Goal: Communication & Community: Answer question/provide support

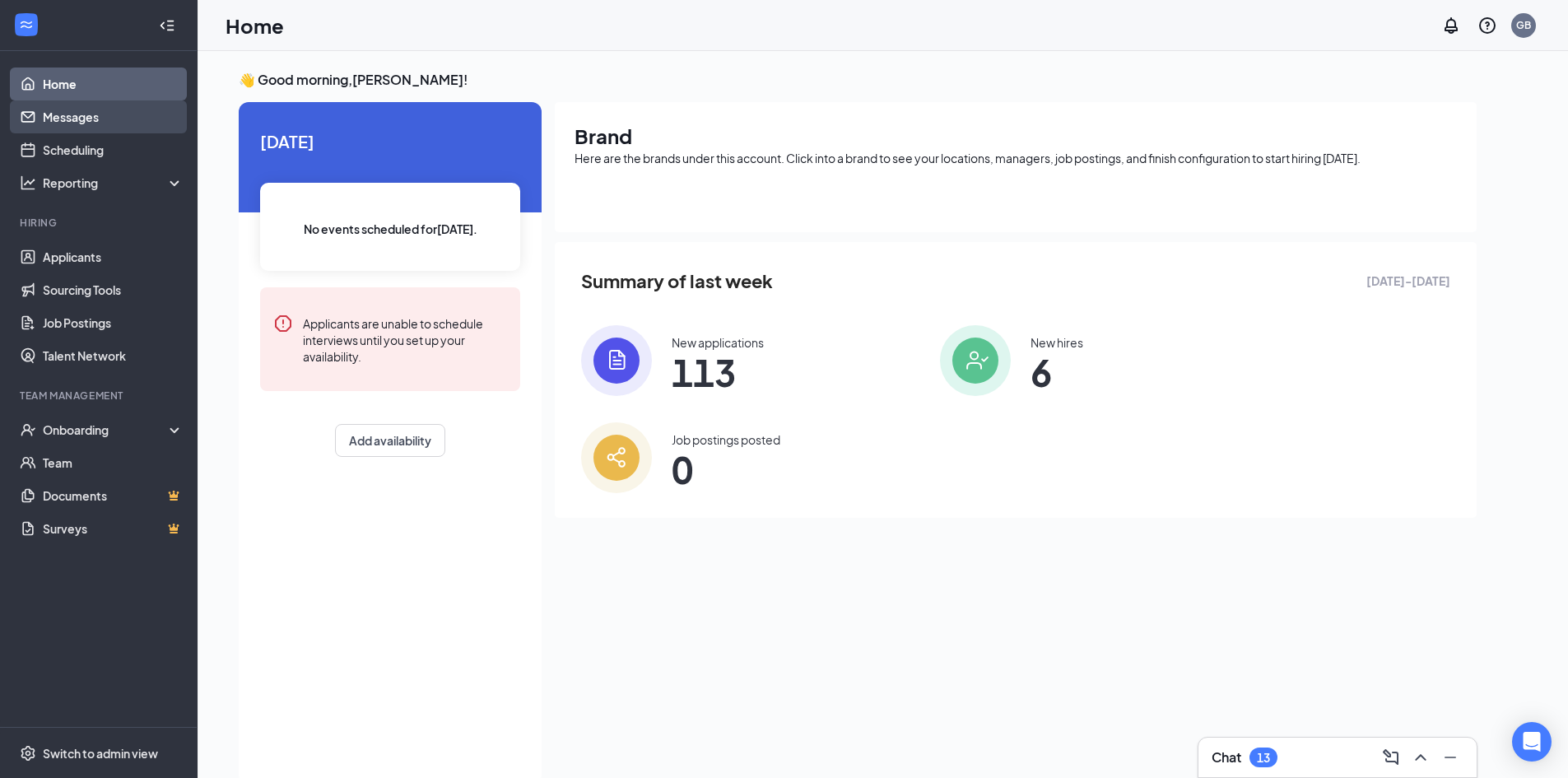
click at [126, 129] on link "Messages" at bounding box center [113, 117] width 141 height 33
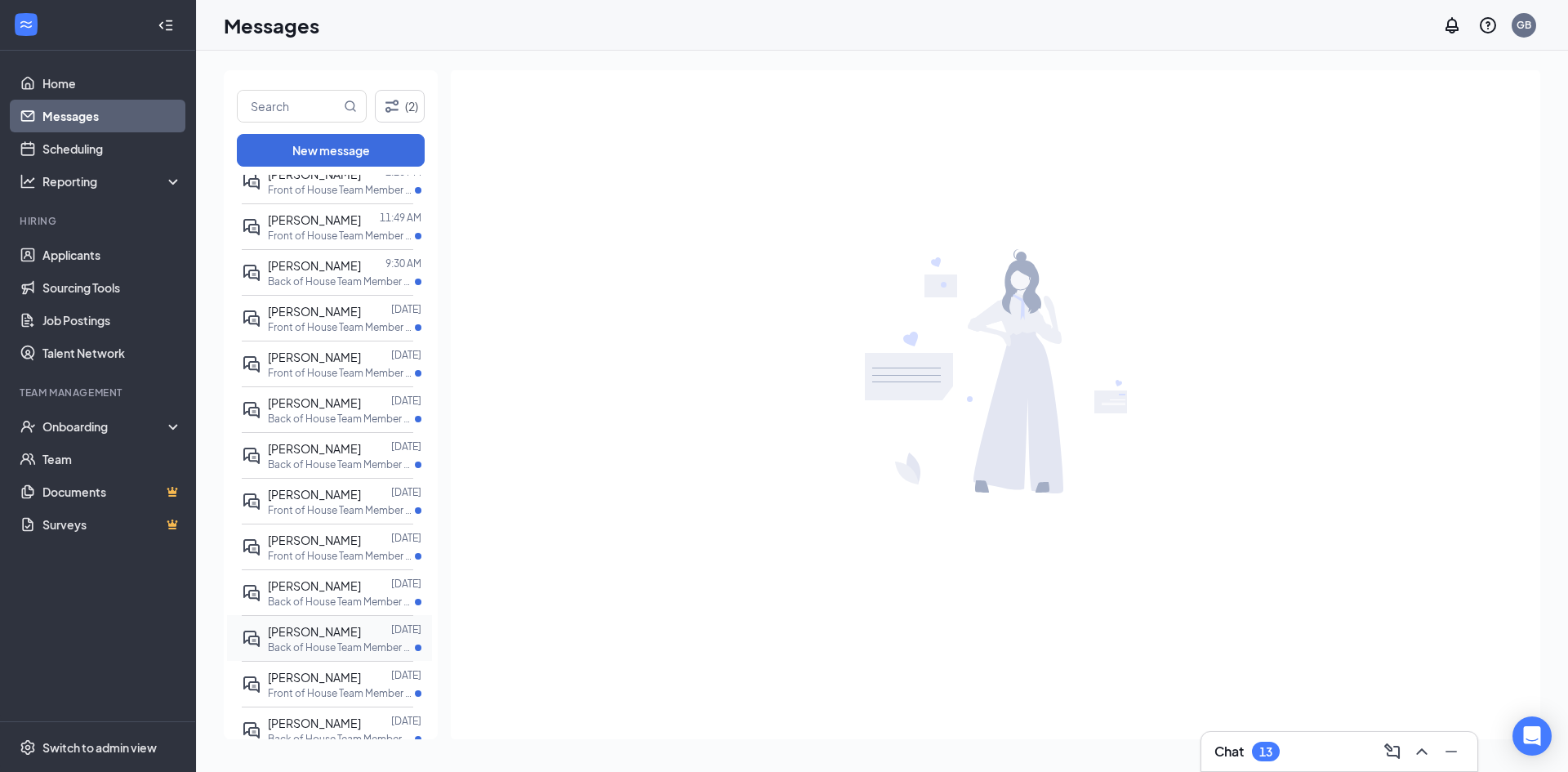
scroll to position [82, 0]
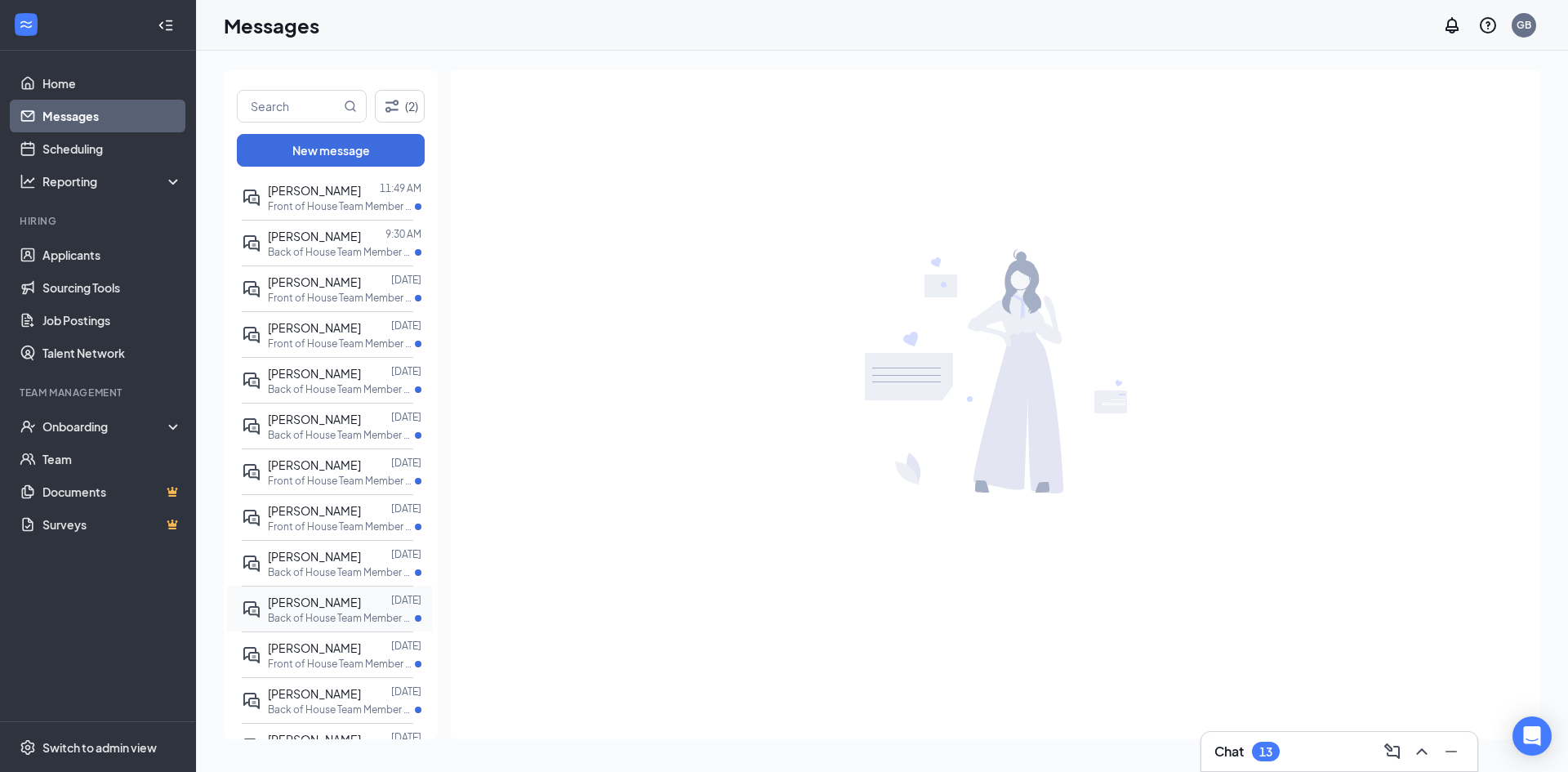
click at [361, 608] on div at bounding box center [376, 602] width 30 height 18
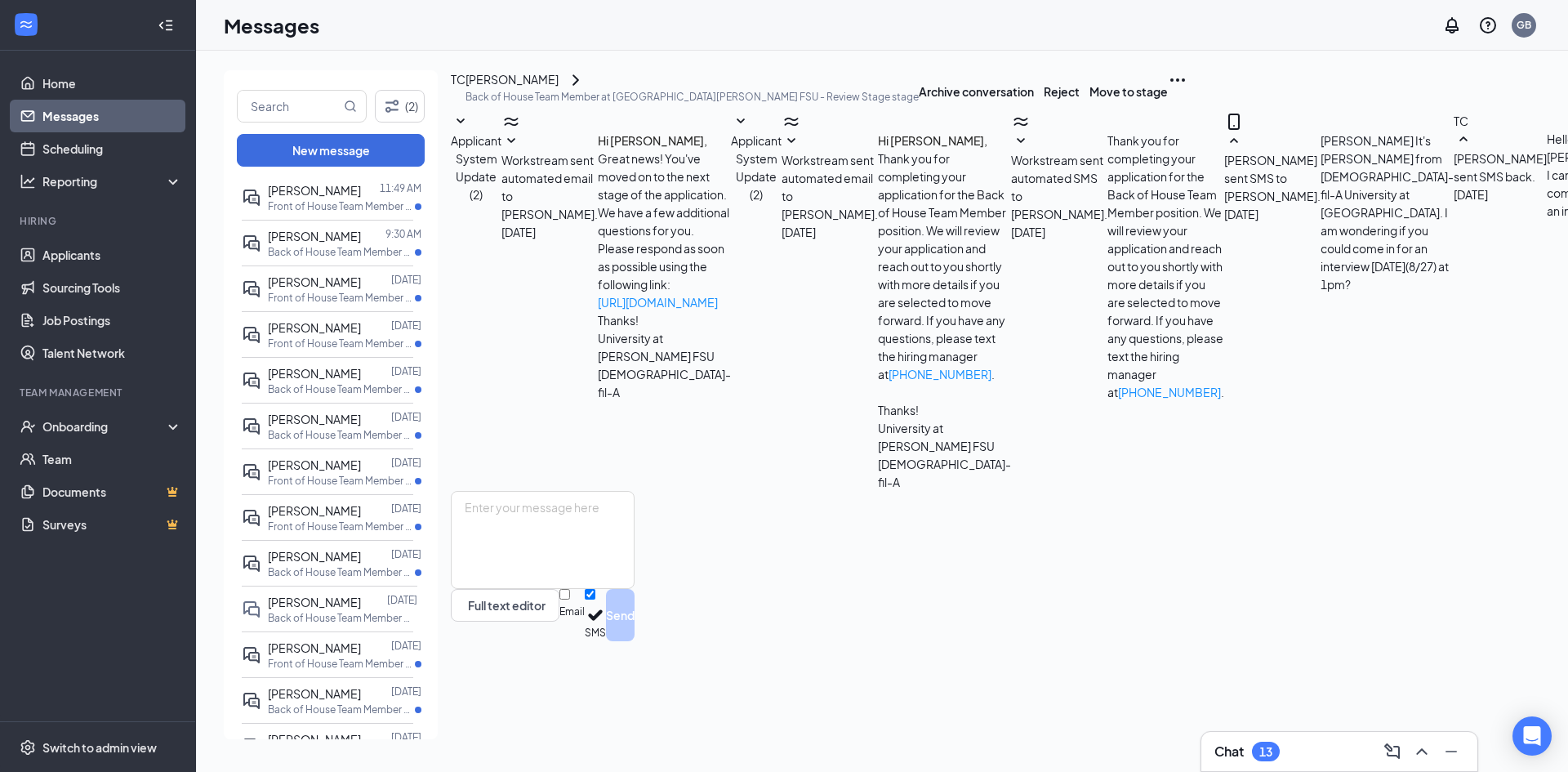
scroll to position [44, 0]
click at [635, 589] on textarea at bounding box center [543, 540] width 184 height 98
click at [627, 589] on textarea "Perfect, I will see you tommorrow" at bounding box center [543, 540] width 184 height 98
click at [635, 589] on textarea "Perfect, I will see you [DATE]" at bounding box center [543, 540] width 184 height 98
type textarea "Perfect, I will see you [DATE]."
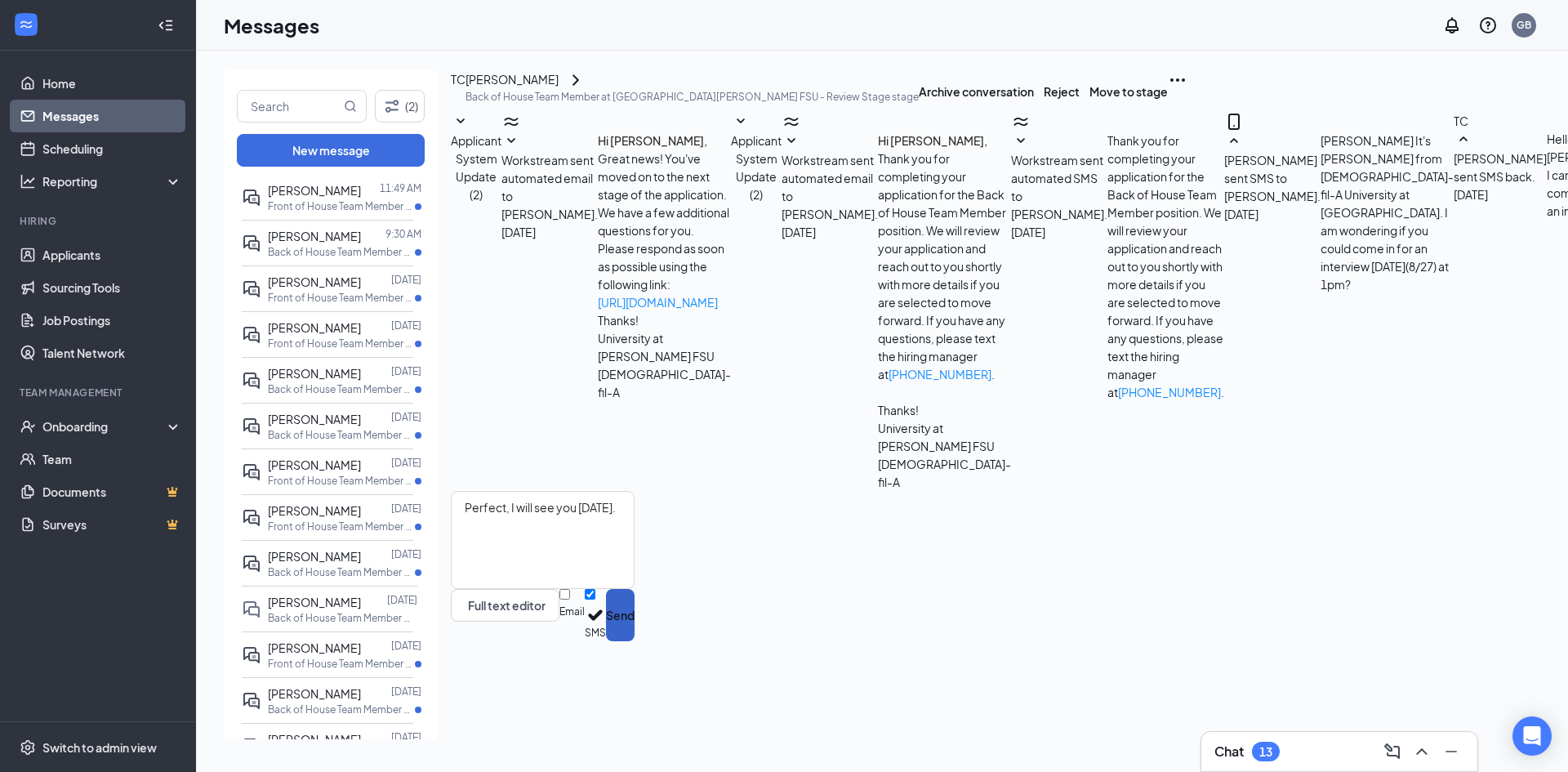
click at [635, 641] on button "Send" at bounding box center [620, 615] width 29 height 52
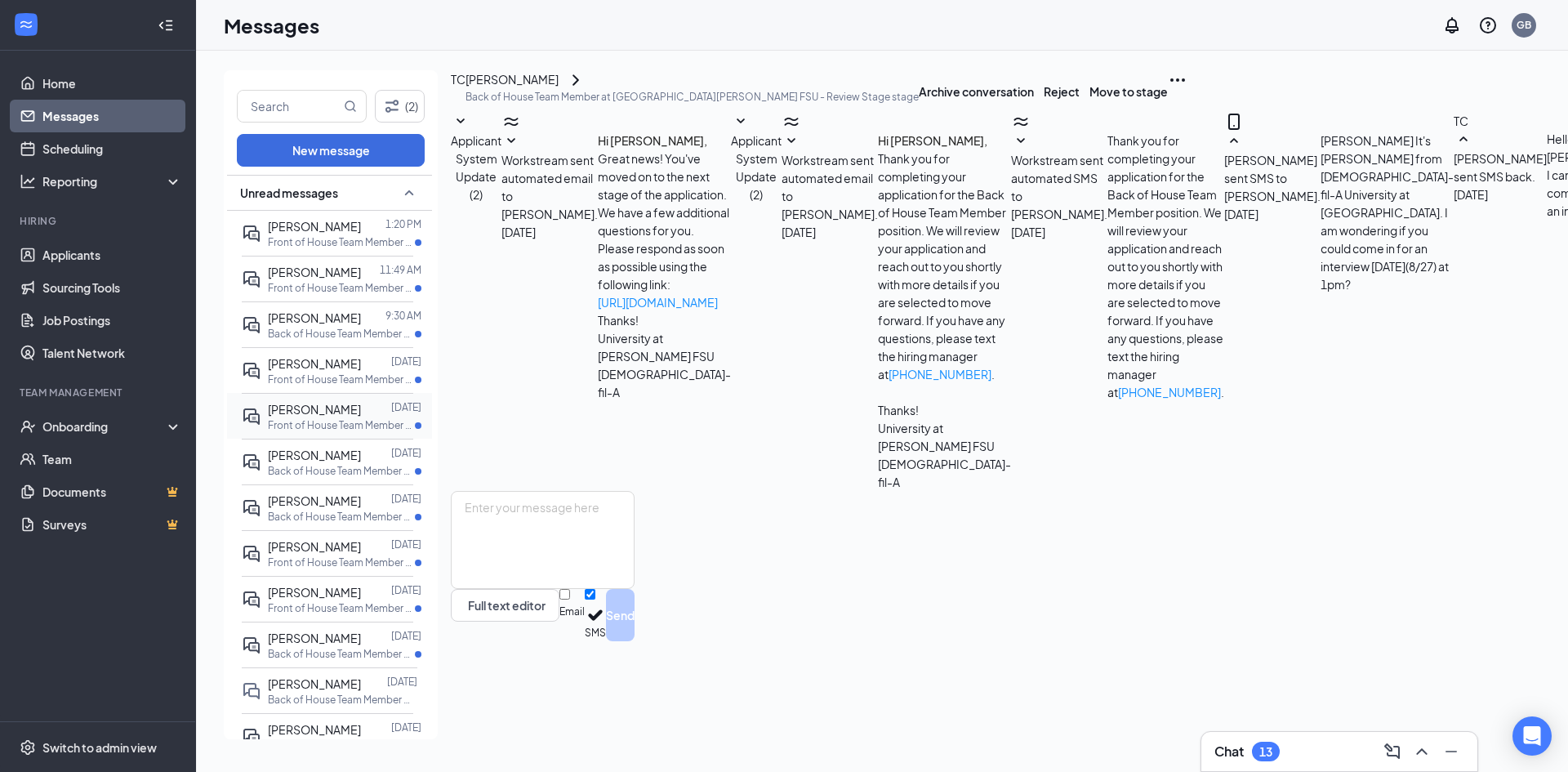
click at [327, 413] on span "[PERSON_NAME]" at bounding box center [314, 409] width 93 height 15
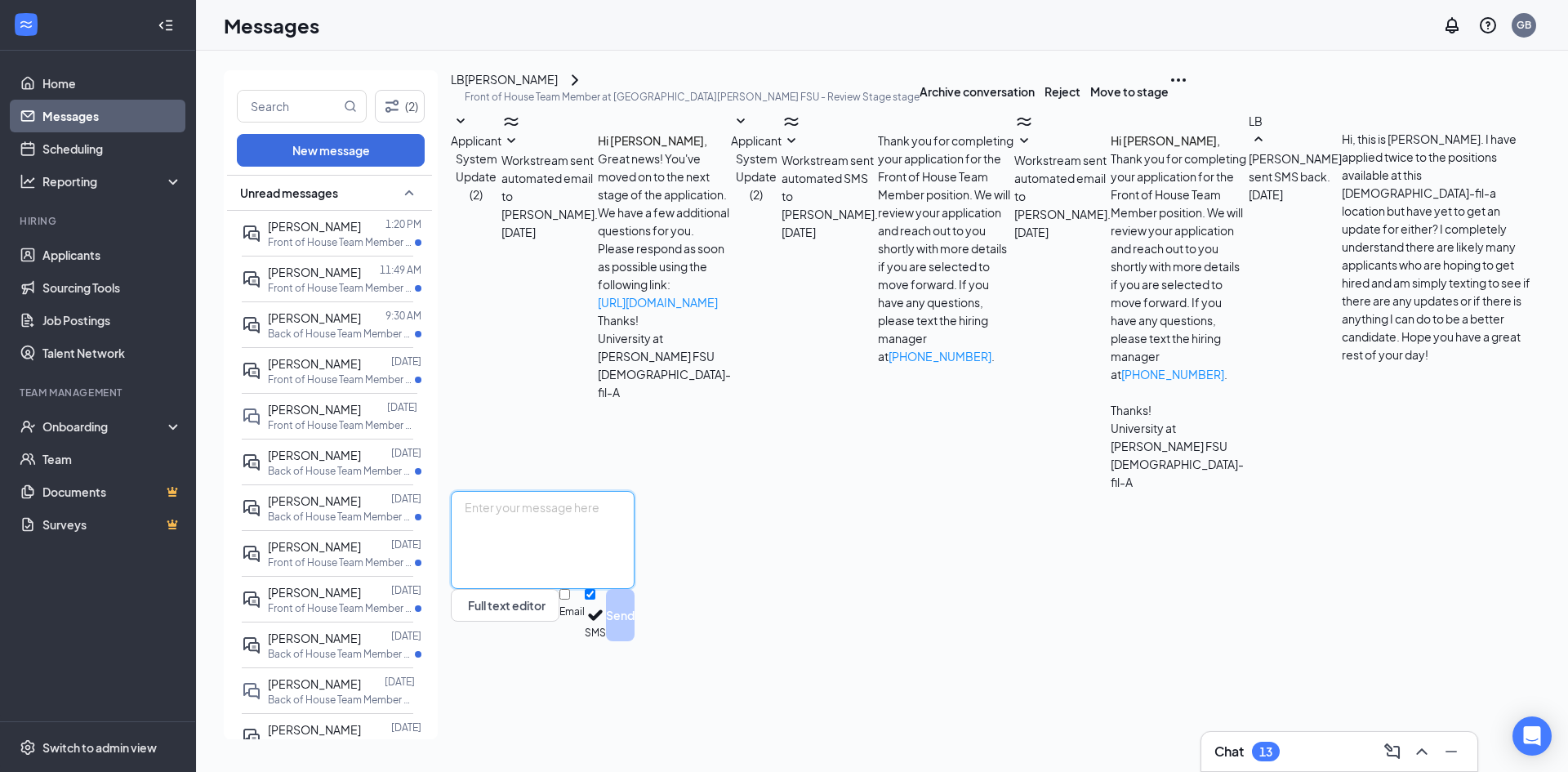
click at [635, 589] on textarea at bounding box center [543, 540] width 184 height 98
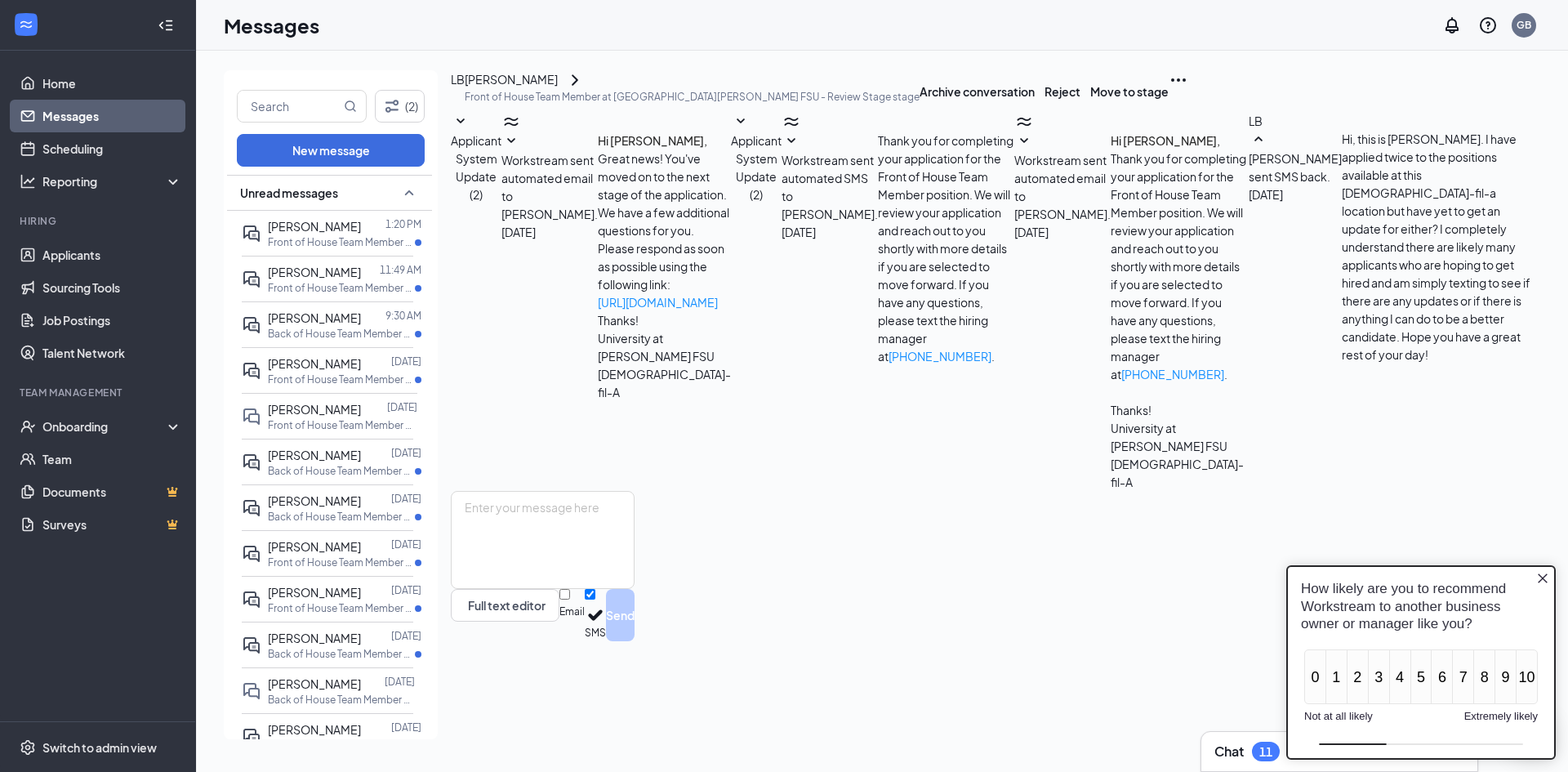
click at [1545, 576] on icon "Close button" at bounding box center [1542, 578] width 10 height 10
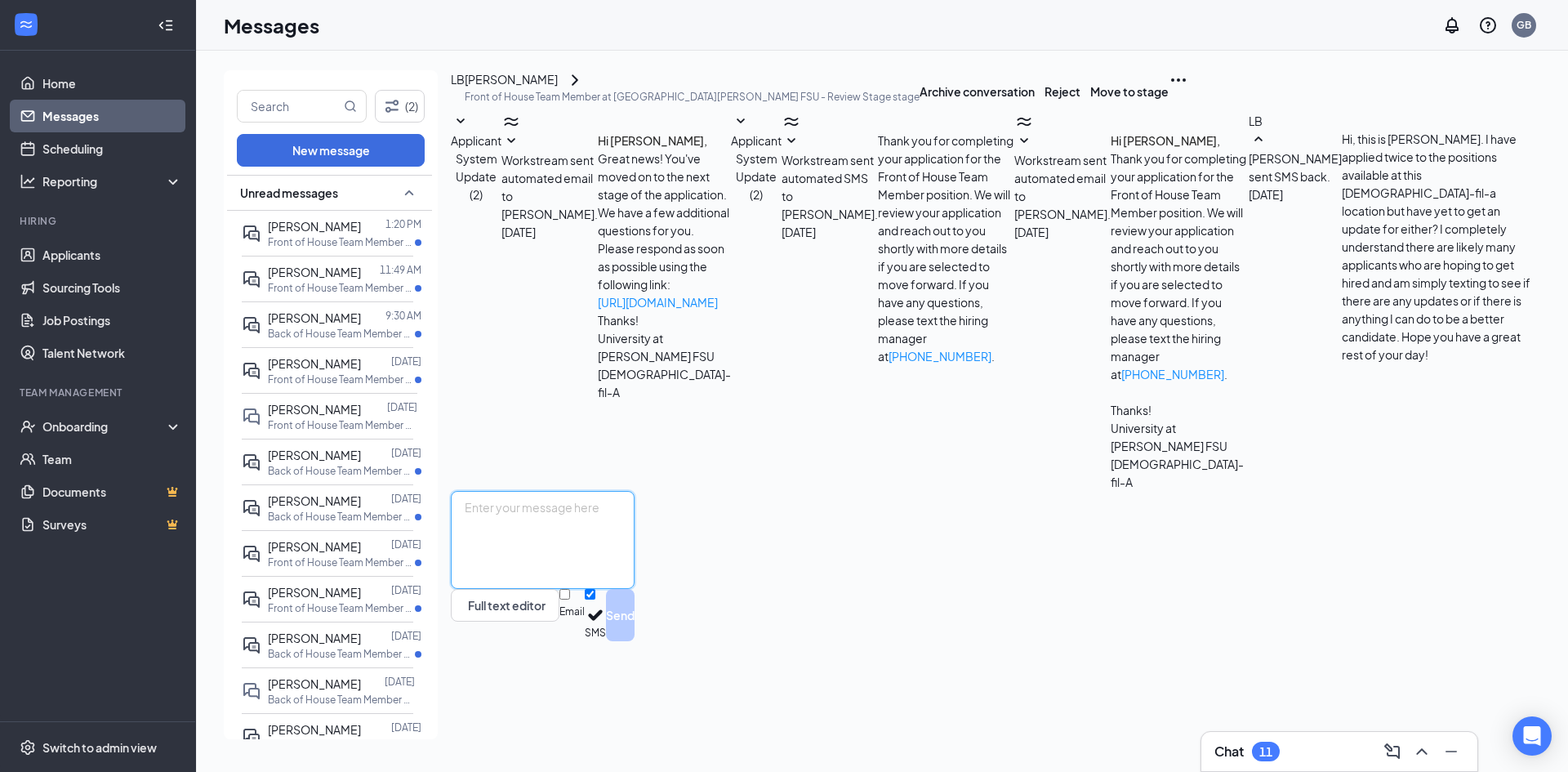
click at [635, 589] on textarea at bounding box center [543, 540] width 184 height 98
type textarea "Layla"
click at [304, 244] on p "Front of House Team Member at [GEOGRAPHIC_DATA] at [PERSON_NAME][GEOGRAPHIC_DAT…" at bounding box center [342, 242] width 147 height 14
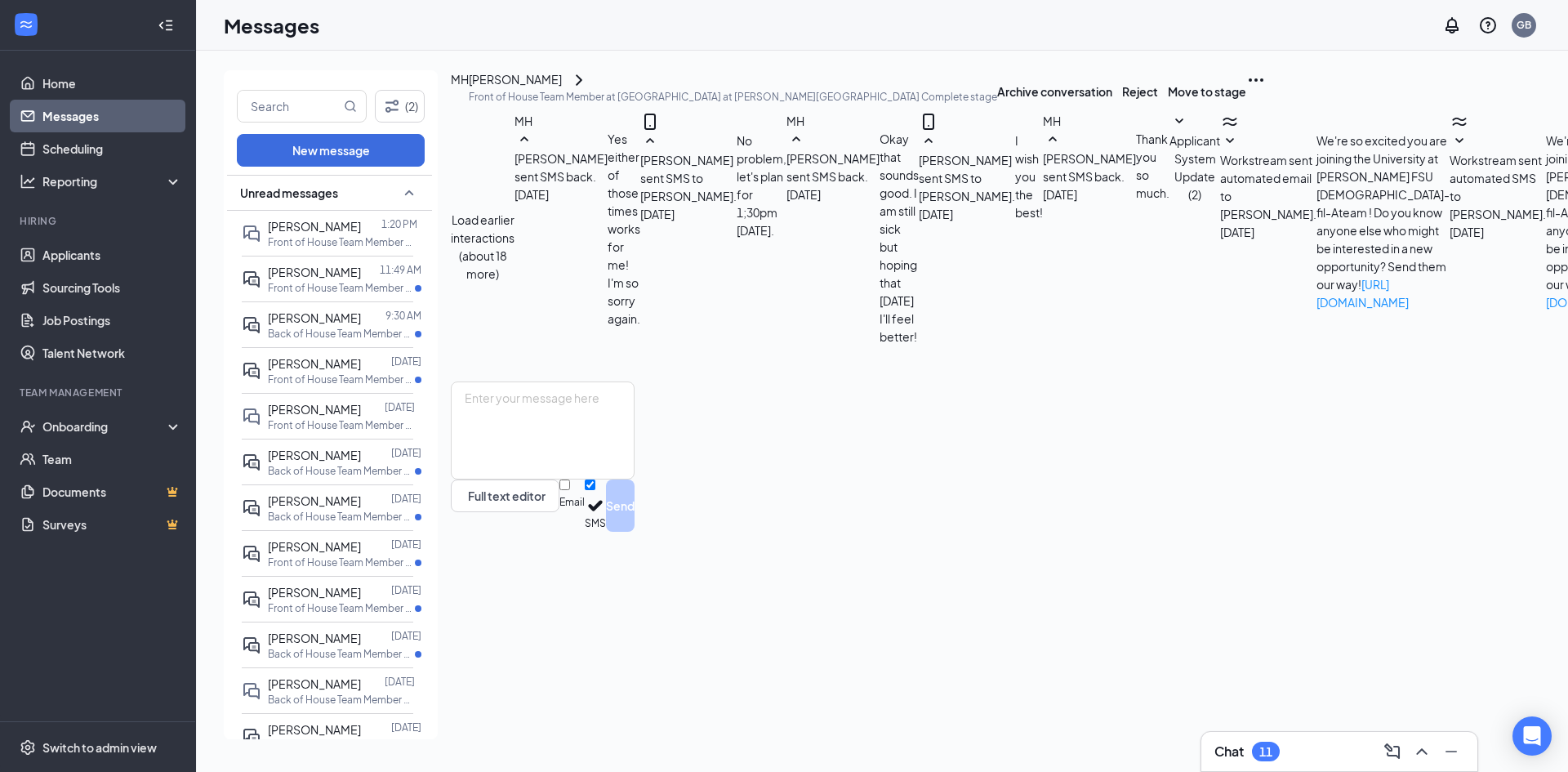
scroll to position [324, 0]
click at [344, 280] on div "[PERSON_NAME]" at bounding box center [314, 272] width 93 height 18
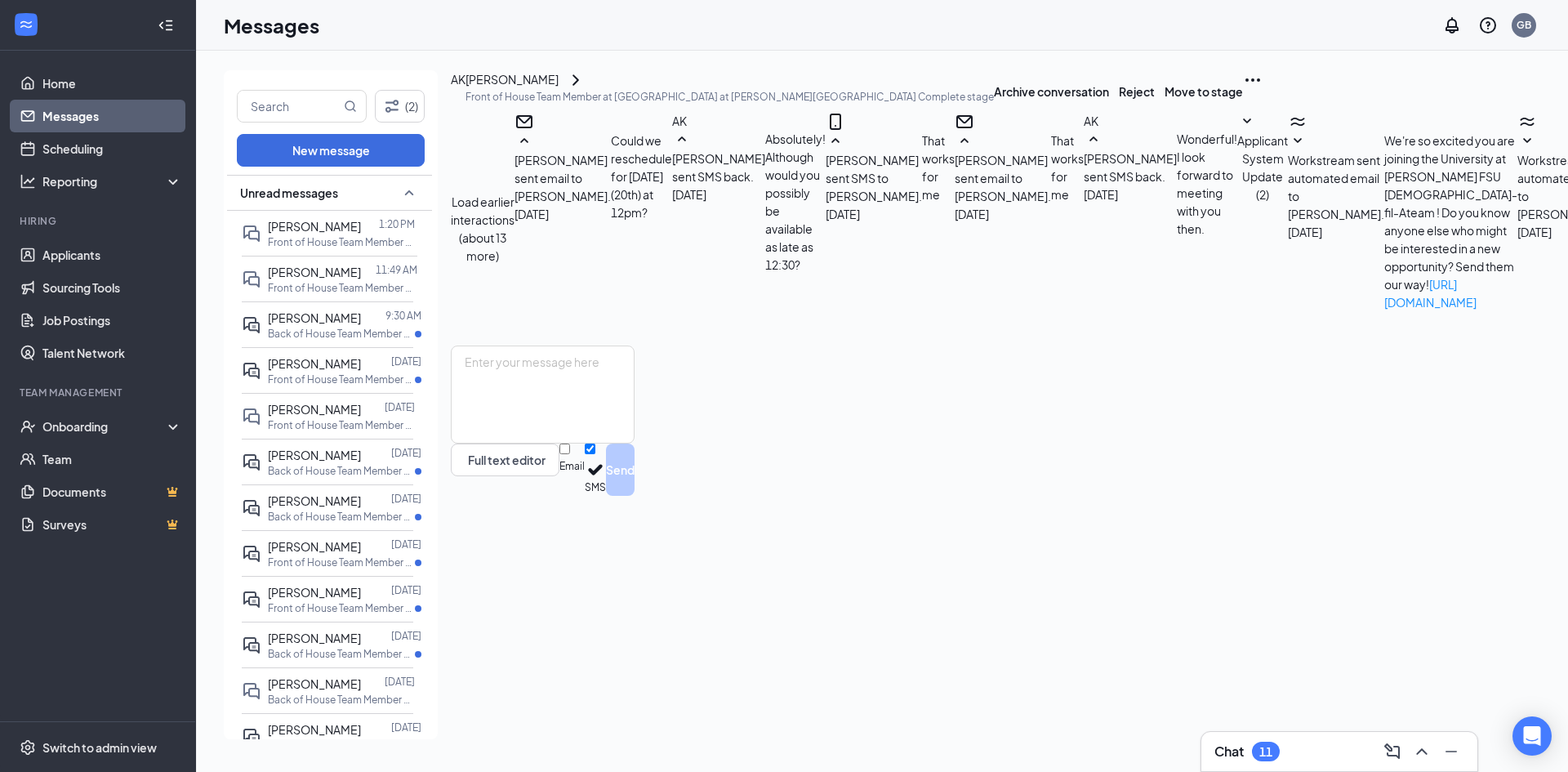
scroll to position [359, 0]
click at [630, 443] on textarea at bounding box center [543, 394] width 184 height 98
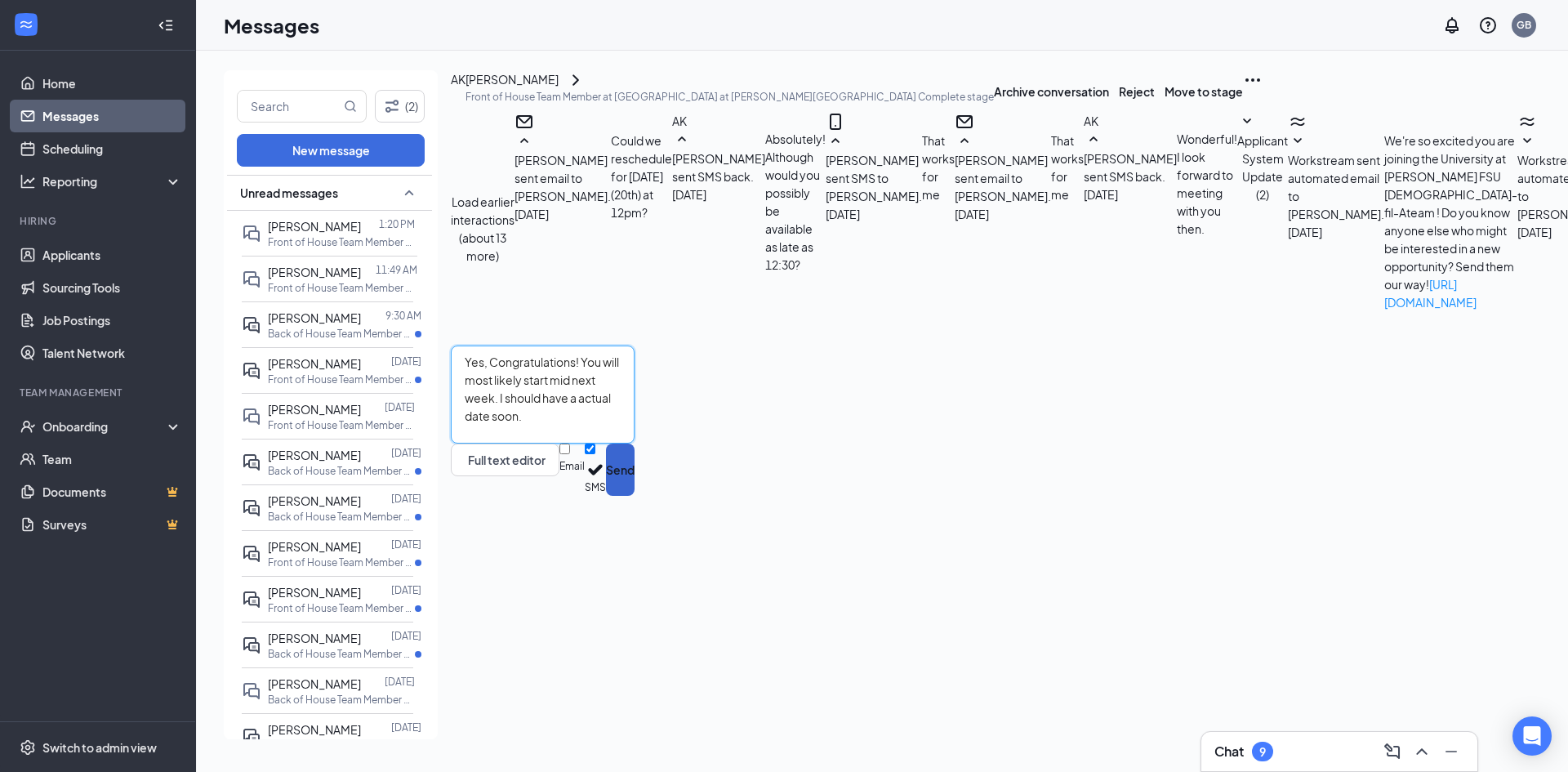
type textarea "Yes, Congratulations! You will most likely start mid next week. I should have a…"
click at [635, 496] on button "Send" at bounding box center [620, 469] width 29 height 52
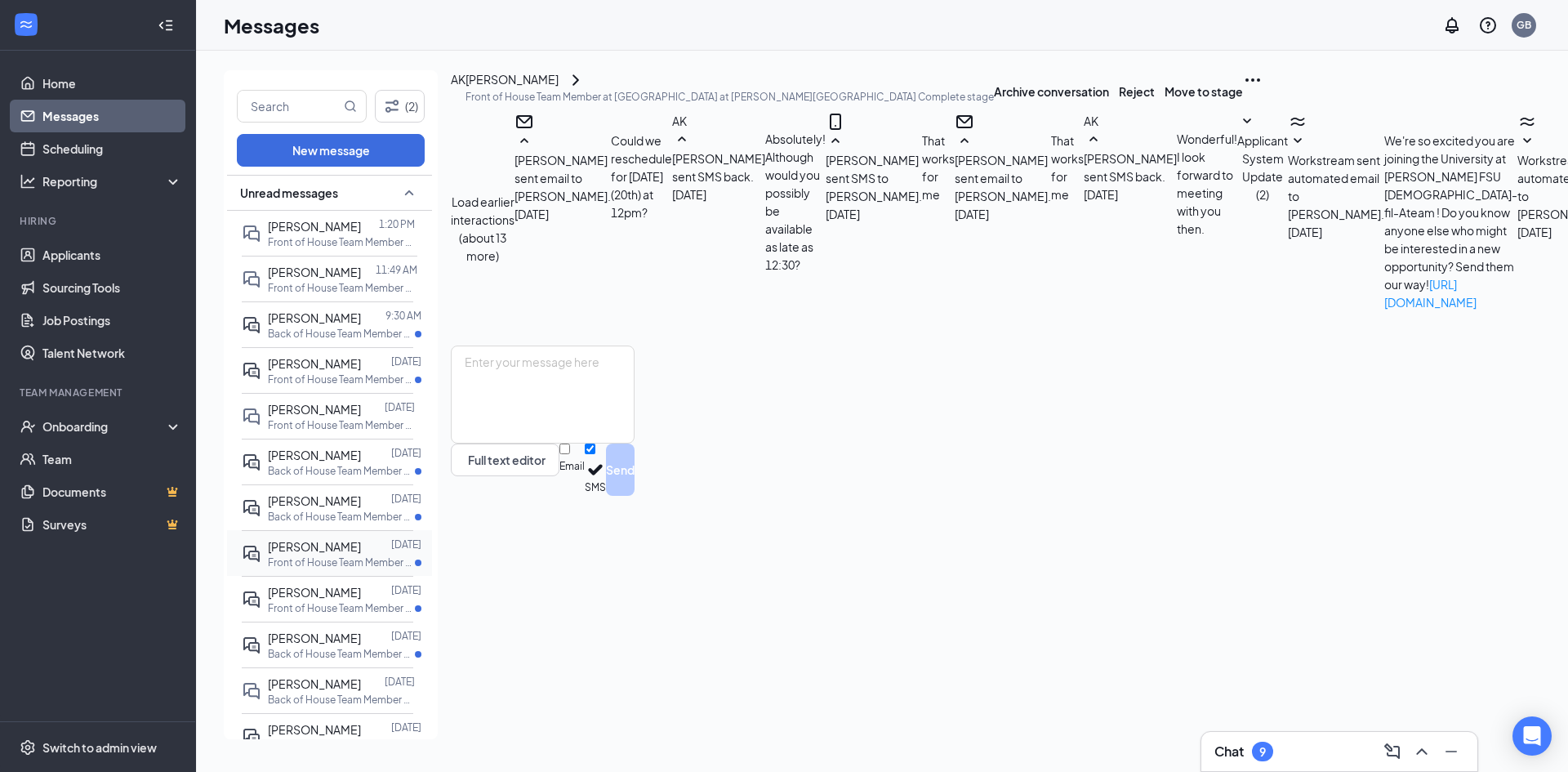
scroll to position [448, 0]
click at [332, 328] on p "Back of House Team Member at [GEOGRAPHIC_DATA] at [PERSON_NAME][GEOGRAPHIC_DATA]" at bounding box center [342, 334] width 147 height 14
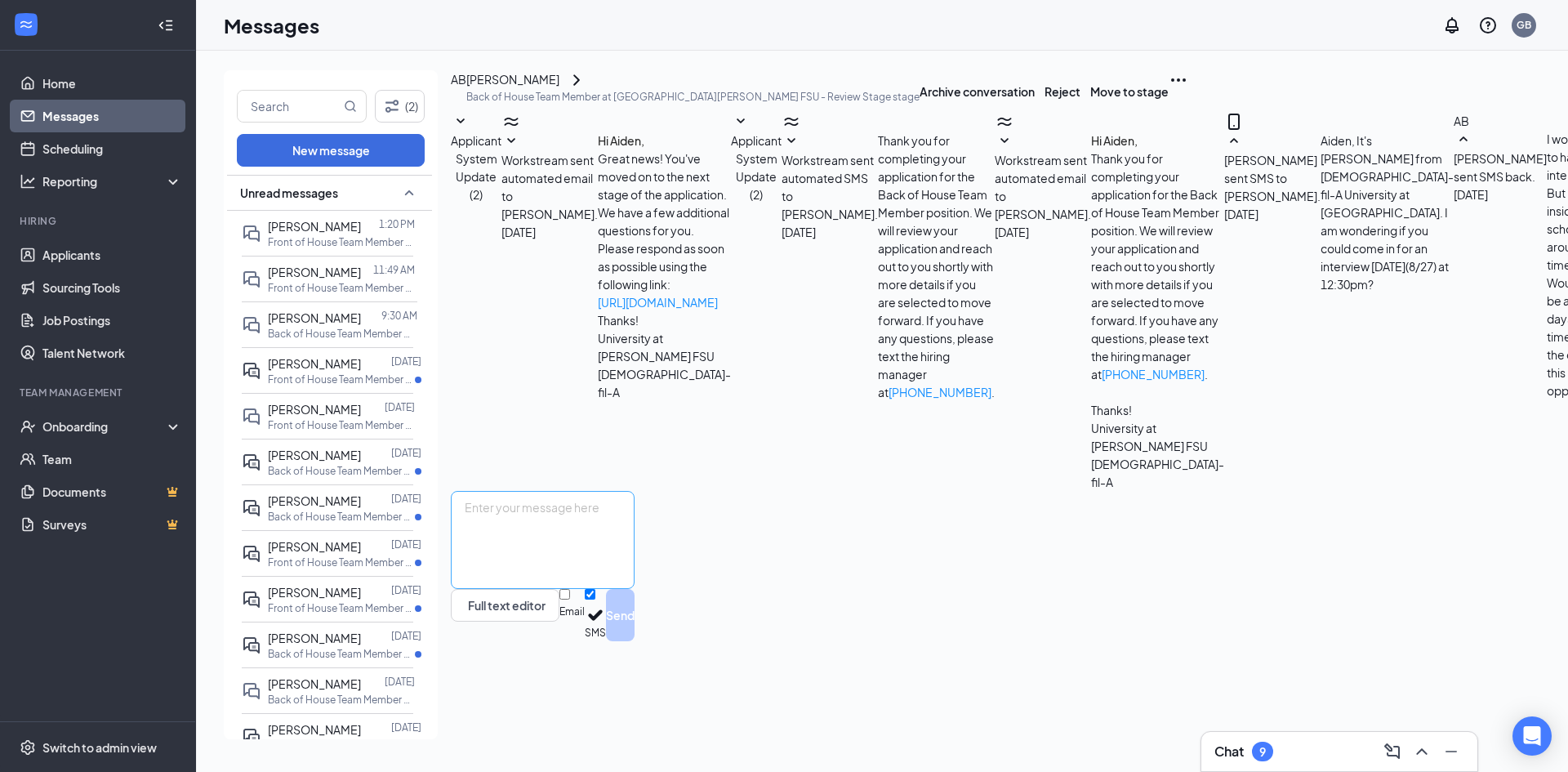
scroll to position [150, 0]
click at [635, 589] on textarea at bounding box center [543, 540] width 184 height 98
type textarea "Yes sir, I will see you [DATE]."
click at [635, 641] on button "Send" at bounding box center [620, 615] width 29 height 52
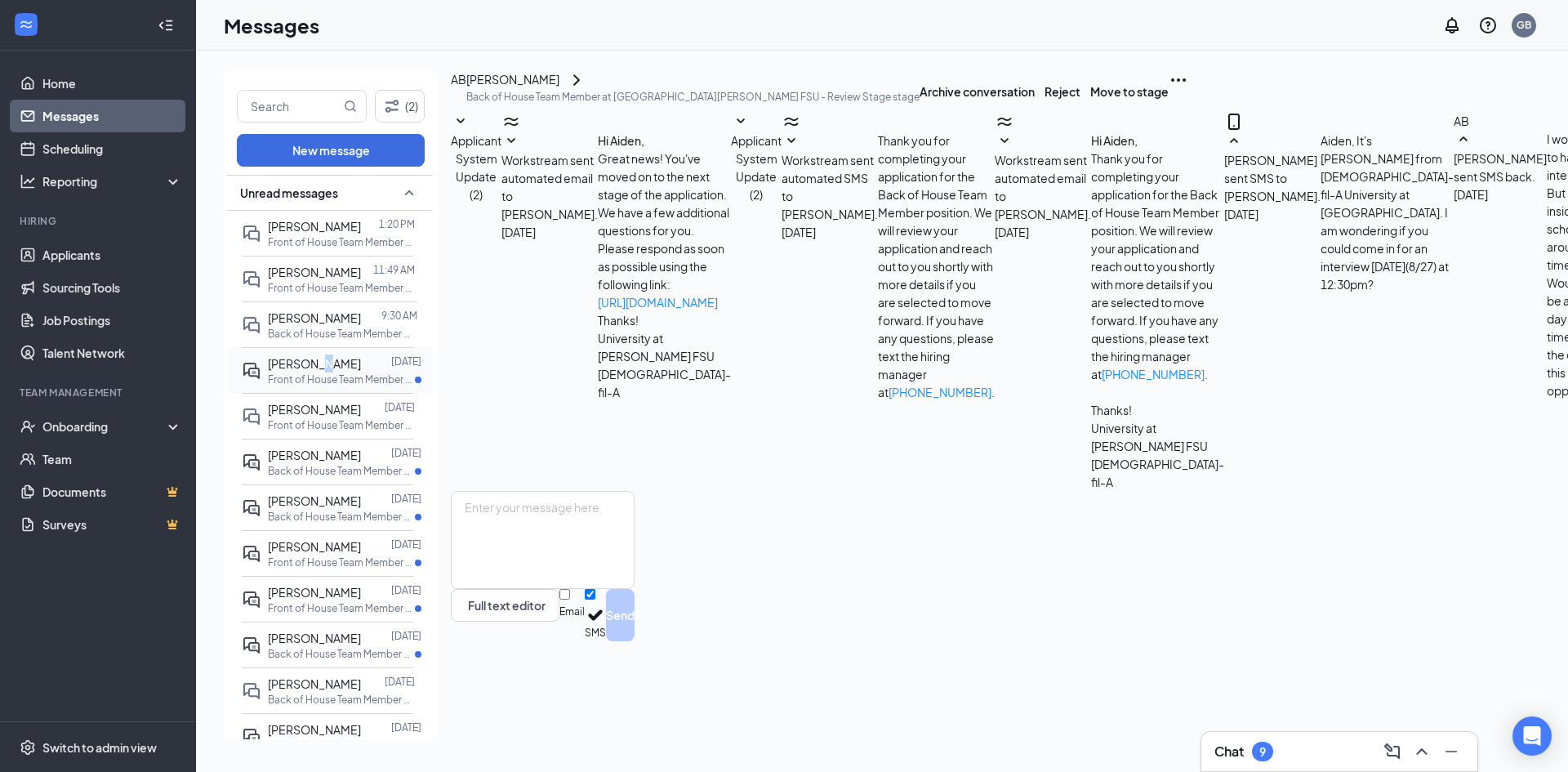
click at [321, 369] on span "[PERSON_NAME]" at bounding box center [314, 363] width 93 height 15
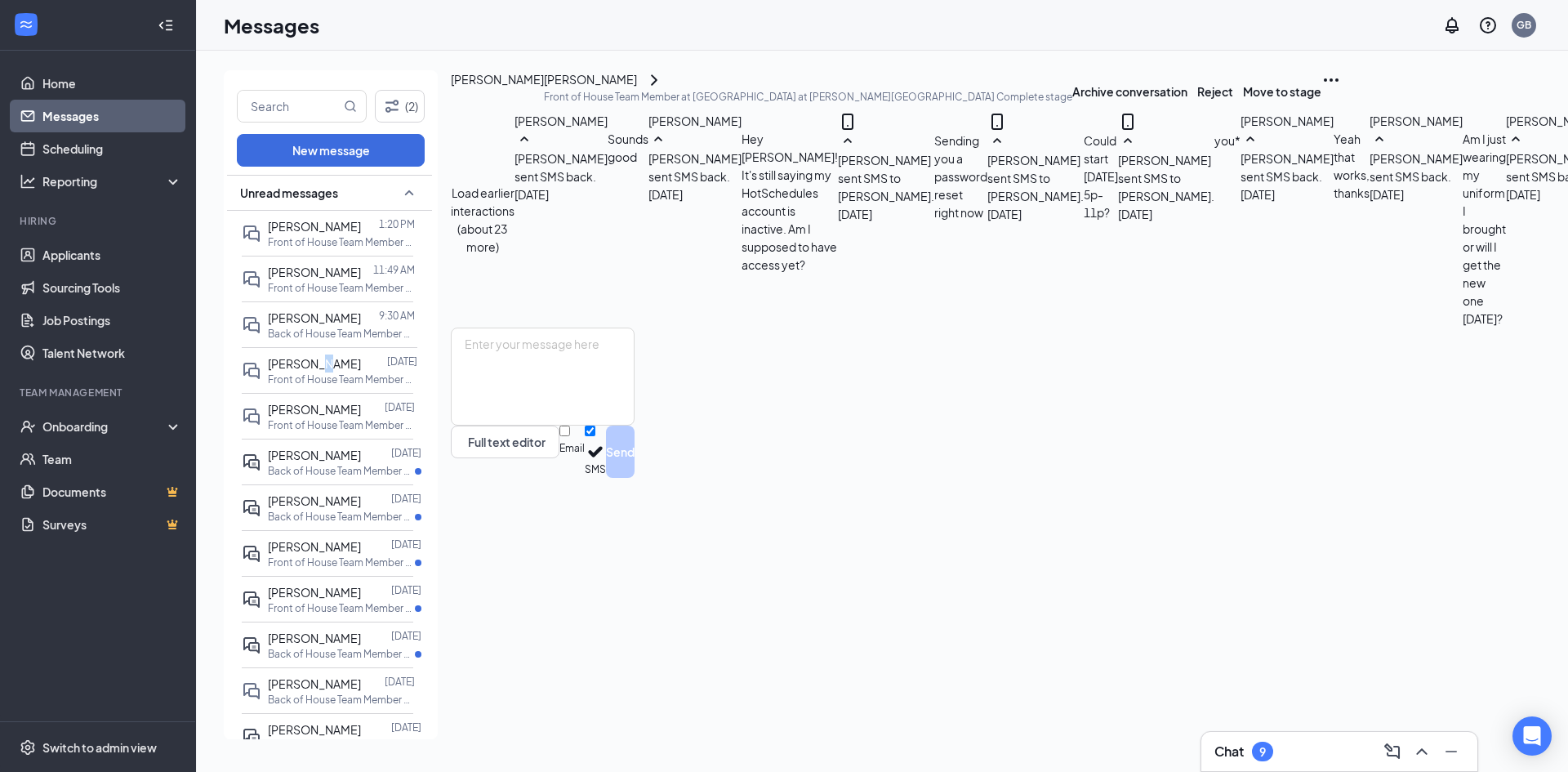
scroll to position [508, 0]
click at [310, 319] on span "[PERSON_NAME]" at bounding box center [314, 317] width 93 height 15
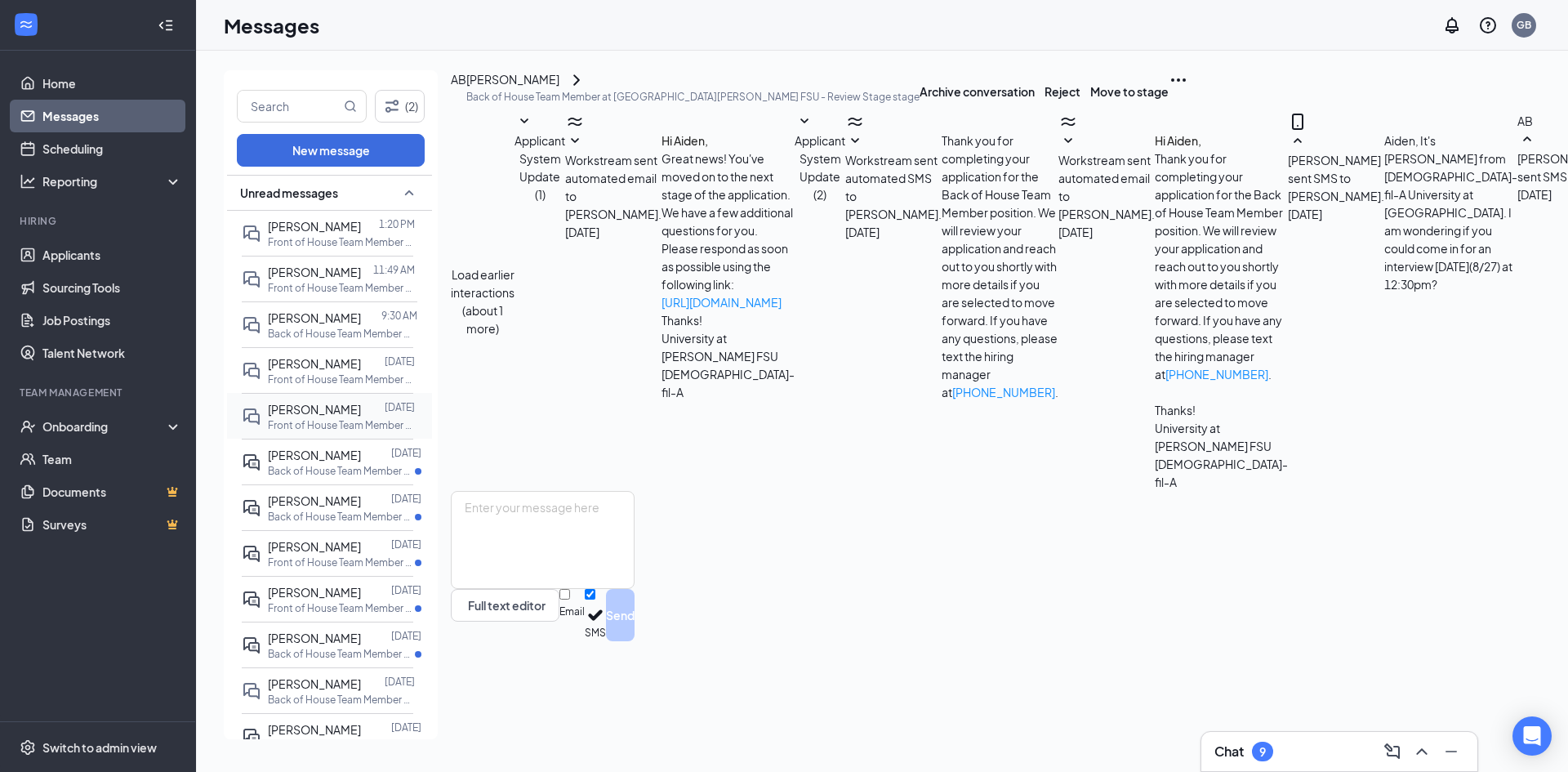
scroll to position [291, 0]
click at [290, 226] on span "[PERSON_NAME]" at bounding box center [314, 226] width 93 height 15
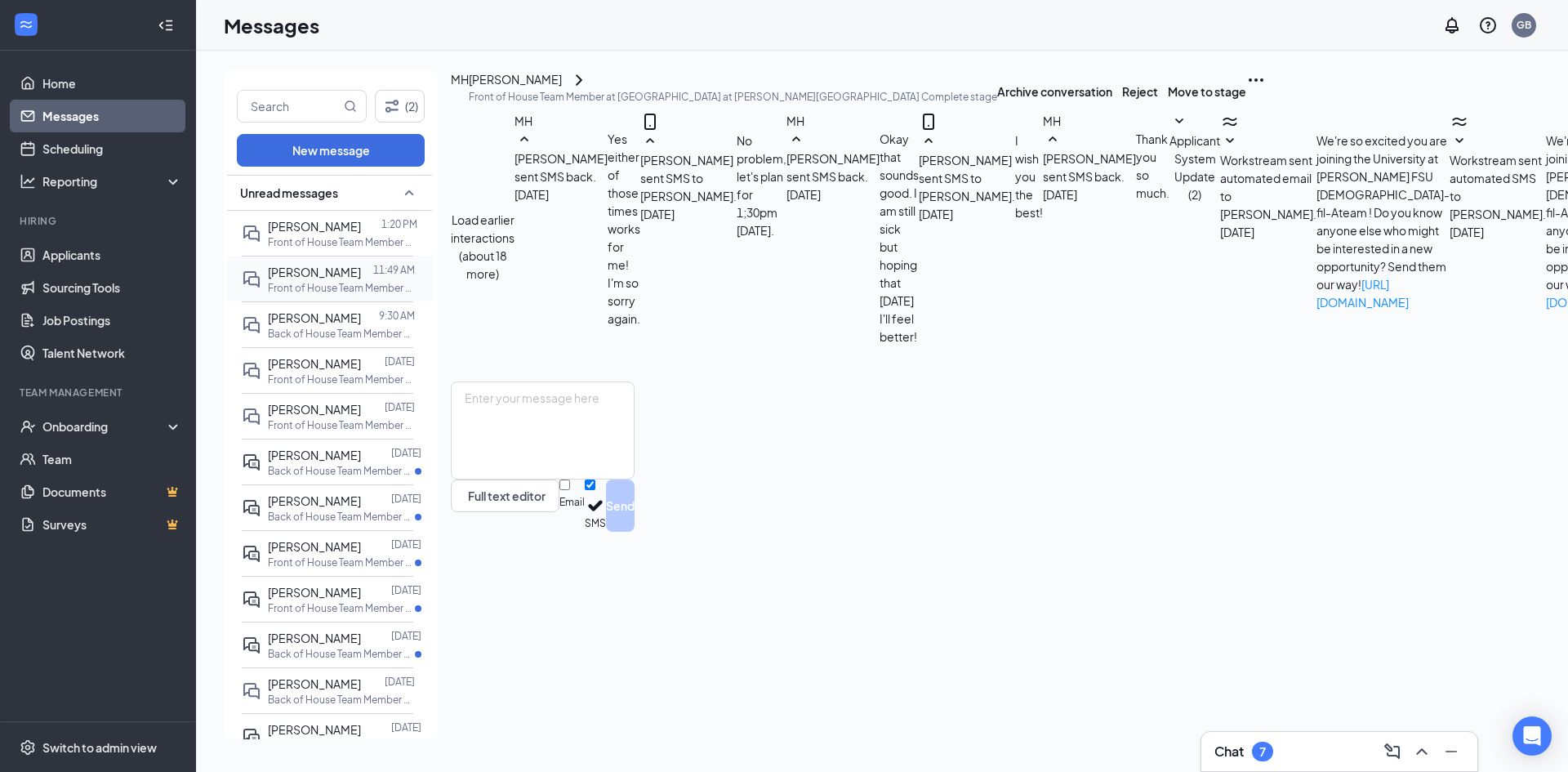
scroll to position [324, 0]
click at [301, 274] on span "[PERSON_NAME]" at bounding box center [314, 272] width 93 height 15
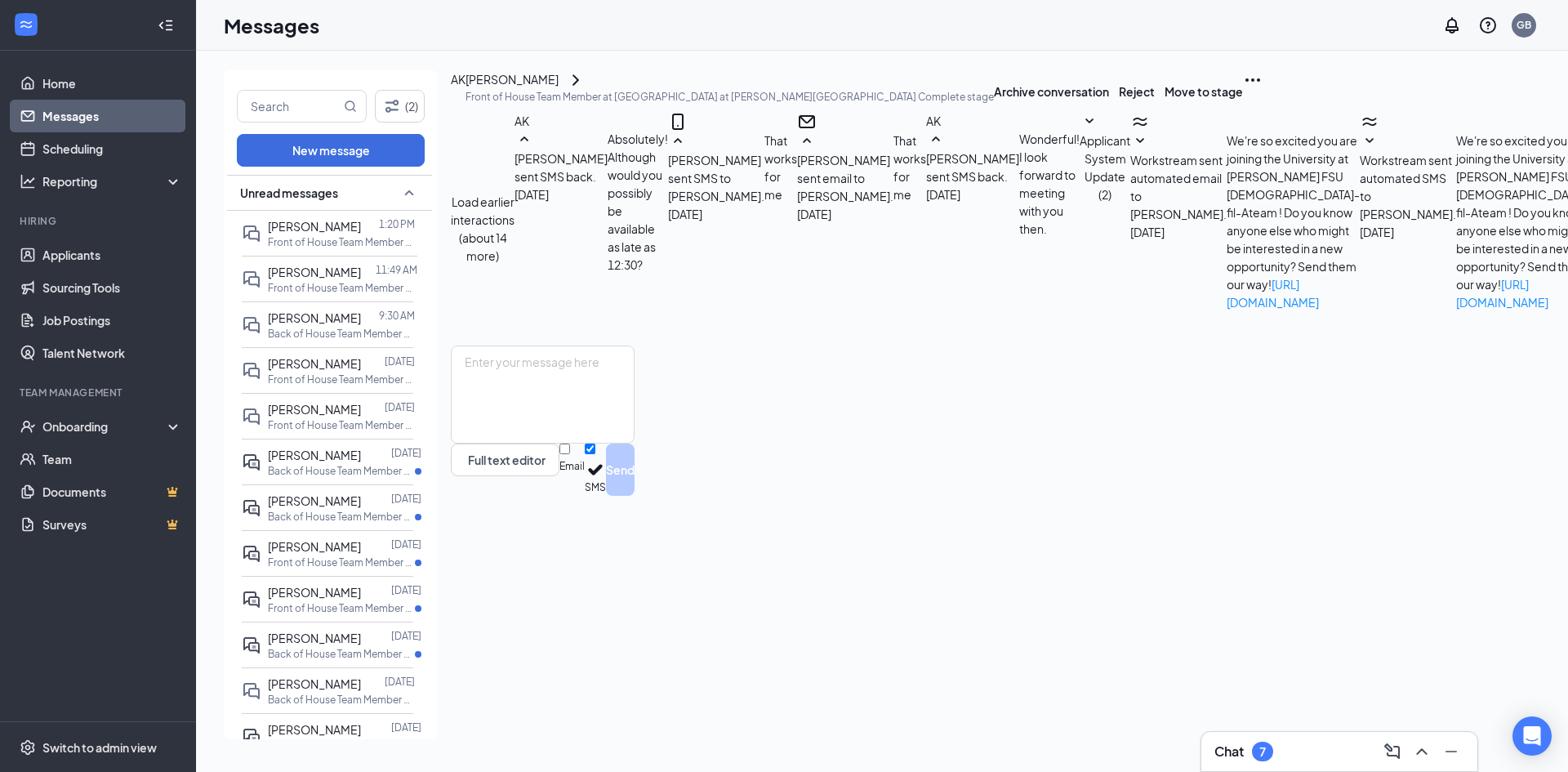
scroll to position [359, 0]
click at [310, 232] on span "[PERSON_NAME]" at bounding box center [314, 226] width 93 height 15
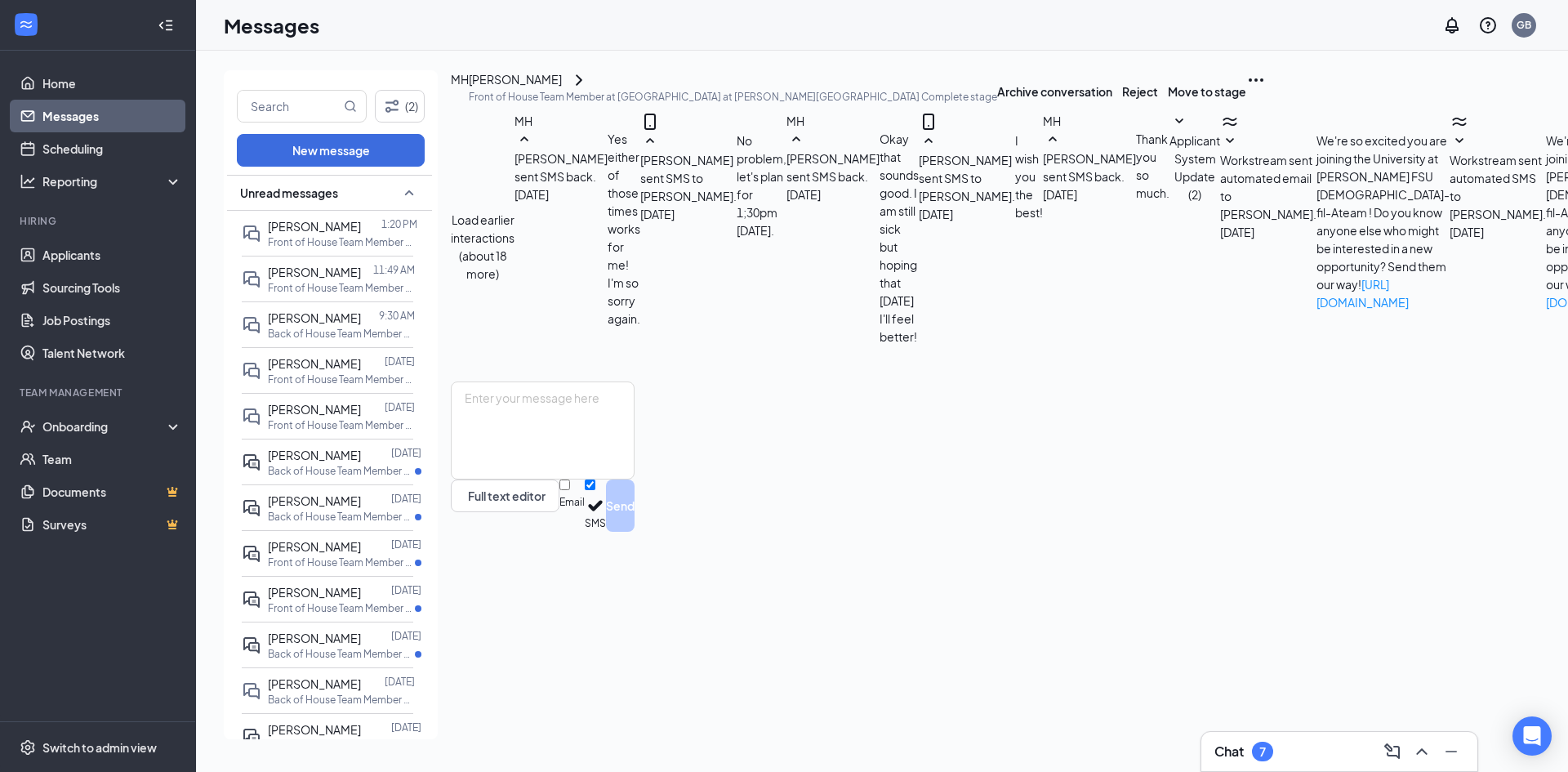
scroll to position [324, 0]
click at [105, 254] on link "Applicants" at bounding box center [112, 255] width 140 height 33
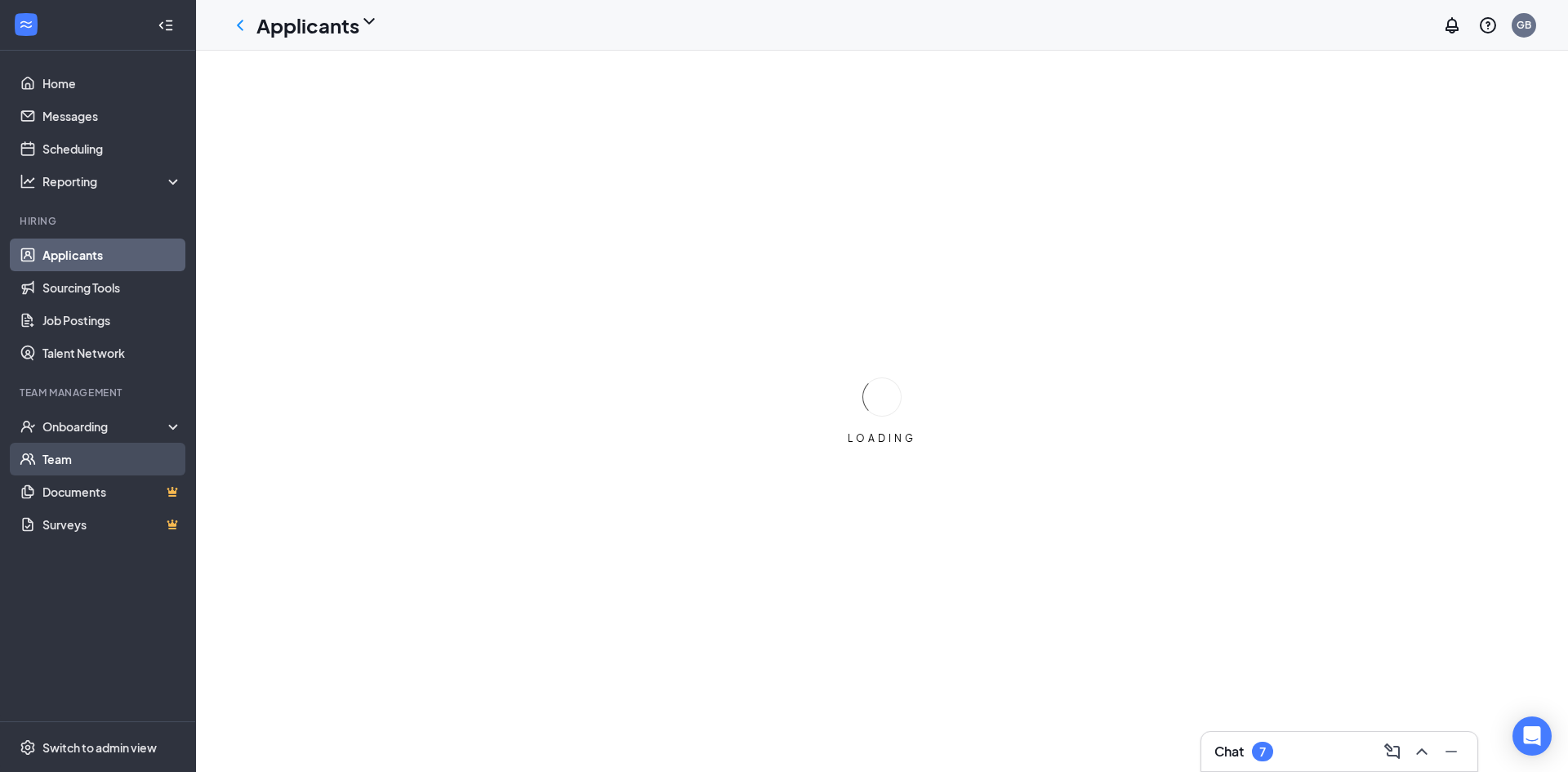
click at [111, 453] on link "Team" at bounding box center [112, 459] width 140 height 33
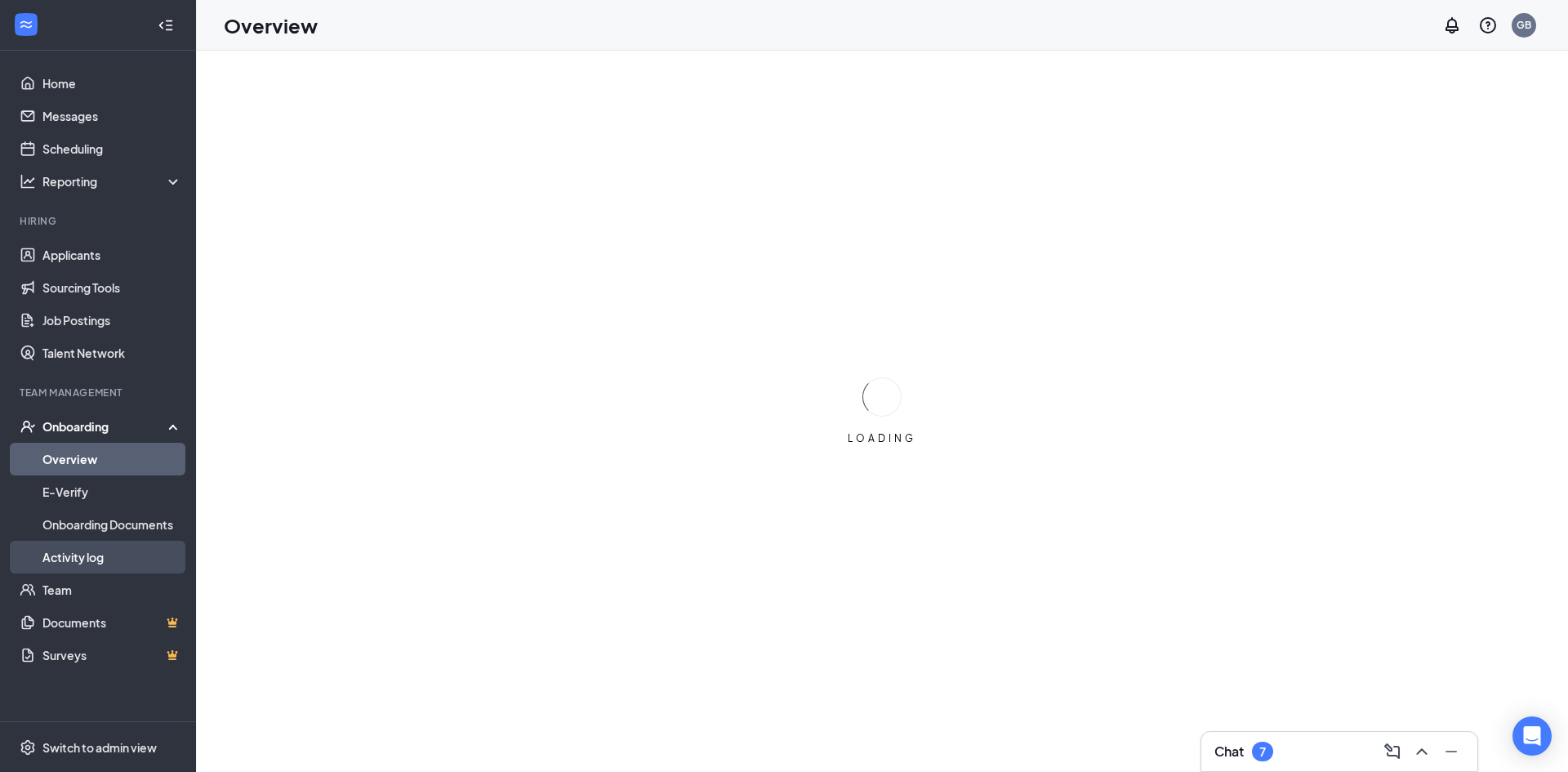
click at [116, 566] on link "Activity log" at bounding box center [112, 557] width 140 height 33
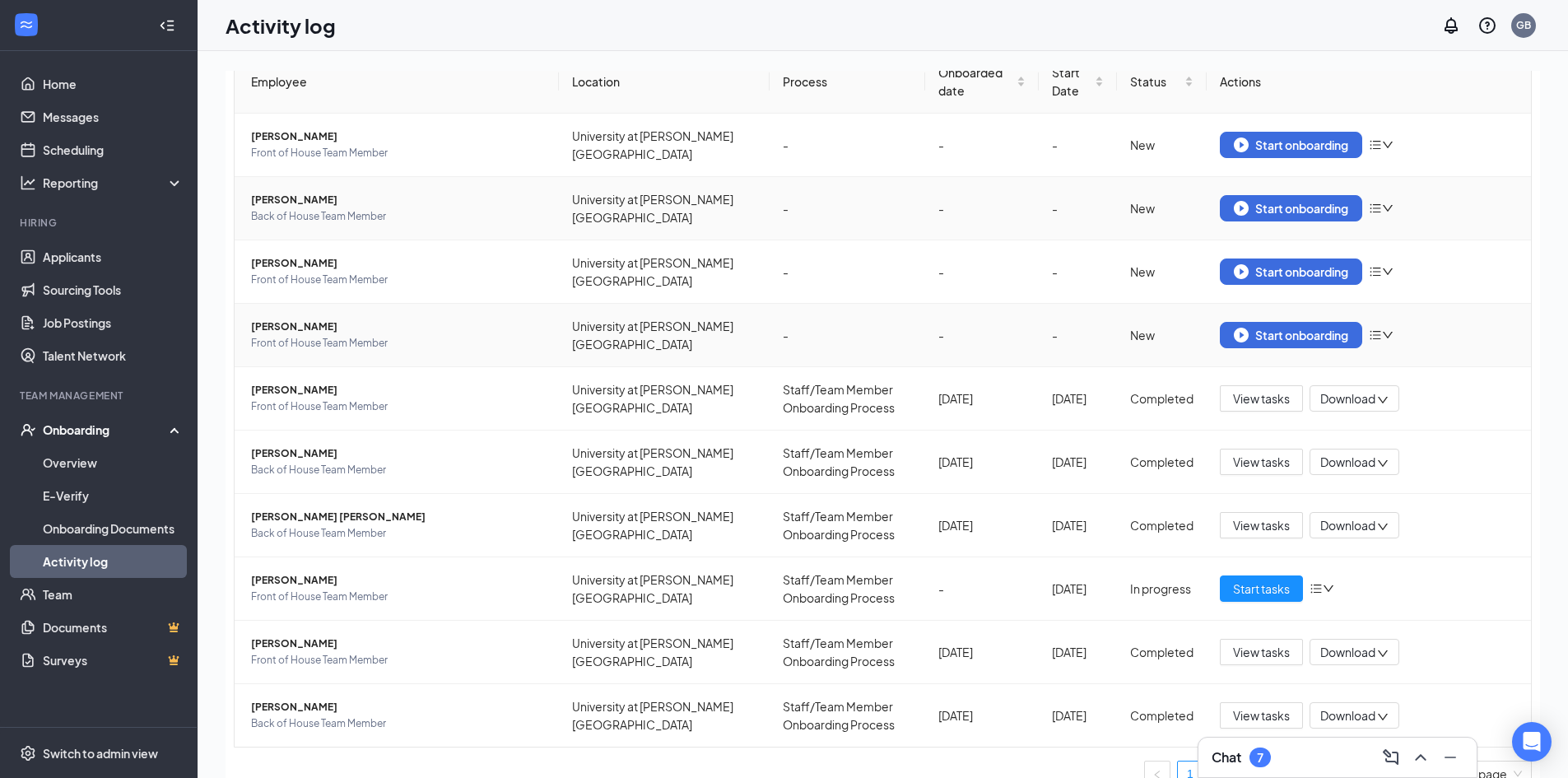
scroll to position [120, 0]
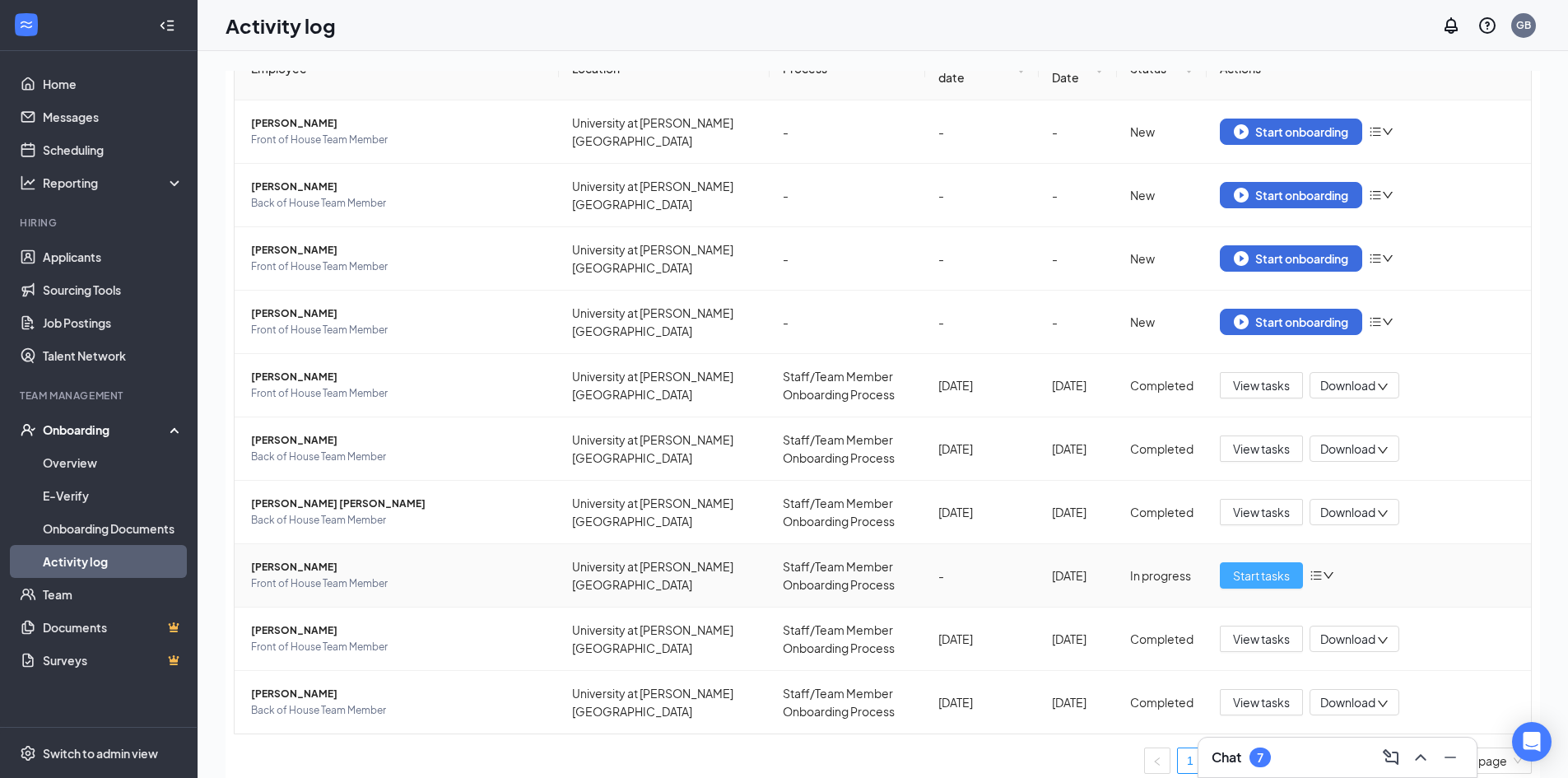
click at [1260, 582] on span "Start tasks" at bounding box center [1261, 575] width 57 height 18
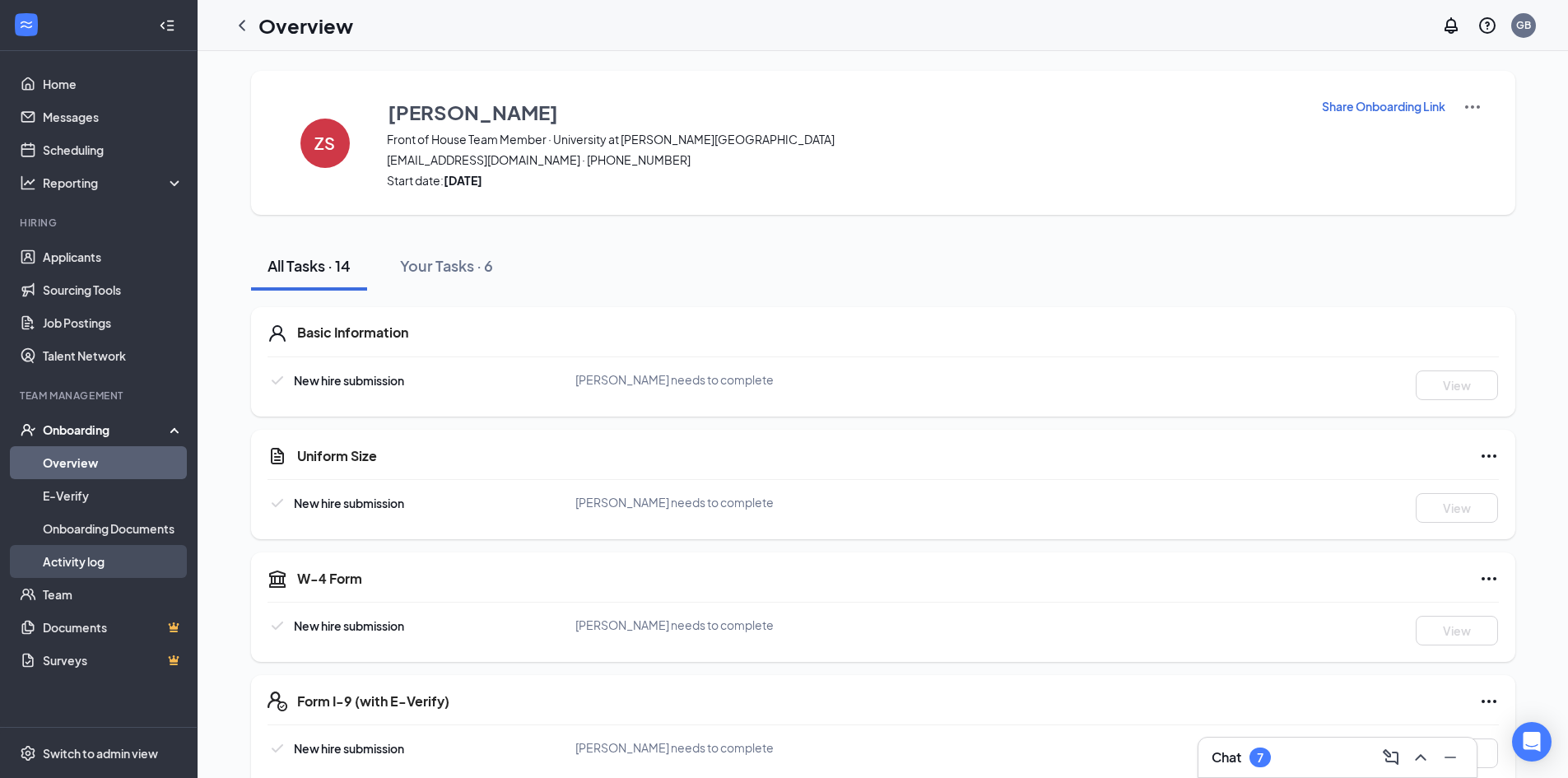
click at [140, 560] on link "Activity log" at bounding box center [113, 561] width 141 height 33
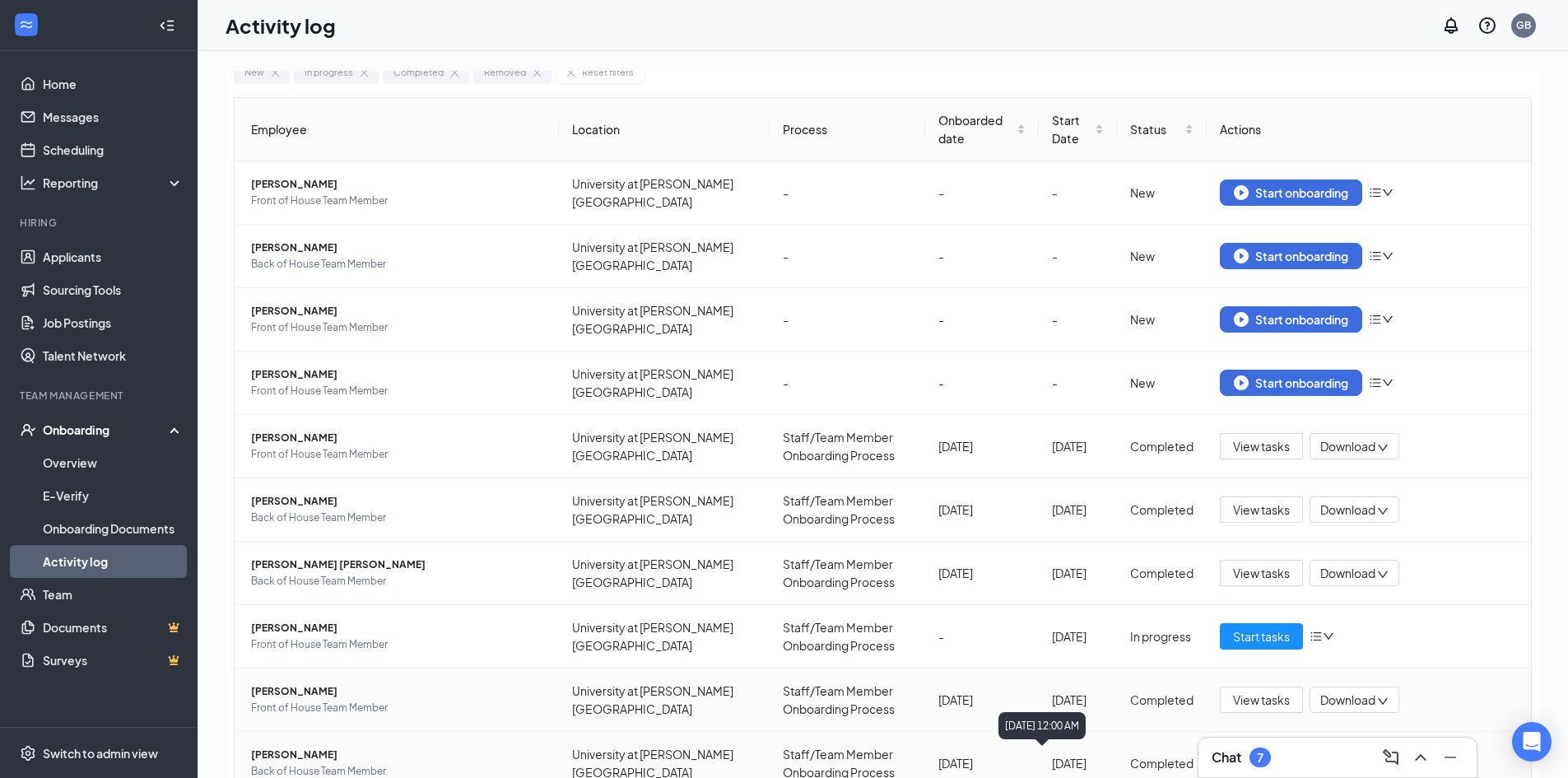
scroll to position [120, 0]
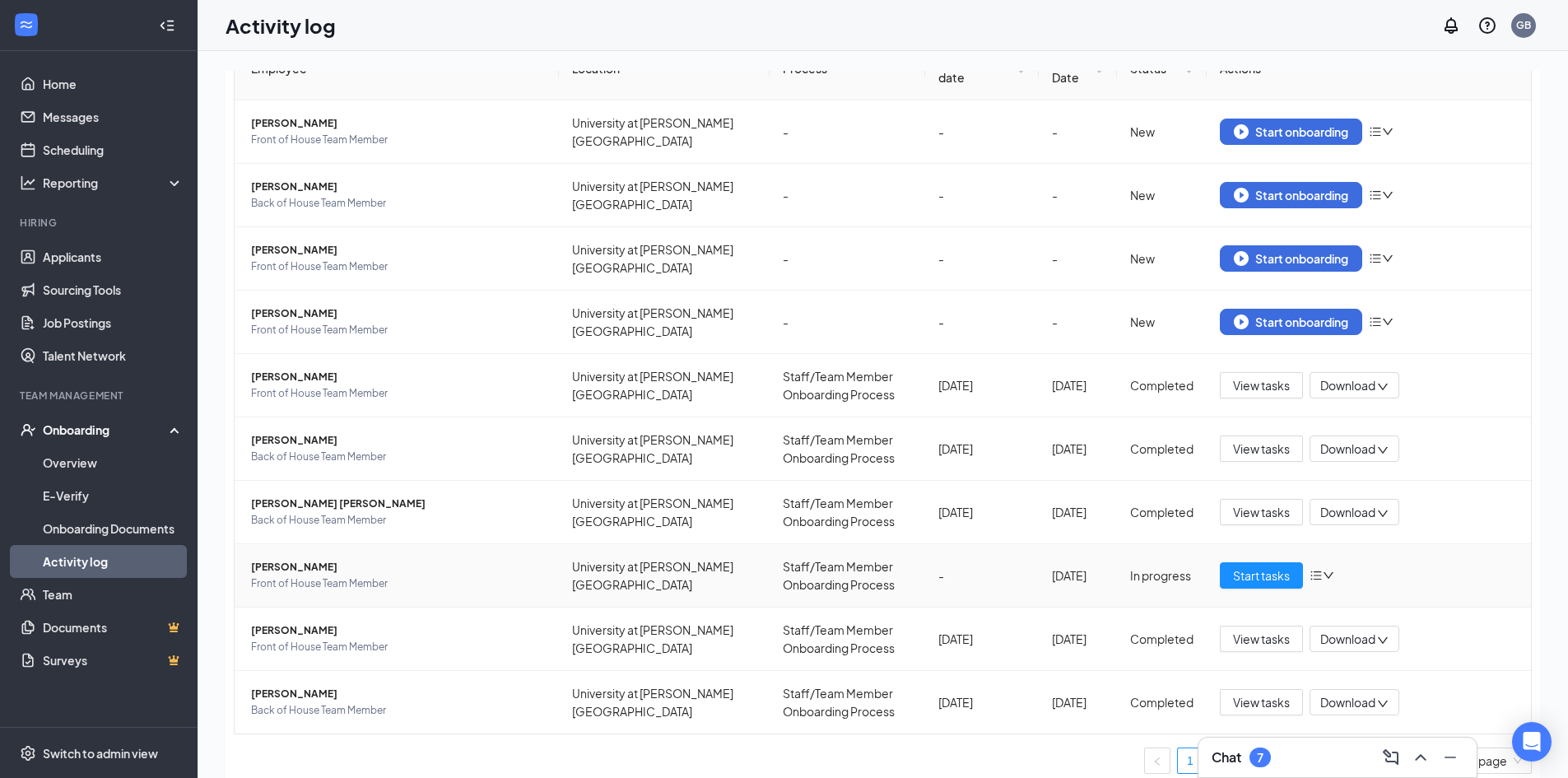
click at [1311, 568] on div "Start tasks" at bounding box center [1369, 575] width 298 height 26
click at [1311, 579] on icon "bars" at bounding box center [1316, 576] width 10 height 9
click at [1343, 674] on div "Remove from onboarding" at bounding box center [1399, 682] width 177 height 17
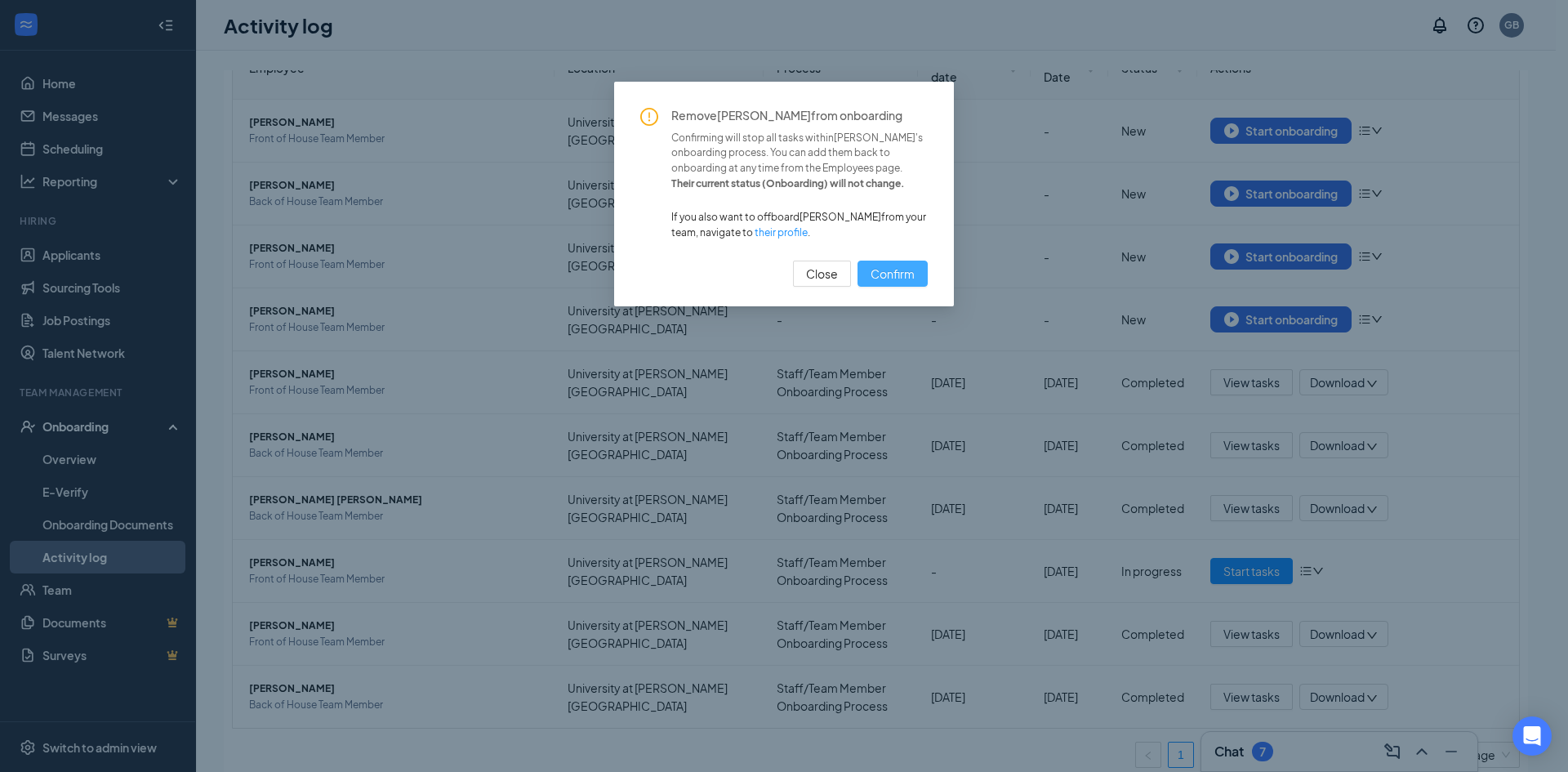
click at [884, 265] on span "Confirm" at bounding box center [892, 273] width 44 height 18
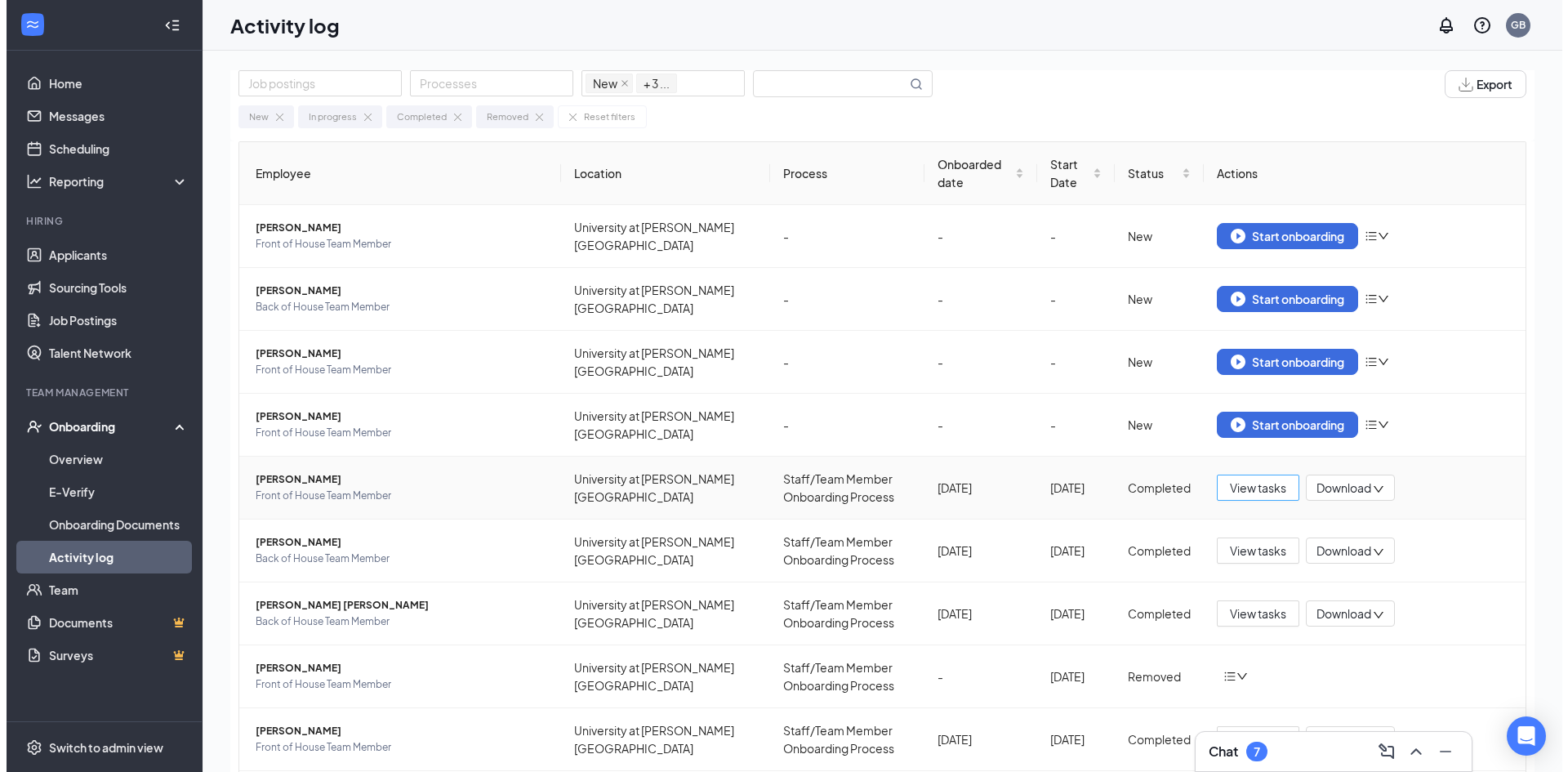
scroll to position [0, 0]
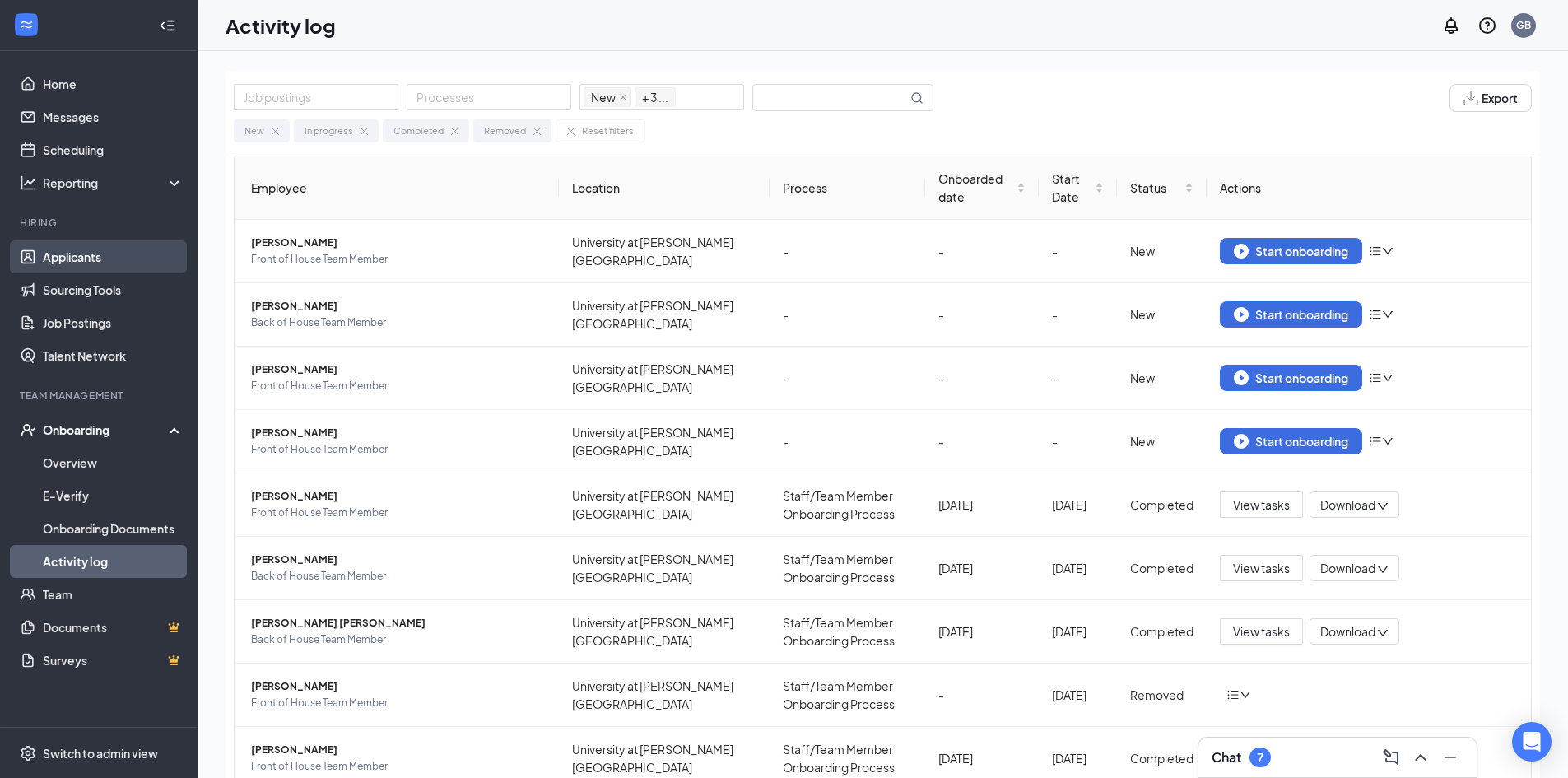
click at [101, 252] on link "Applicants" at bounding box center [113, 257] width 141 height 33
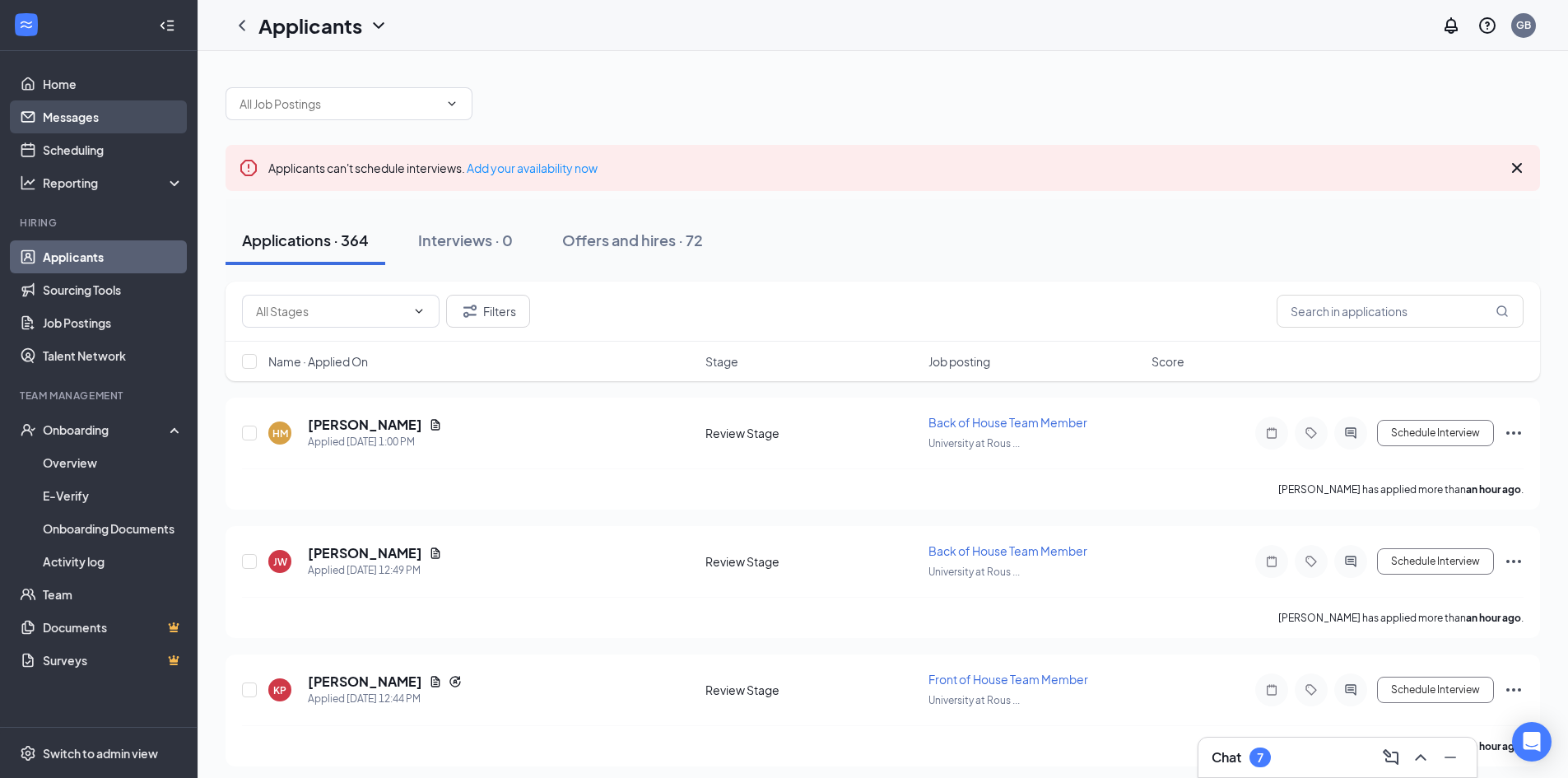
click at [134, 123] on link "Messages" at bounding box center [113, 117] width 141 height 33
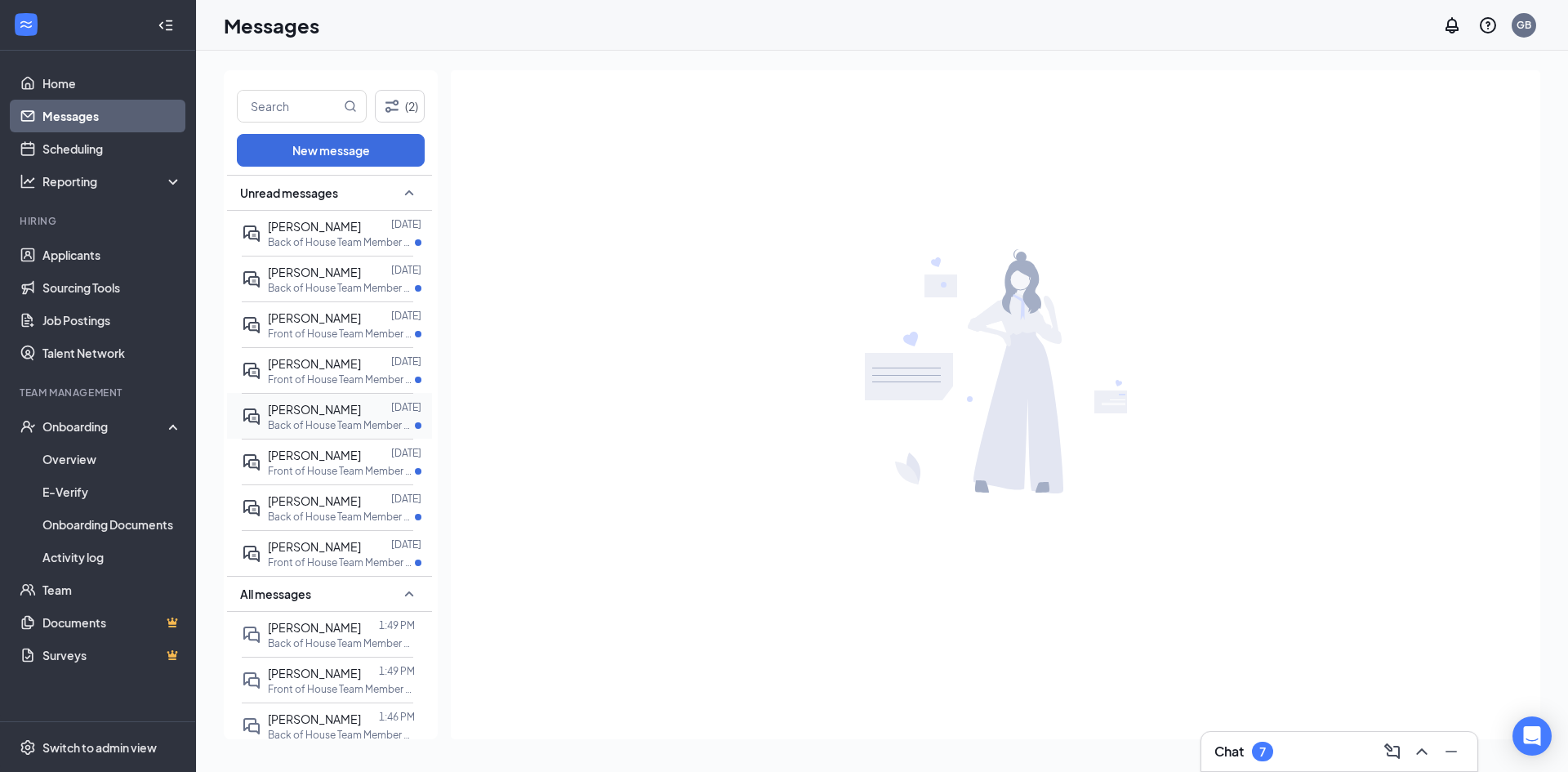
click at [361, 409] on div at bounding box center [376, 409] width 30 height 18
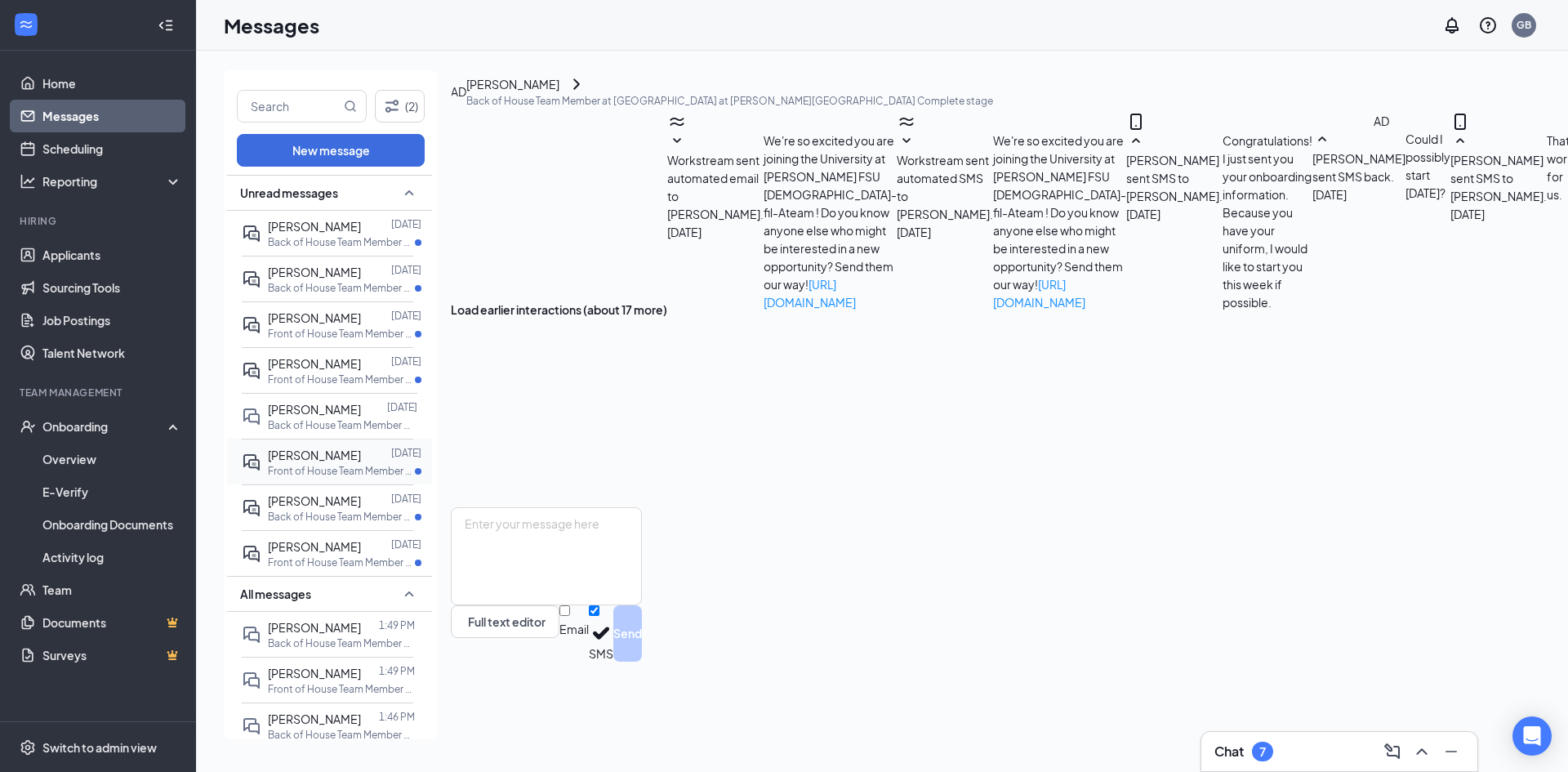
scroll to position [488, 0]
click at [315, 356] on div "[PERSON_NAME]" at bounding box center [314, 363] width 93 height 18
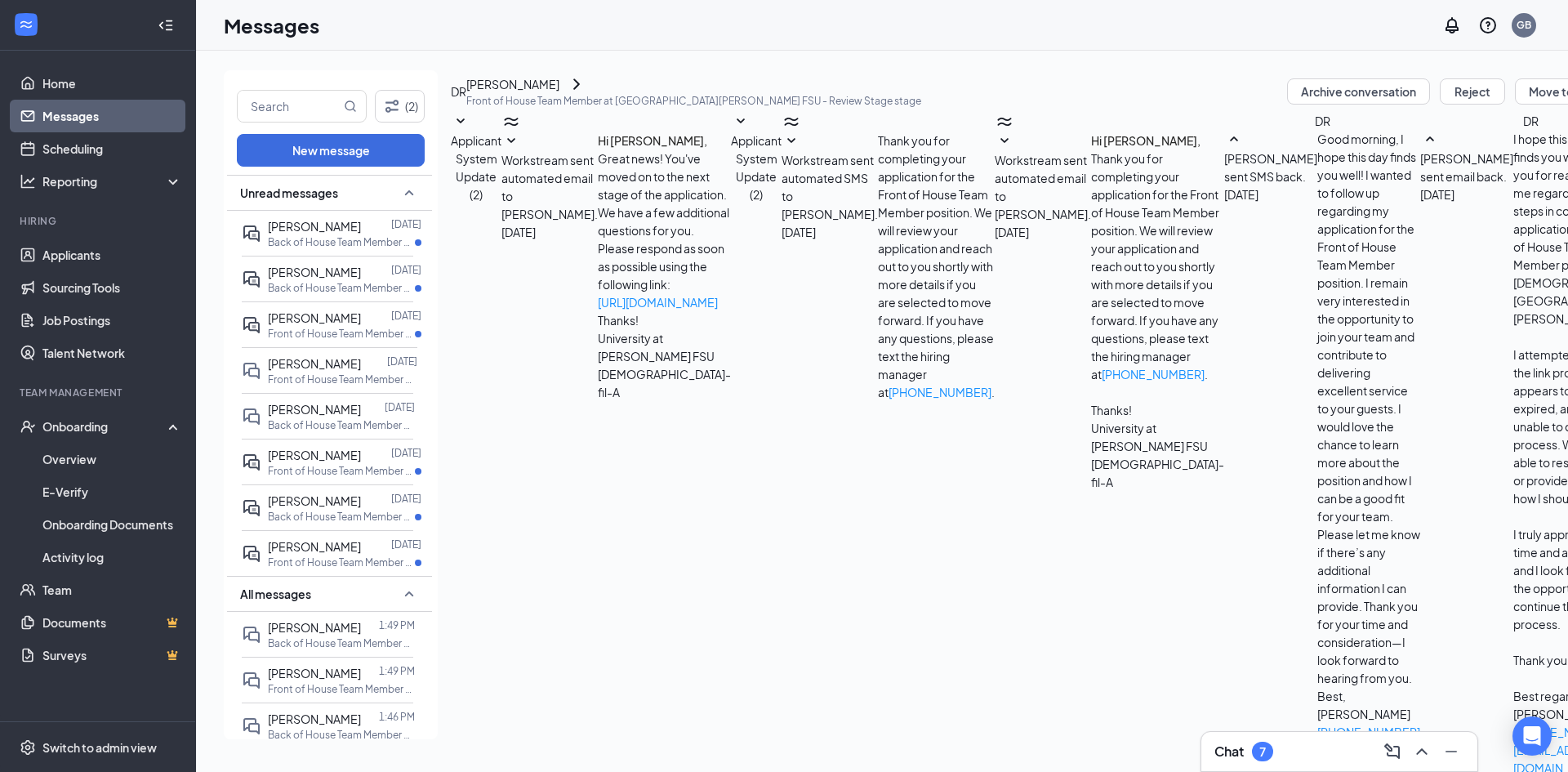
scroll to position [466, 0]
click at [323, 262] on div "Luciano Paz Aug 25 Back of House Team Member at University at Rouse FSU" at bounding box center [328, 278] width 172 height 46
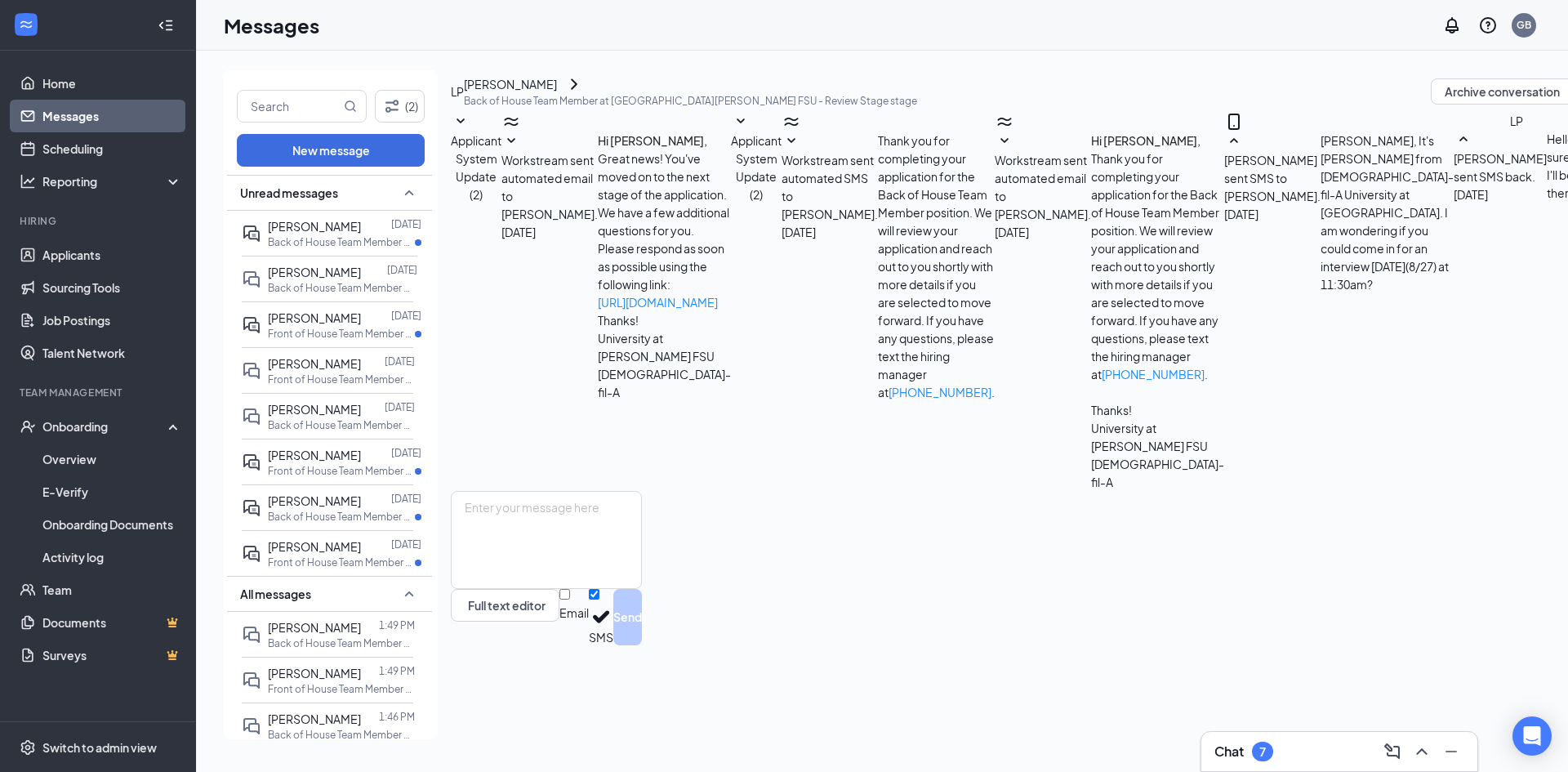
scroll to position [133, 0]
click at [642, 589] on textarea at bounding box center [546, 540] width 191 height 98
type textarea "t"
type textarea "That is correct! I will see you tomorrow."
click at [642, 645] on button "Send" at bounding box center [627, 617] width 29 height 56
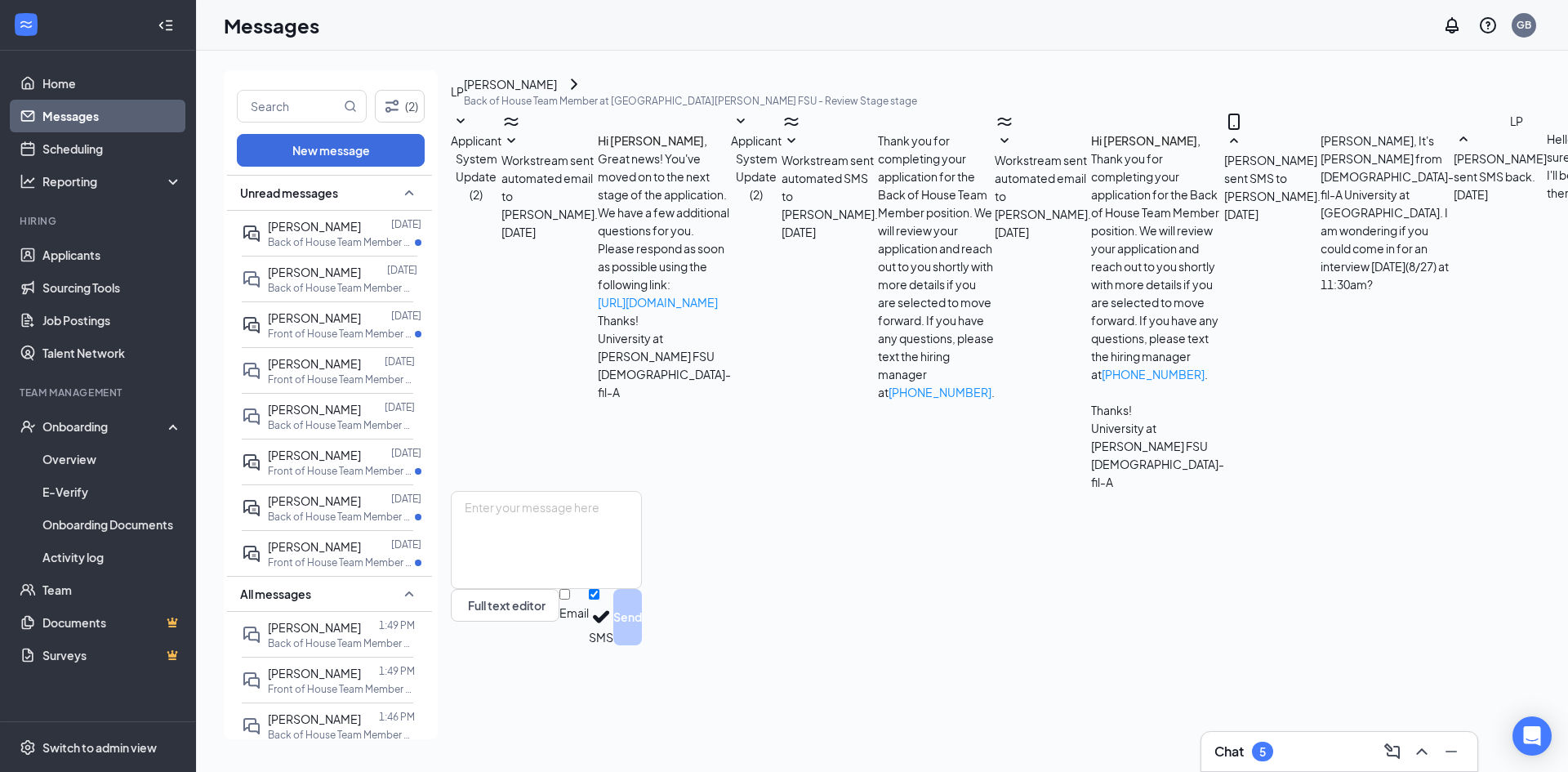
scroll to position [220, 0]
click at [301, 319] on span "[PERSON_NAME]" at bounding box center [314, 317] width 93 height 15
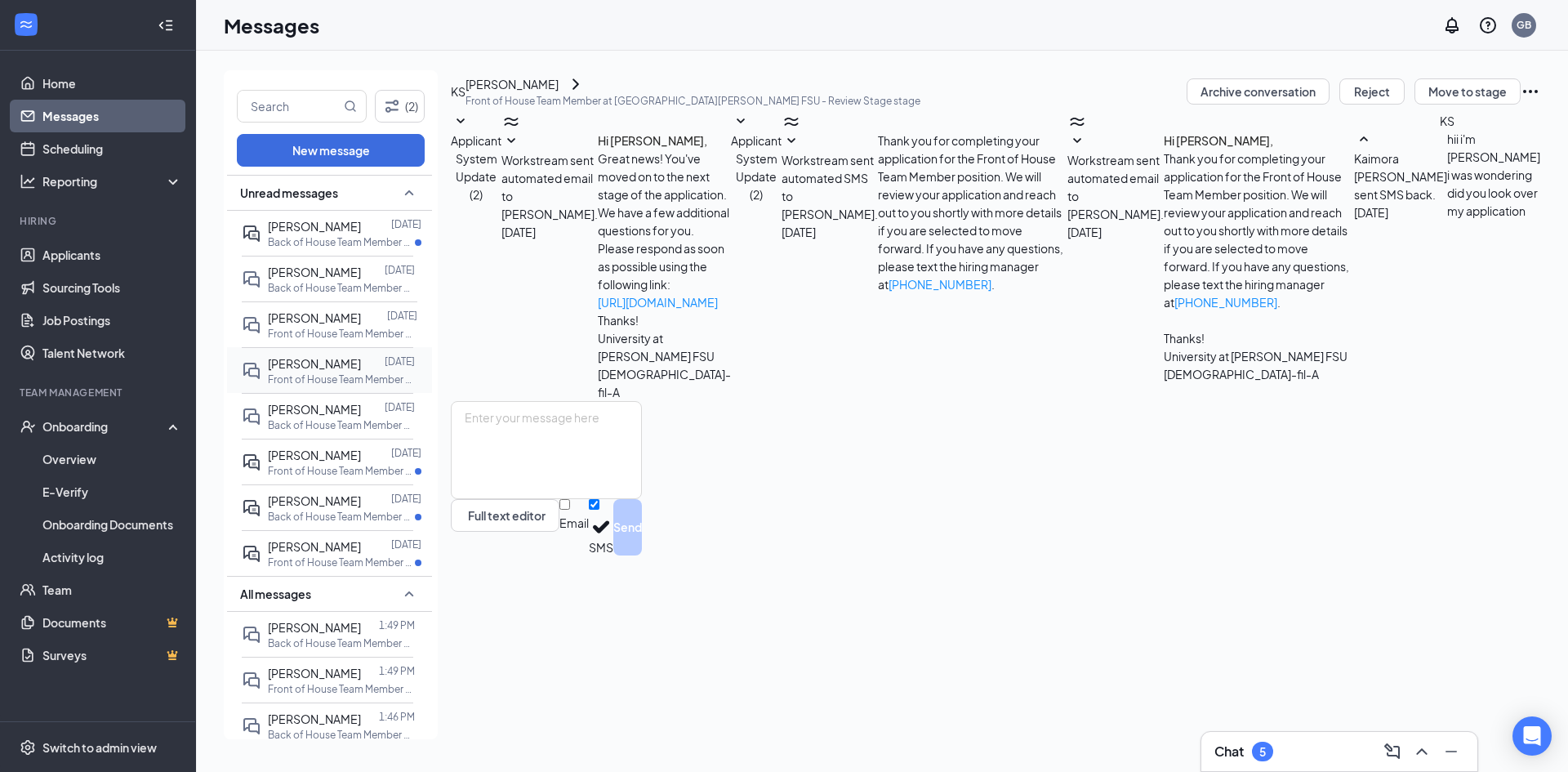
click at [326, 367] on span "[PERSON_NAME]" at bounding box center [314, 363] width 93 height 15
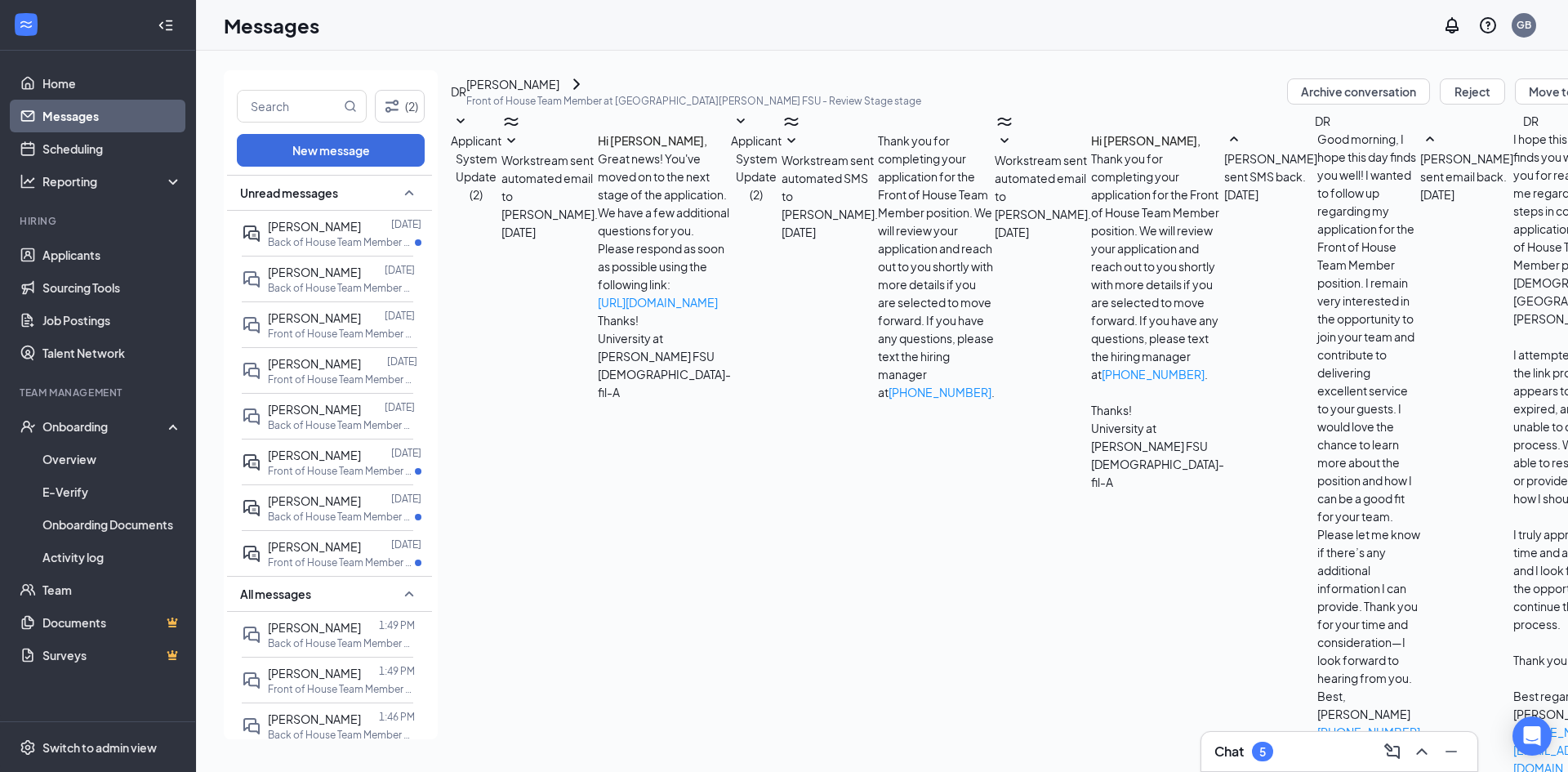
scroll to position [384, 0]
click at [361, 412] on div at bounding box center [372, 409] width 23 height 18
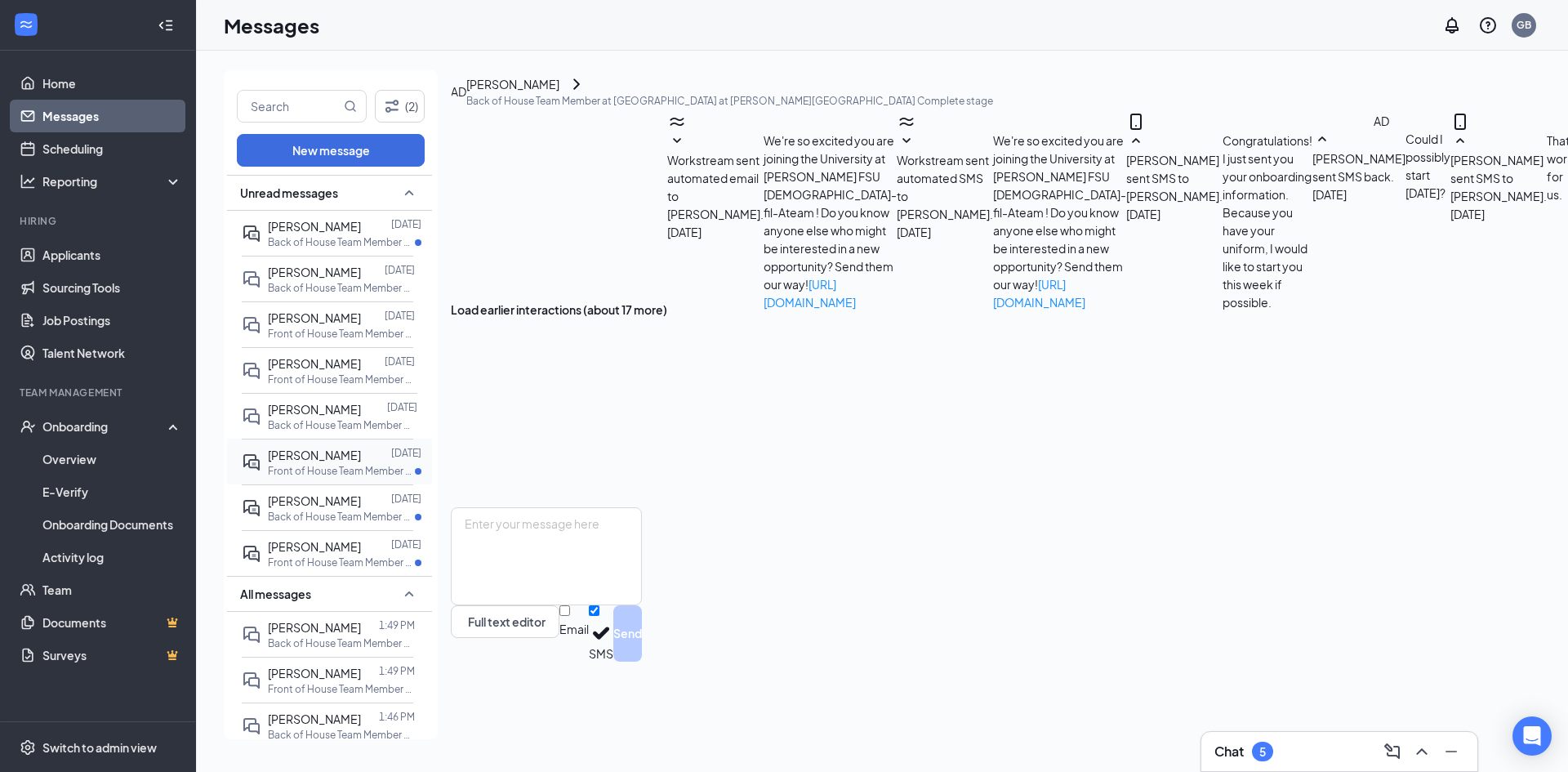
scroll to position [488, 0]
click at [341, 468] on p "Front of House Team Member at [GEOGRAPHIC_DATA] at [PERSON_NAME][GEOGRAPHIC_DAT…" at bounding box center [342, 471] width 147 height 14
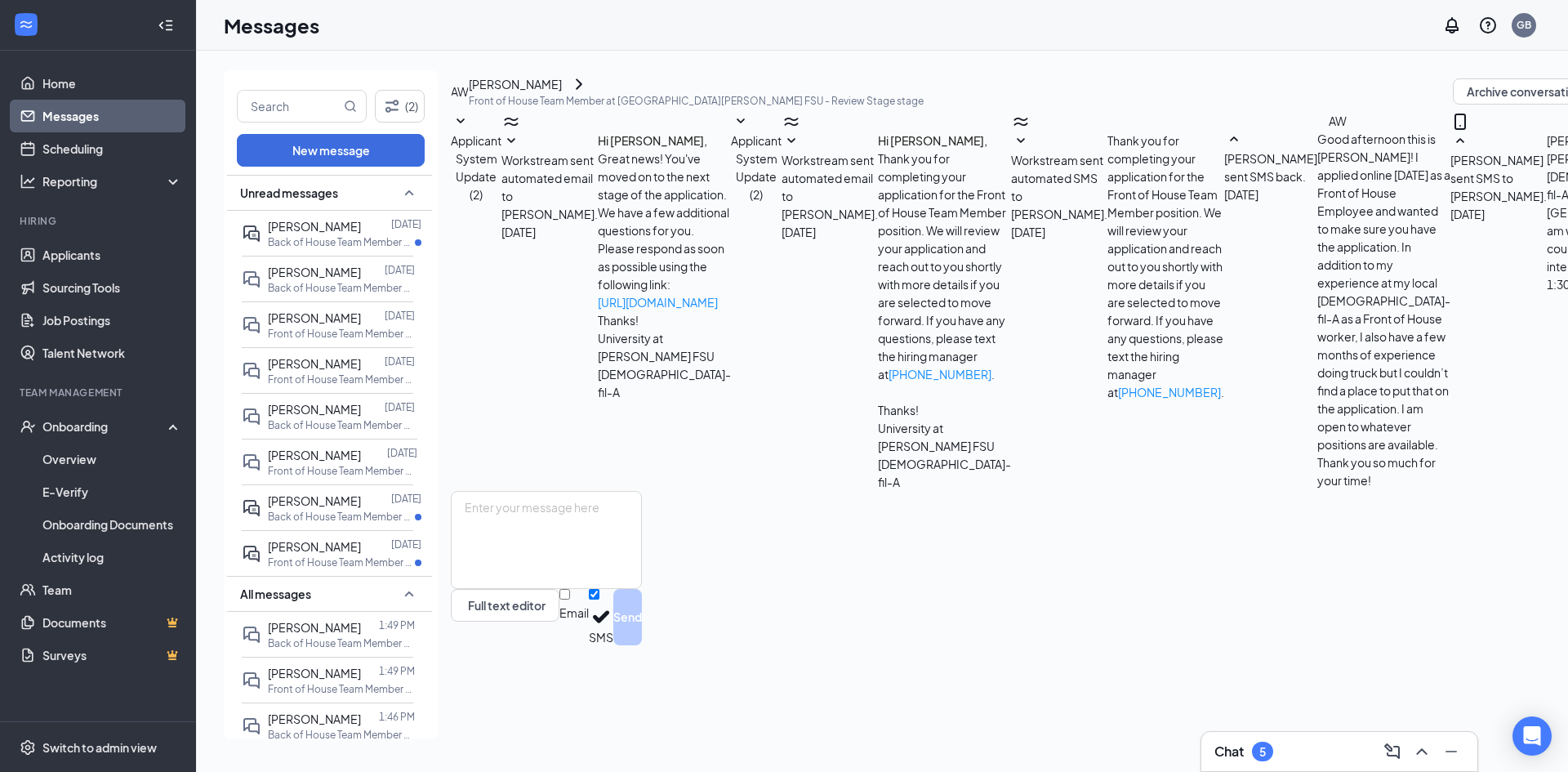
scroll to position [186, 0]
click at [361, 502] on div at bounding box center [376, 500] width 30 height 18
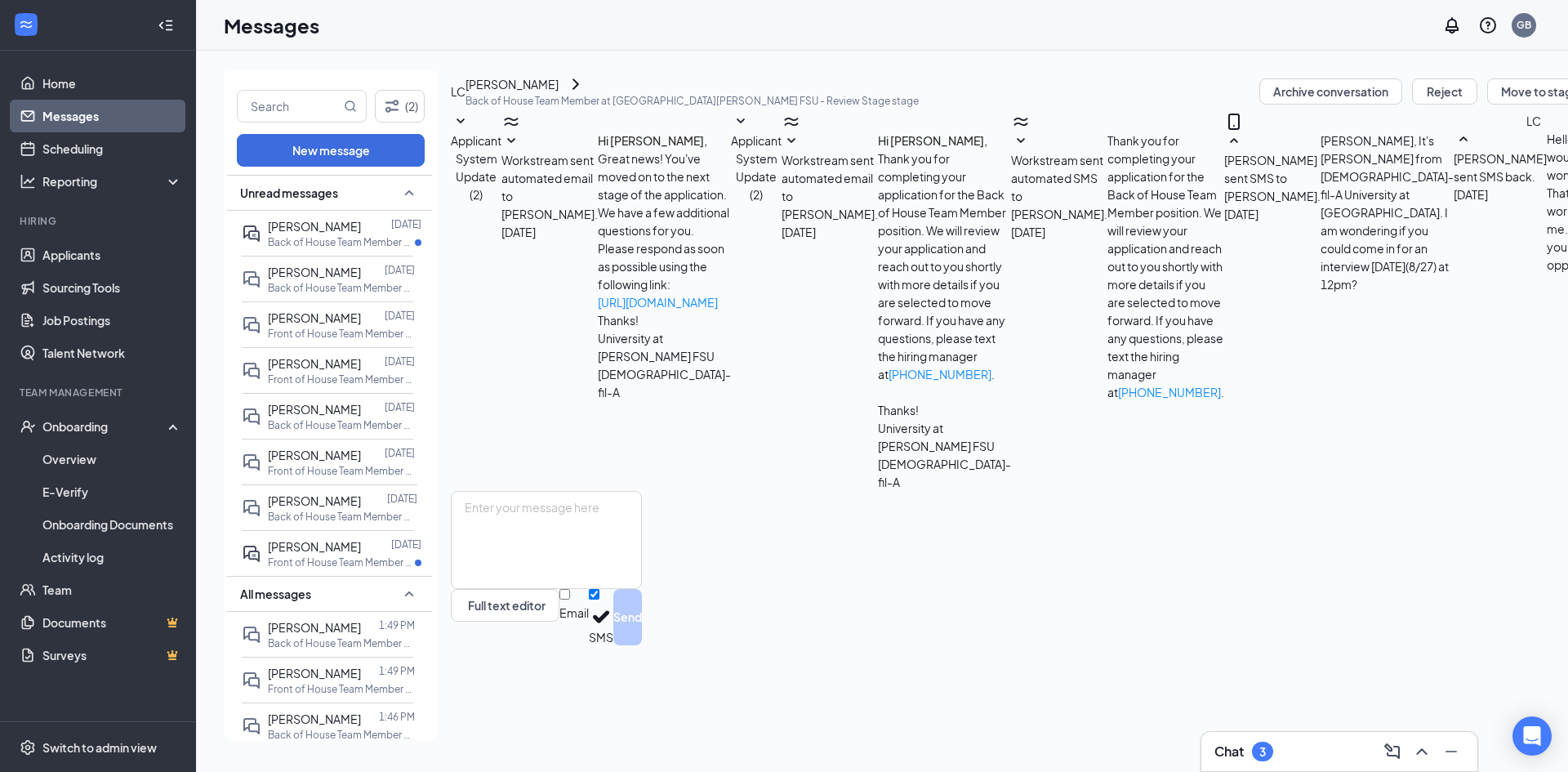
scroll to position [44, 0]
click at [642, 589] on textarea at bounding box center [546, 540] width 191 height 98
type textarea "Sounds good see you tomorrow!"
click at [642, 645] on button "Send" at bounding box center [627, 617] width 29 height 56
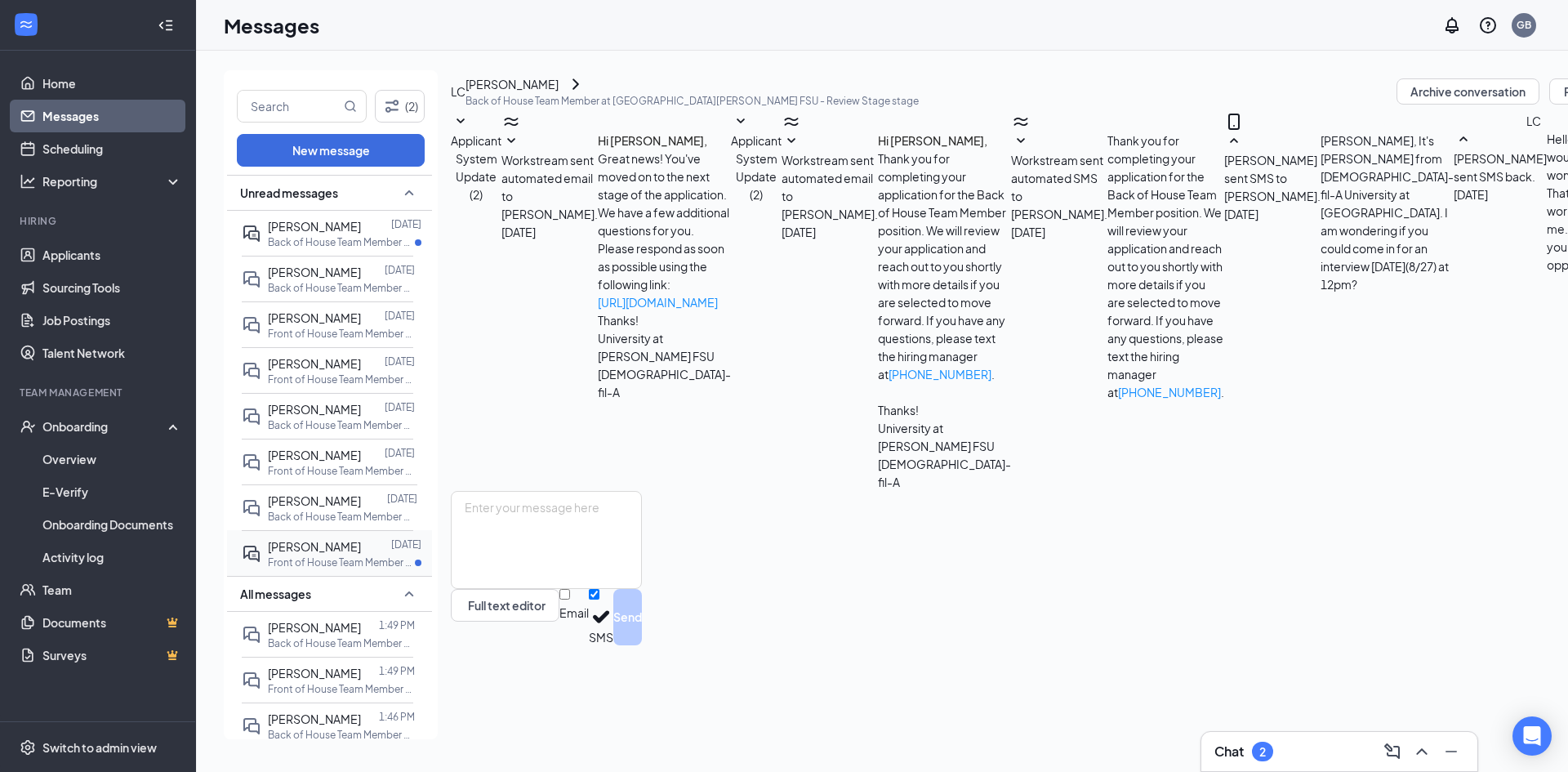
click at [341, 547] on span "[PERSON_NAME]" at bounding box center [314, 546] width 93 height 15
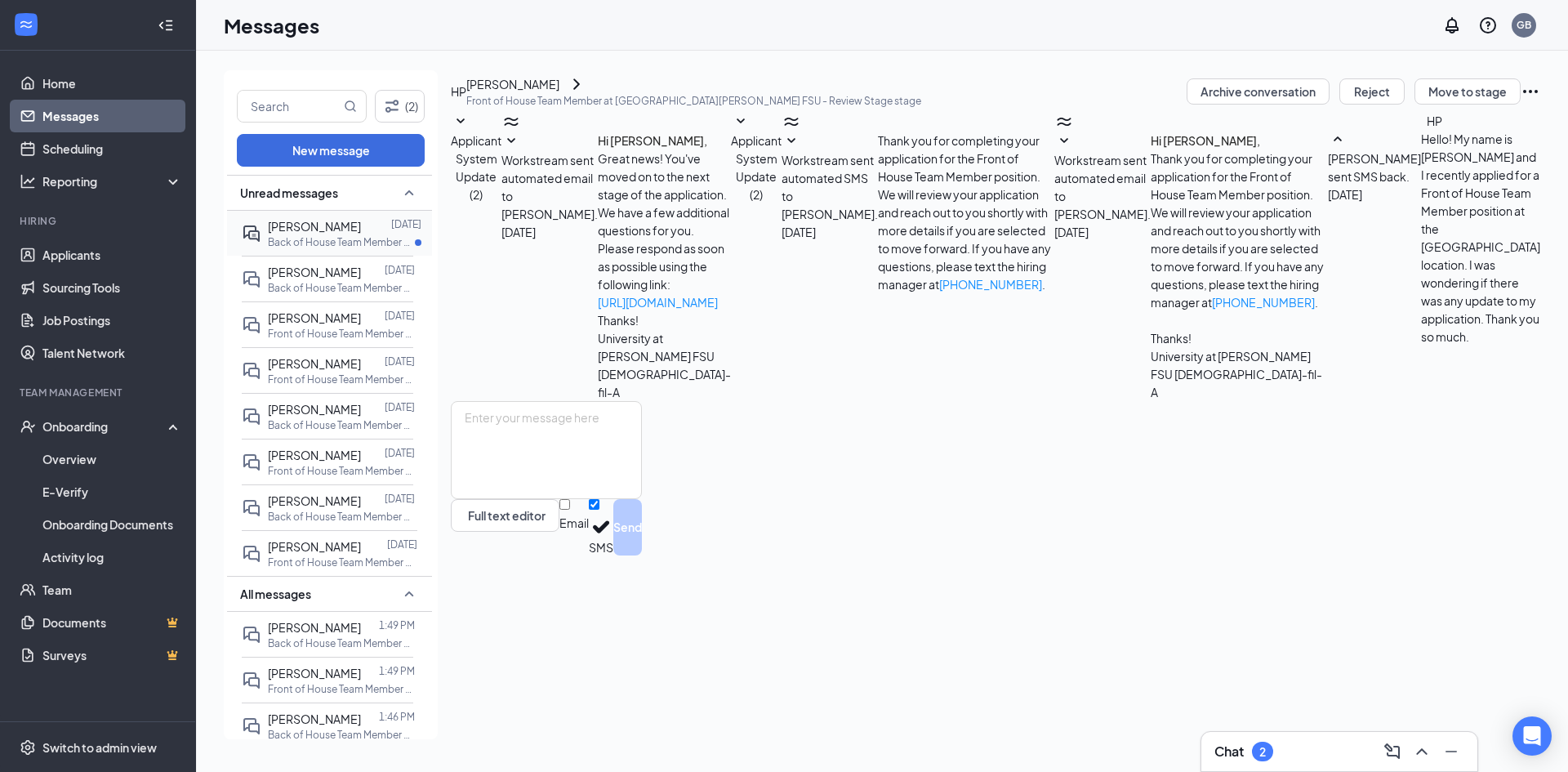
click at [361, 229] on div at bounding box center [376, 226] width 30 height 18
click at [1334, 184] on span "Alex Llauger sent SMS back." at bounding box center [1380, 167] width 93 height 33
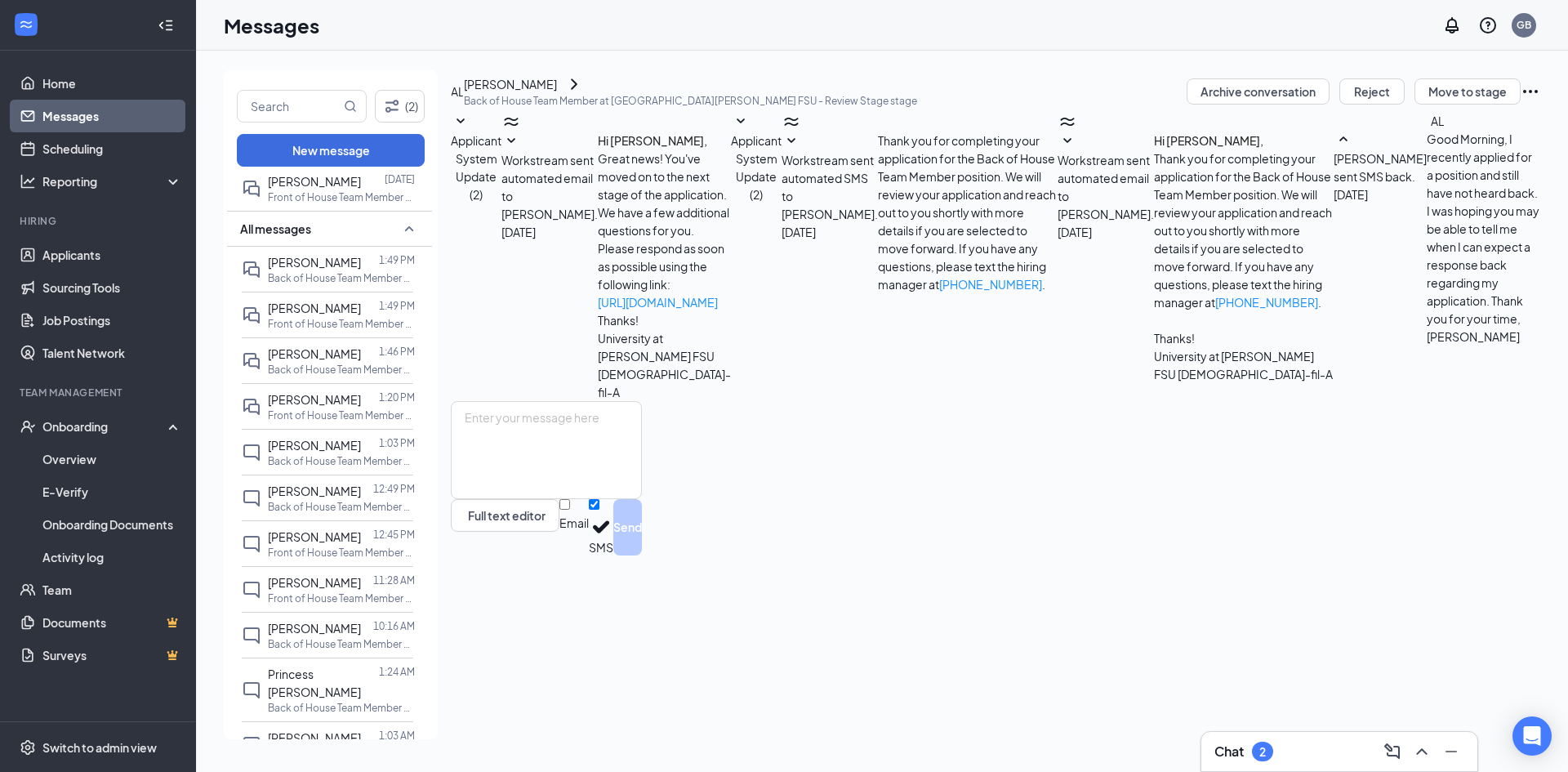
scroll to position [82, 0]
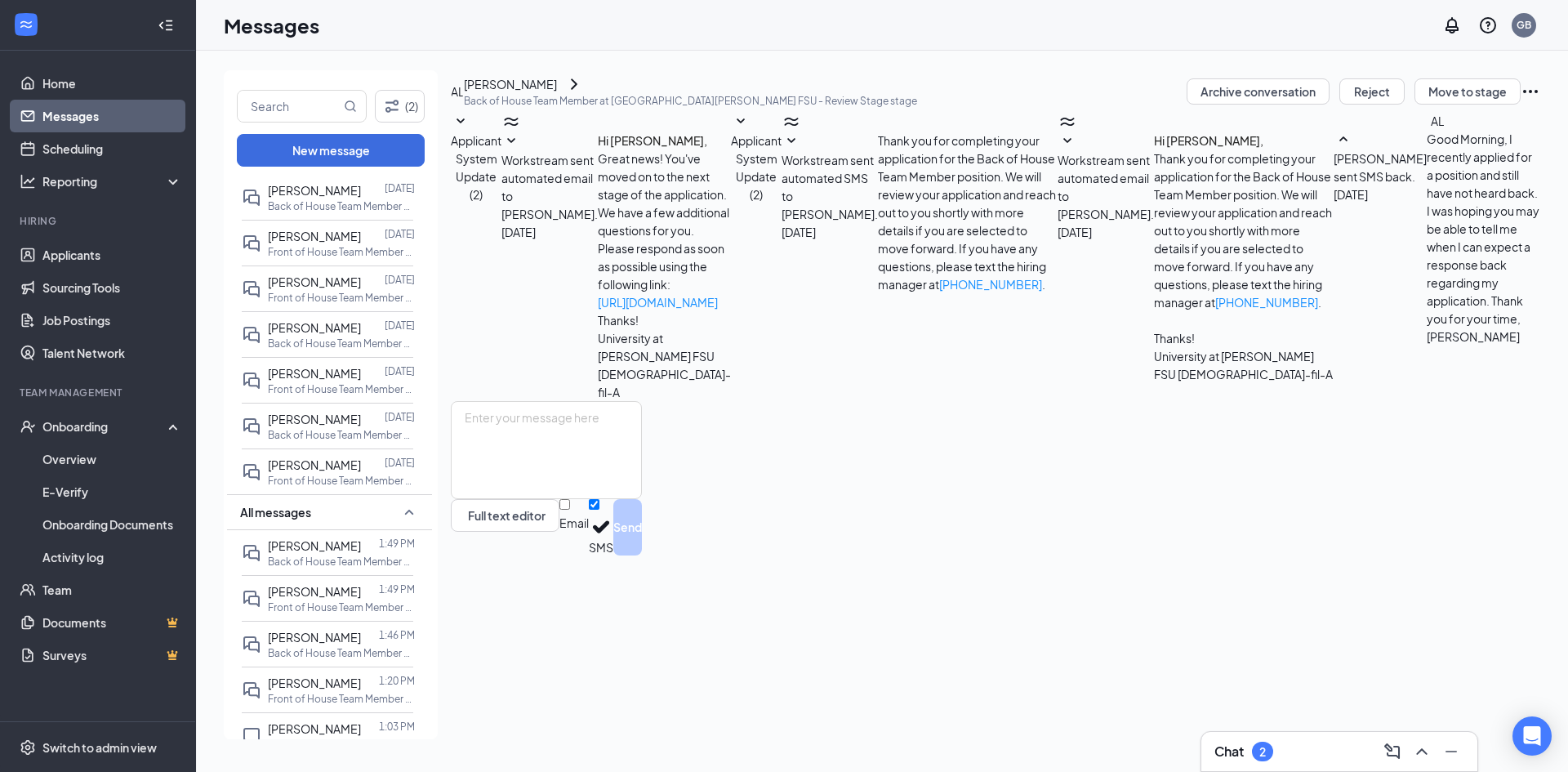
click at [294, 88] on div "(2) New message Unread messages Alex Llauger Aug 25 Back of House Team Member a…" at bounding box center [330, 404] width 214 height 669
click at [295, 106] on input "text" at bounding box center [289, 107] width 103 height 31
type input "layla"
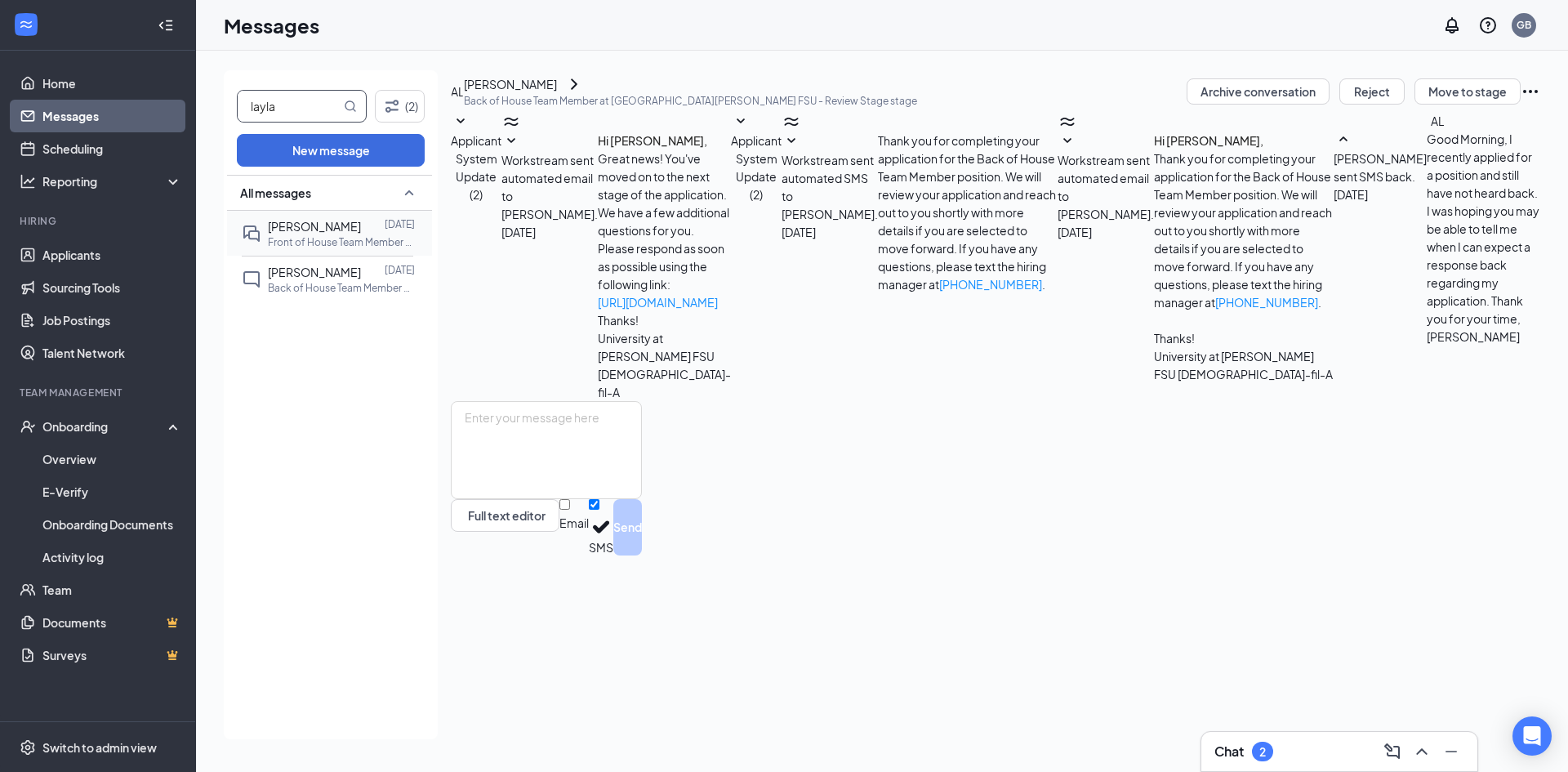
click at [361, 232] on div at bounding box center [372, 226] width 23 height 18
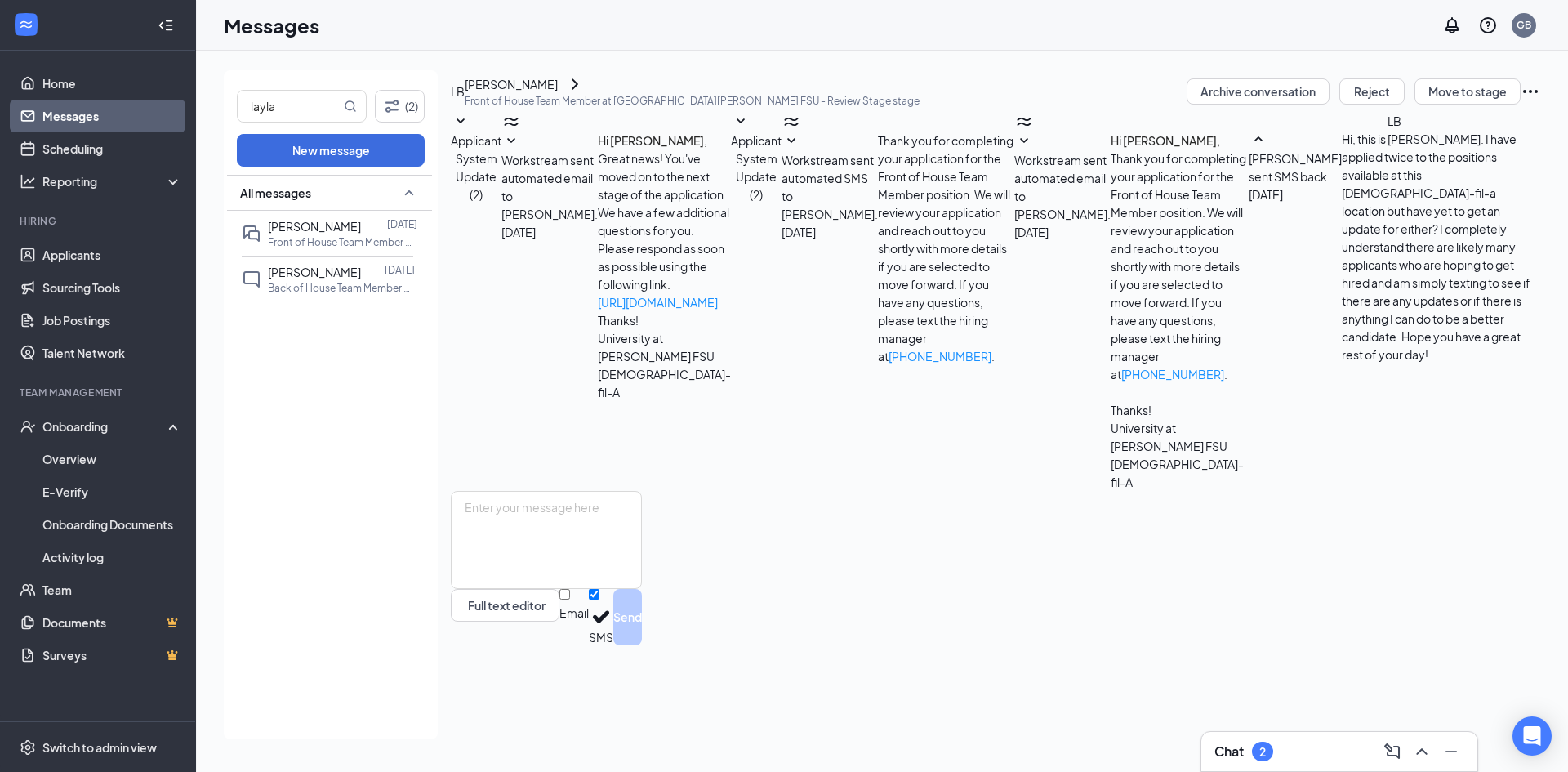
click at [519, 93] on div "[PERSON_NAME]" at bounding box center [511, 84] width 93 height 18
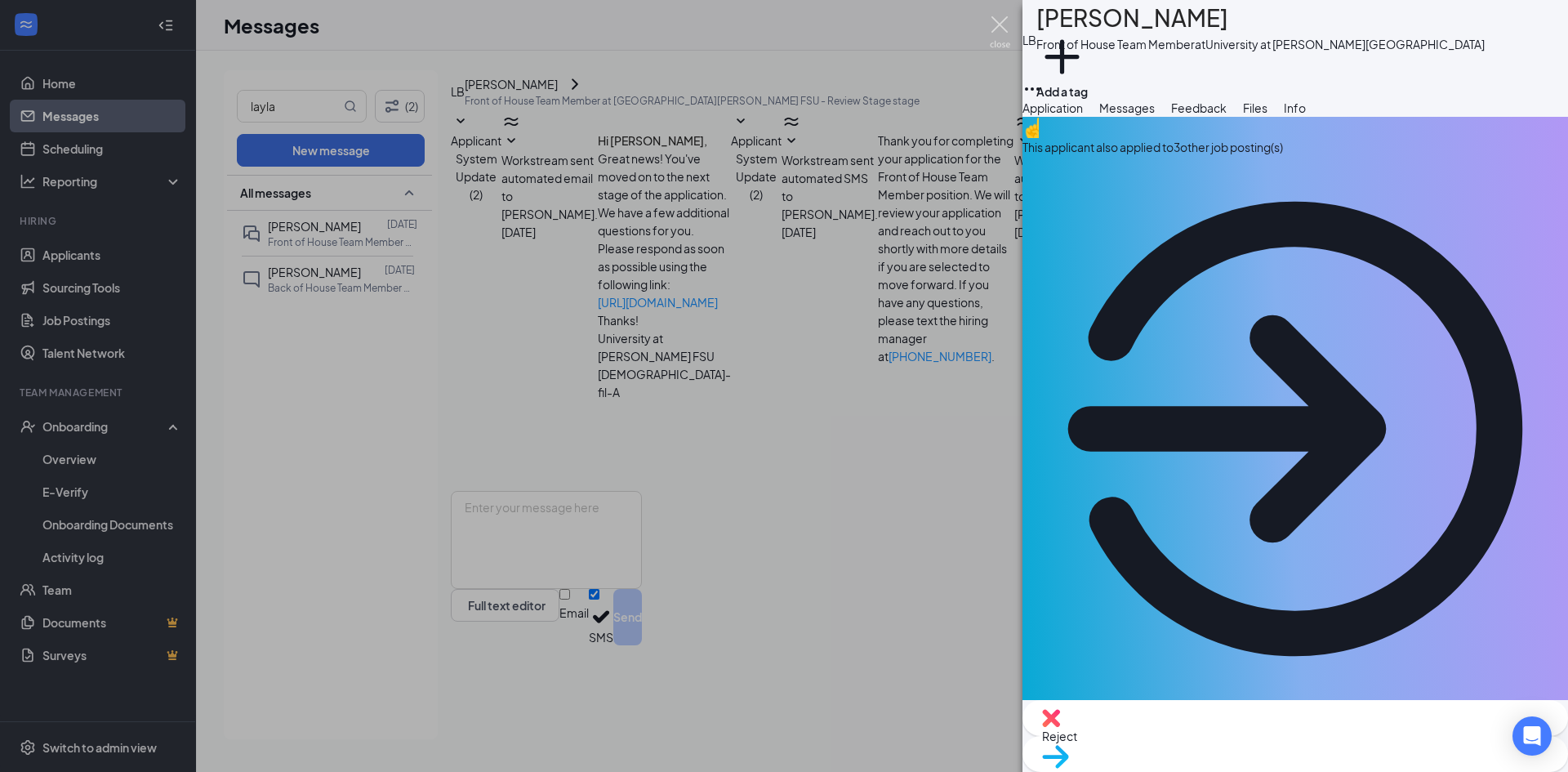
click at [1008, 26] on img at bounding box center [1000, 32] width 21 height 32
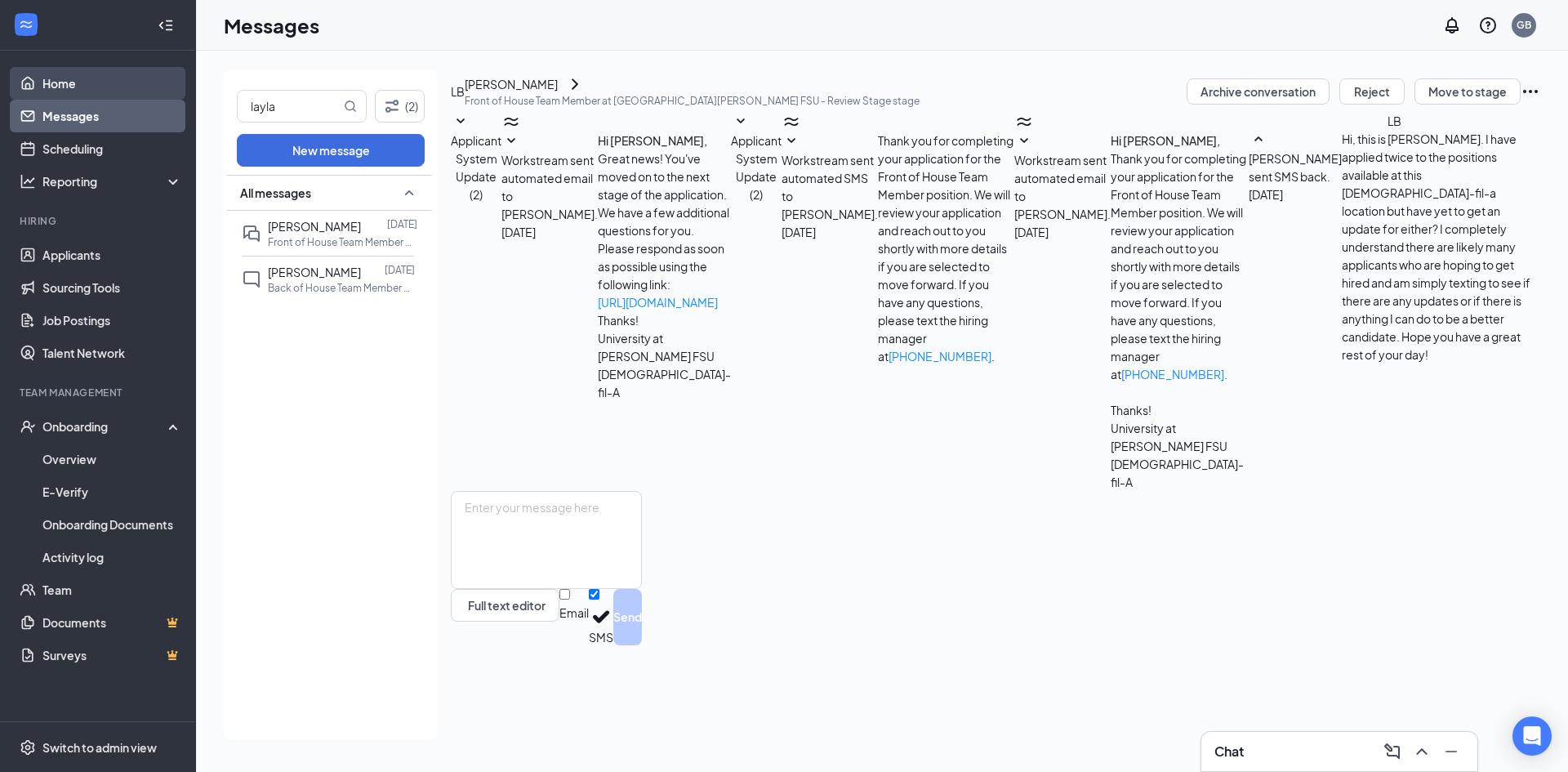
click at [119, 75] on link "Home" at bounding box center [112, 83] width 140 height 33
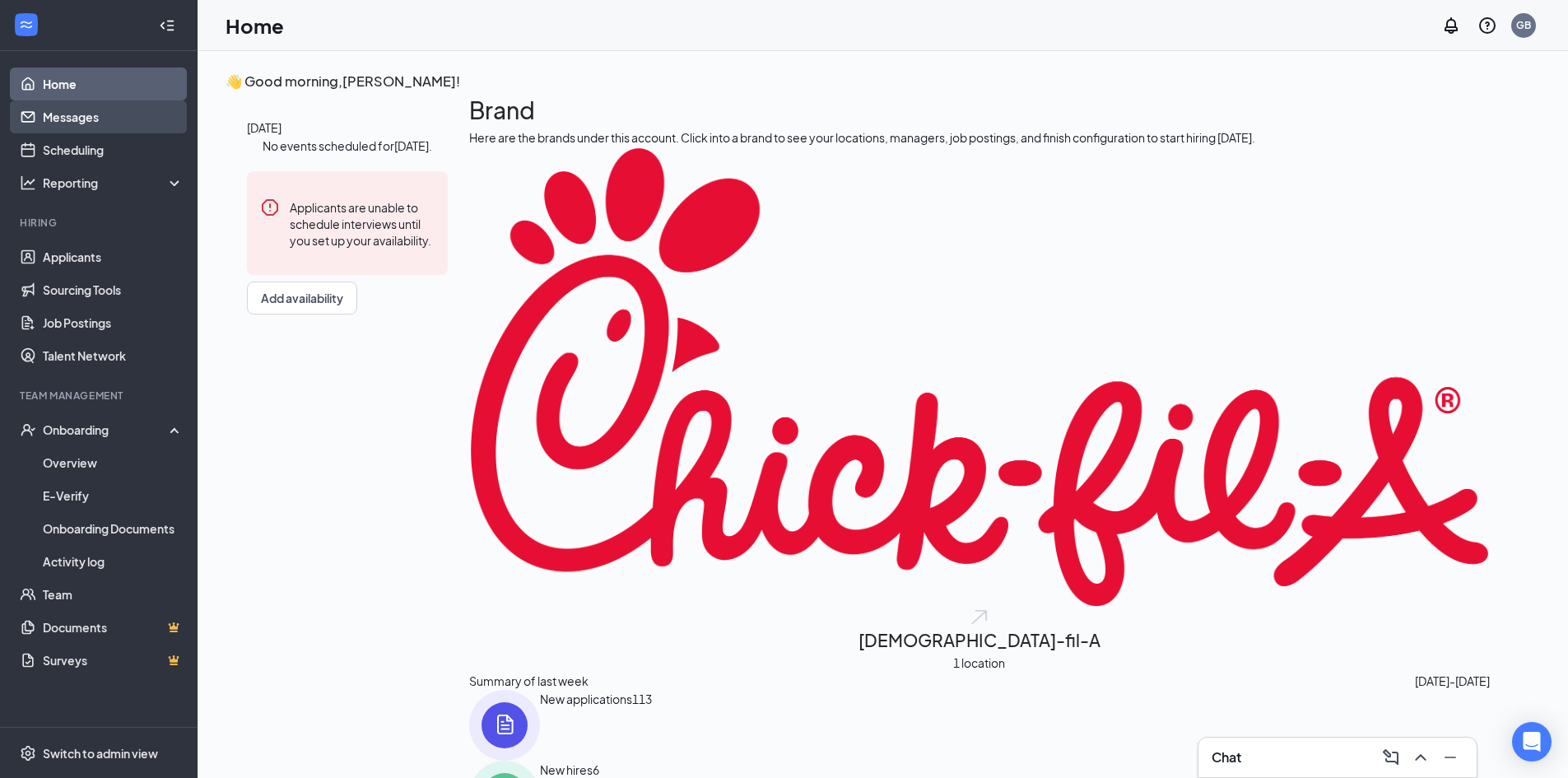
click at [96, 117] on link "Messages" at bounding box center [113, 117] width 141 height 33
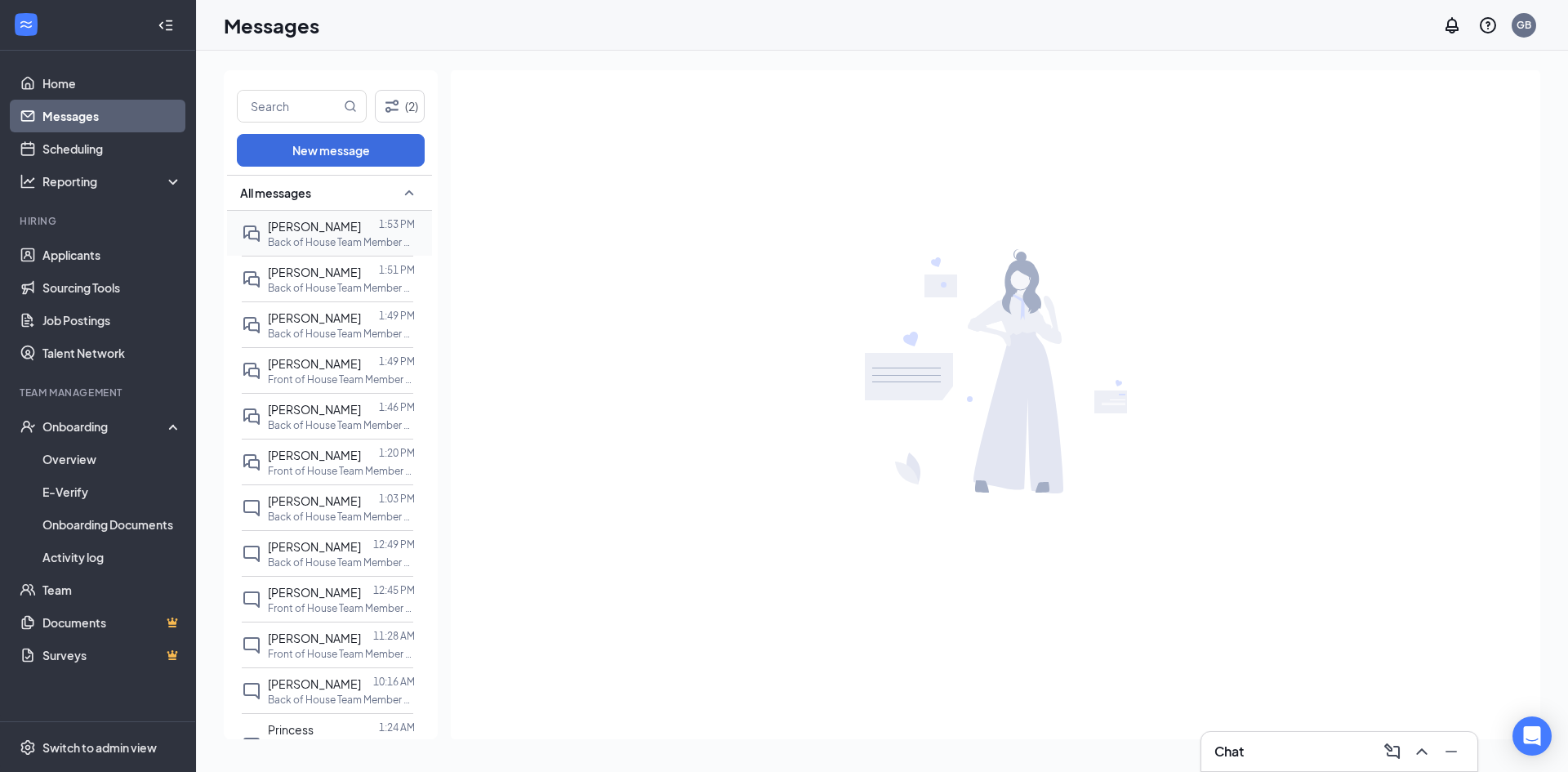
click at [331, 228] on span "[PERSON_NAME]" at bounding box center [314, 226] width 93 height 15
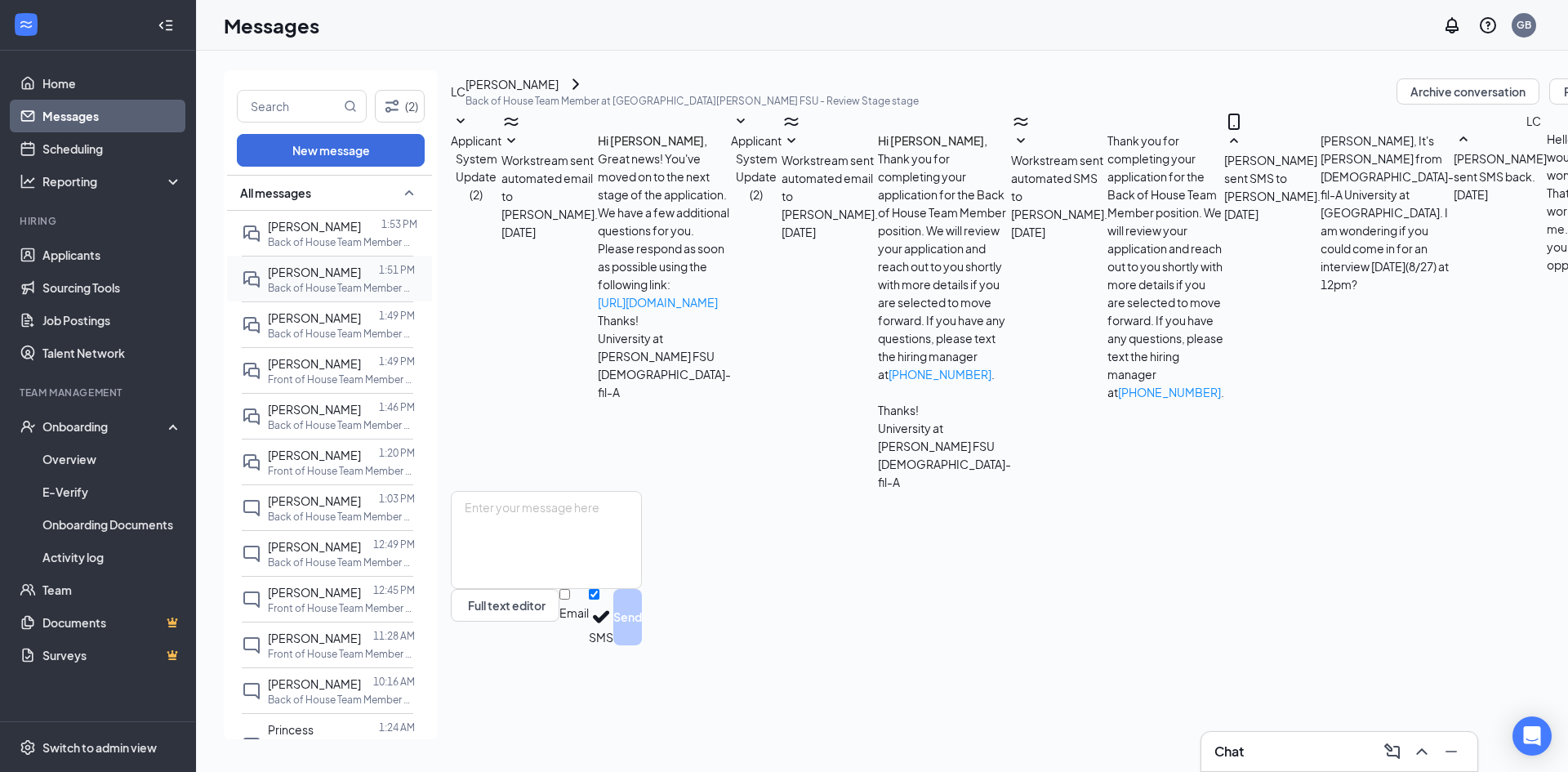
scroll to position [133, 0]
click at [335, 284] on p "Back of House Team Member at [GEOGRAPHIC_DATA] at [PERSON_NAME][GEOGRAPHIC_DATA]" at bounding box center [342, 288] width 147 height 14
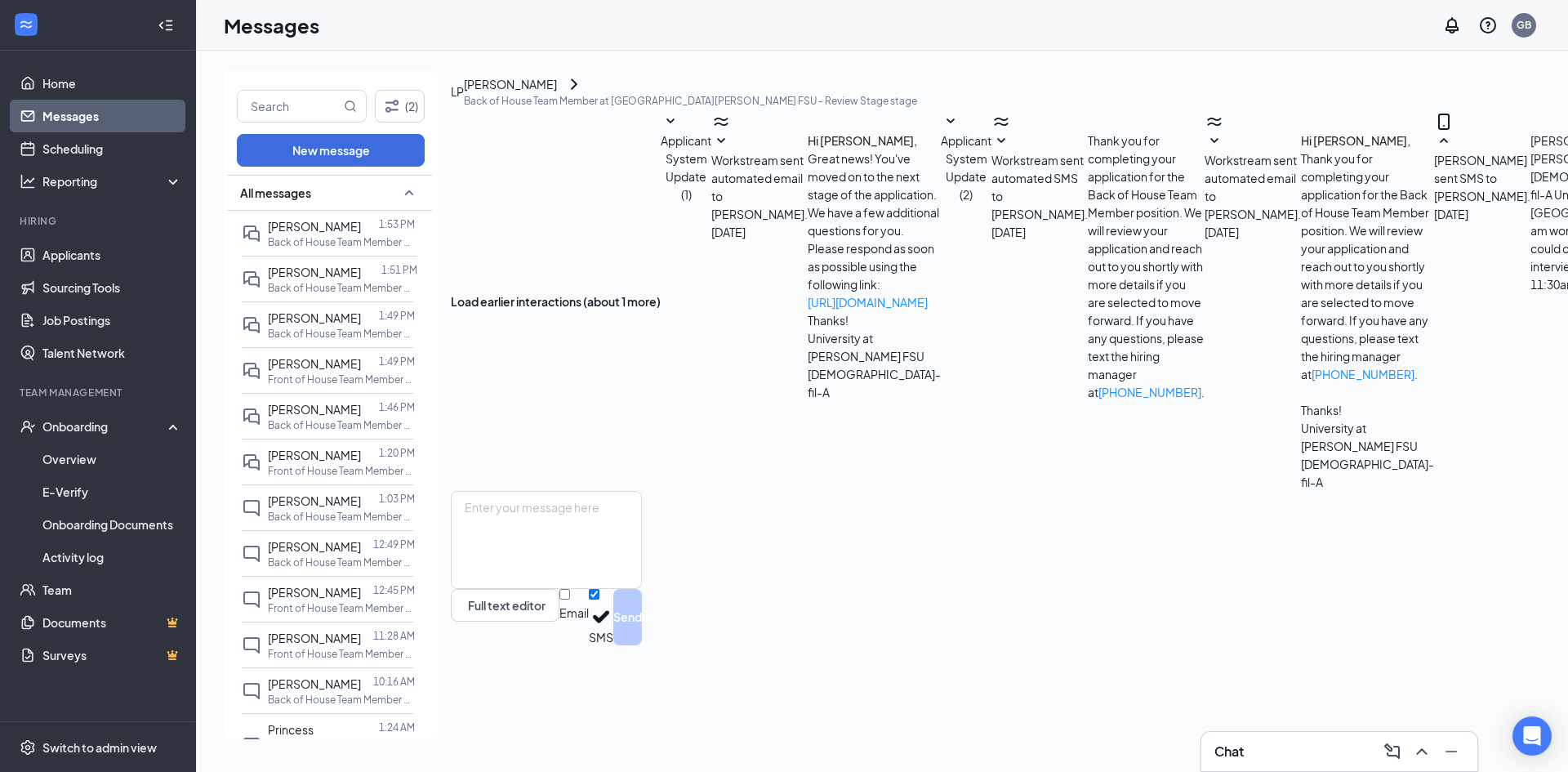
scroll to position [273, 0]
click at [339, 324] on span "[PERSON_NAME]" at bounding box center [314, 317] width 93 height 15
click at [343, 366] on span "[PERSON_NAME]" at bounding box center [314, 363] width 93 height 15
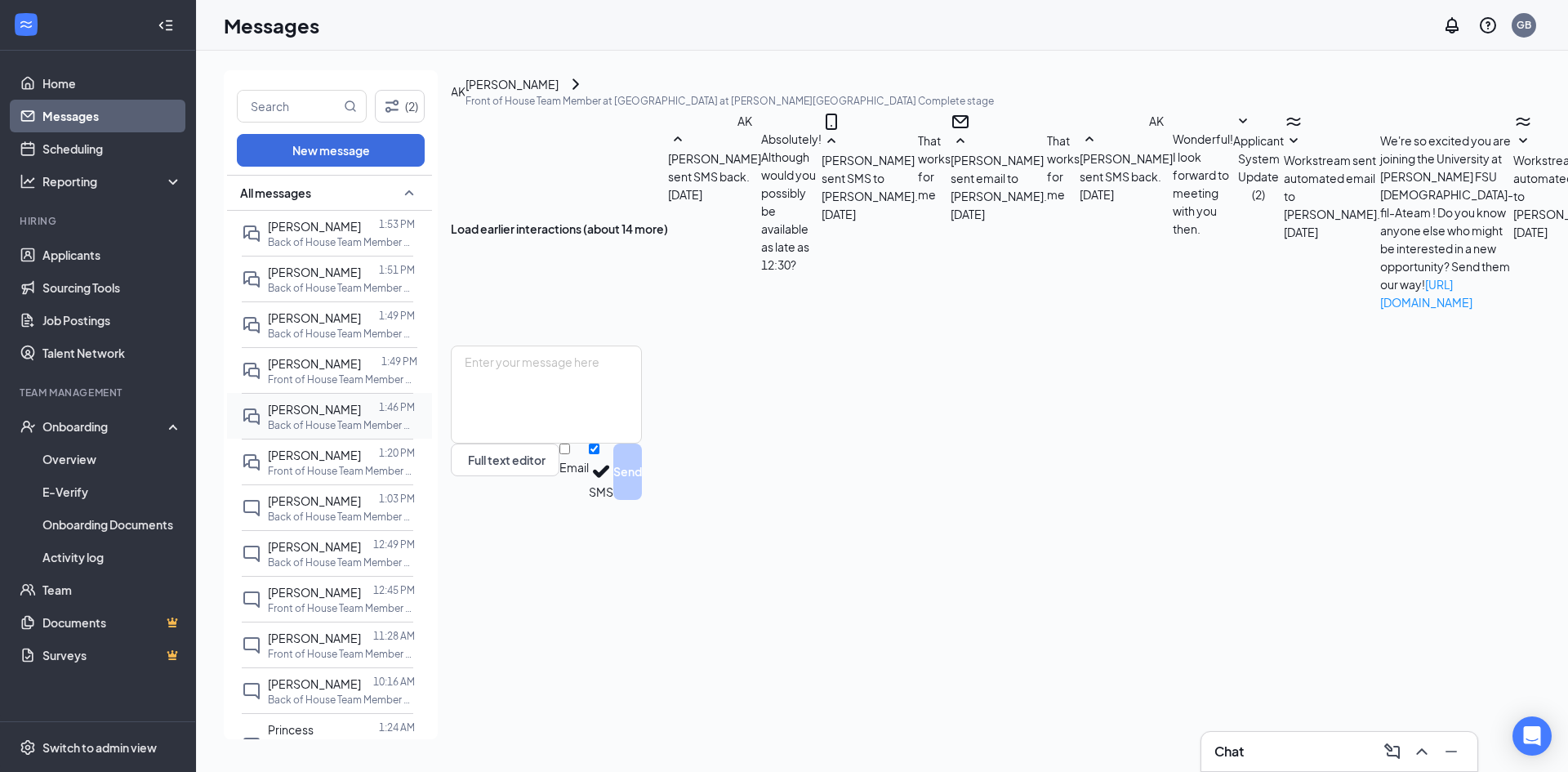
scroll to position [359, 0]
click at [361, 406] on div at bounding box center [369, 409] width 18 height 18
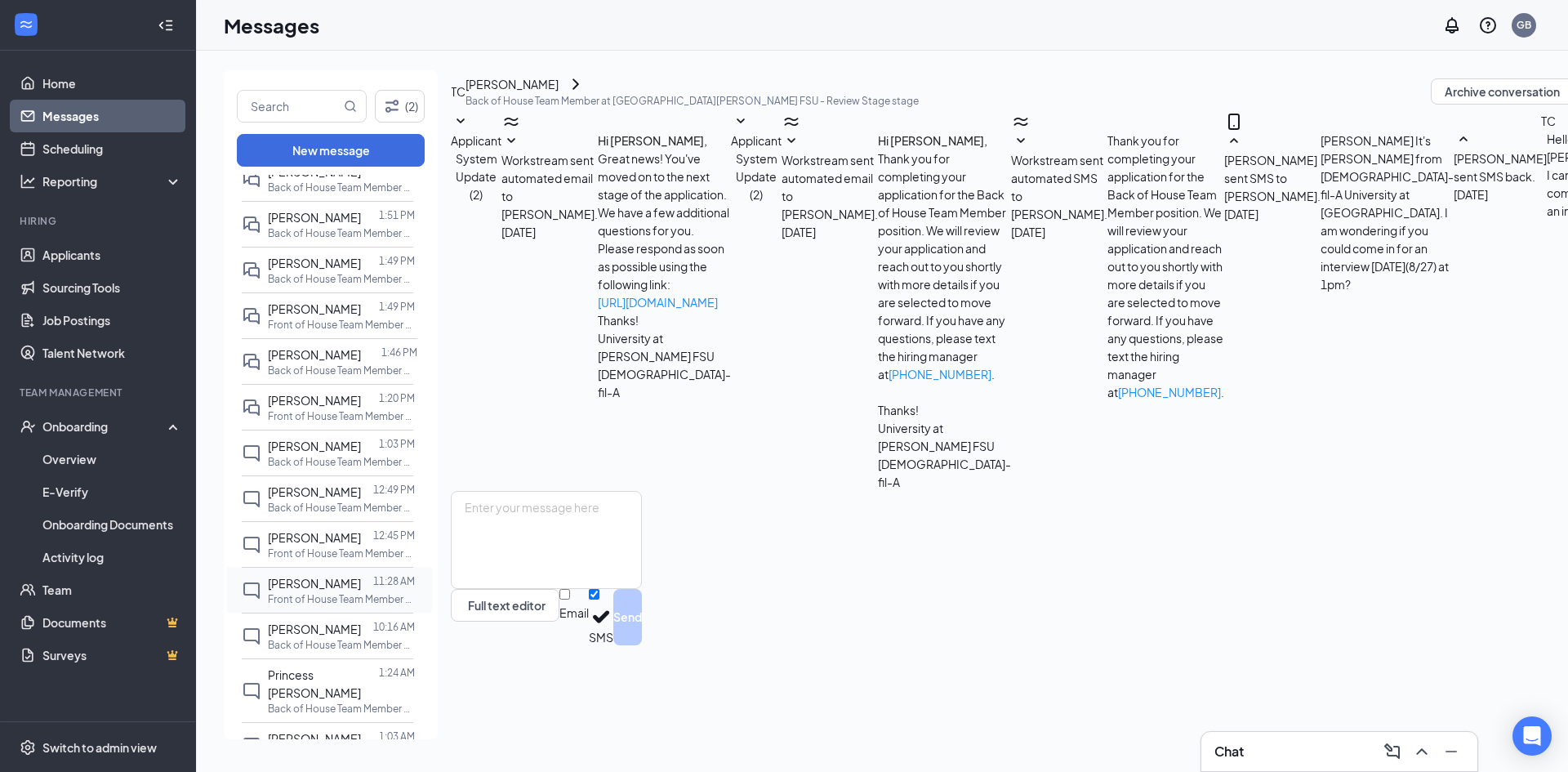
scroll to position [82, 0]
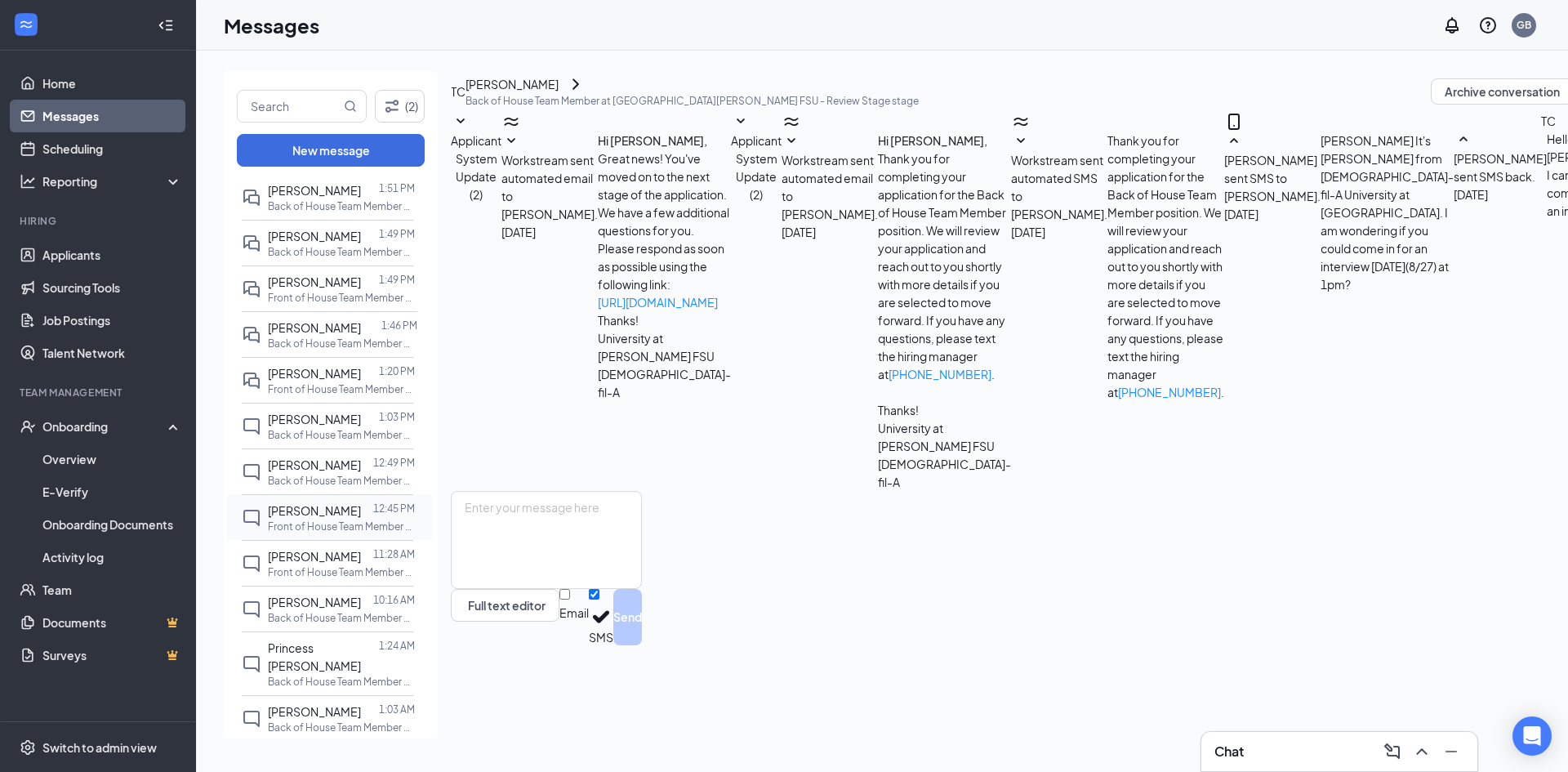
click at [342, 500] on div "Kimberly Pierre 12:45 PM Front of House Team Member at University at Rouse FSU" at bounding box center [328, 517] width 172 height 46
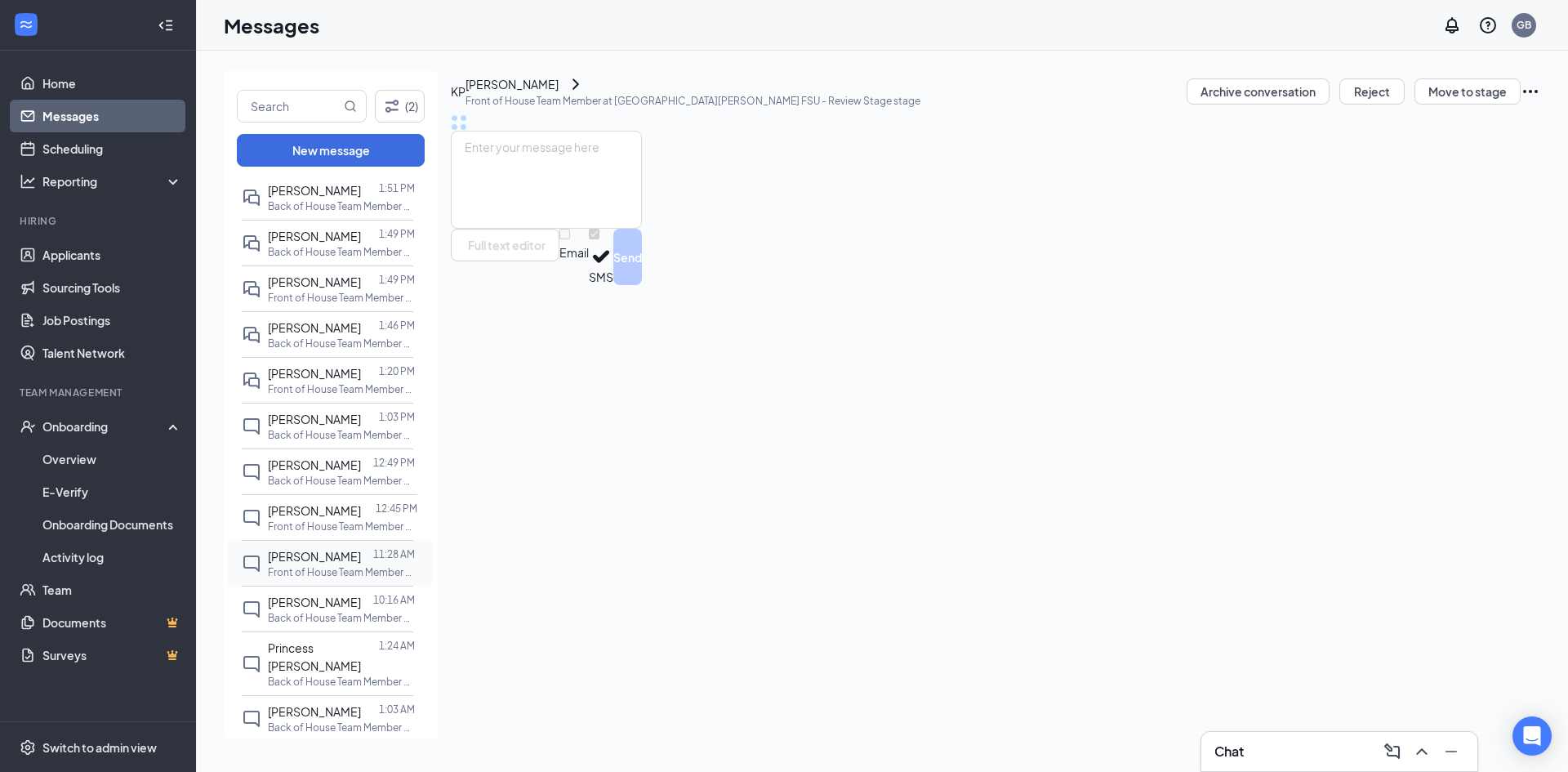
click at [343, 571] on p "Front of House Team Member at [GEOGRAPHIC_DATA] at [PERSON_NAME][GEOGRAPHIC_DAT…" at bounding box center [342, 572] width 147 height 14
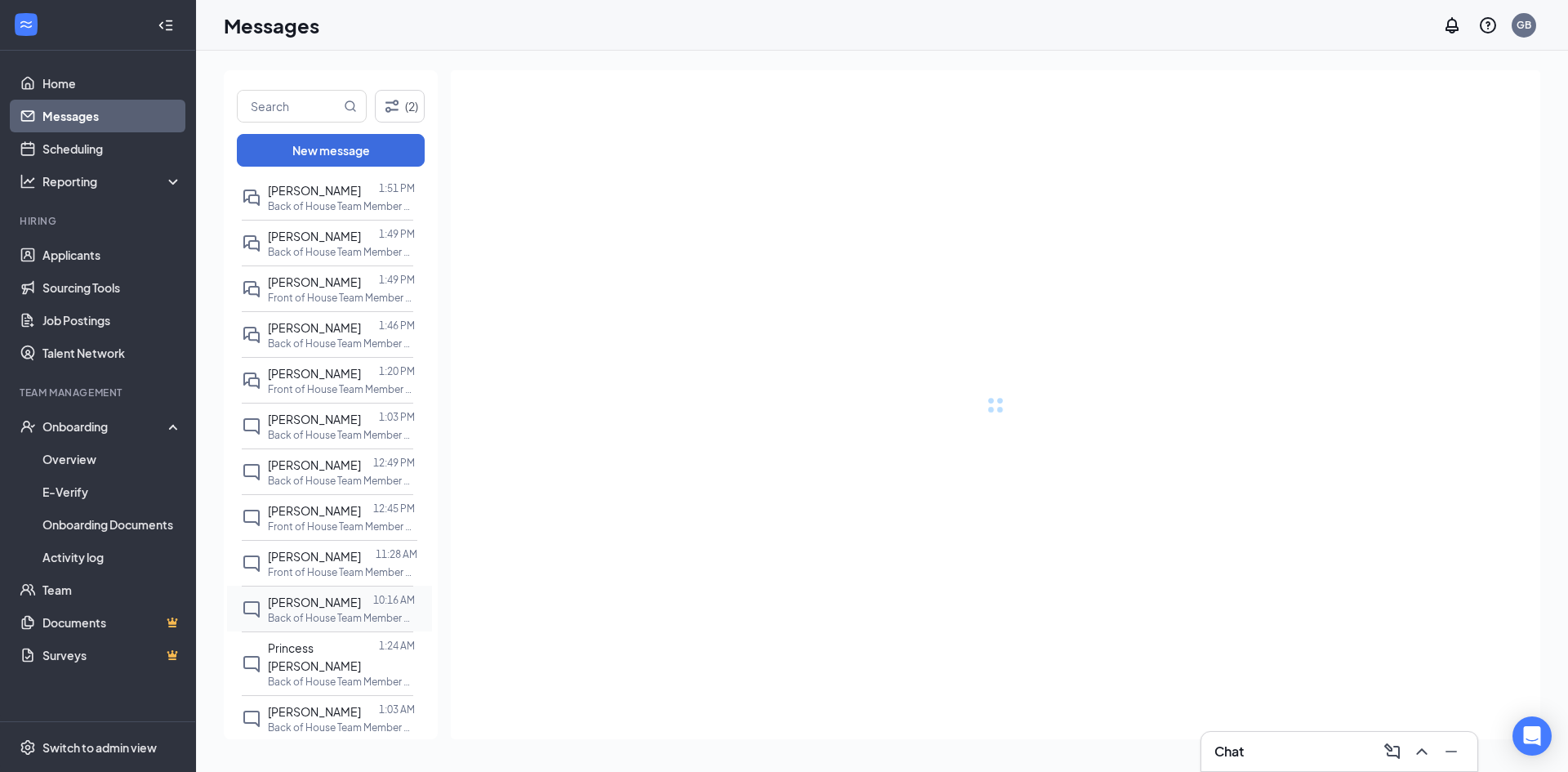
click at [317, 617] on p "Back of House Team Member at [GEOGRAPHIC_DATA] at [PERSON_NAME][GEOGRAPHIC_DATA]" at bounding box center [342, 618] width 147 height 14
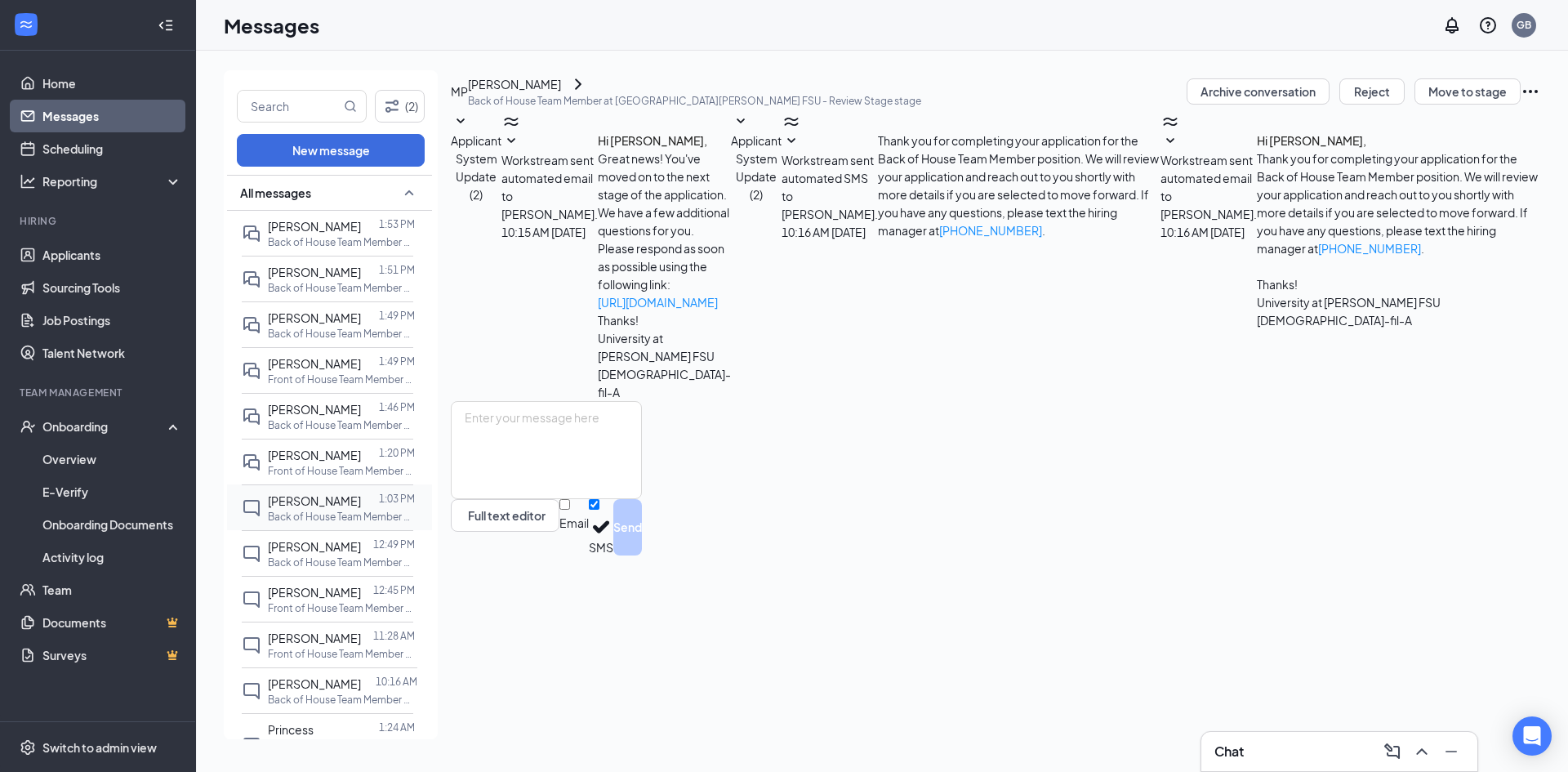
scroll to position [82, 0]
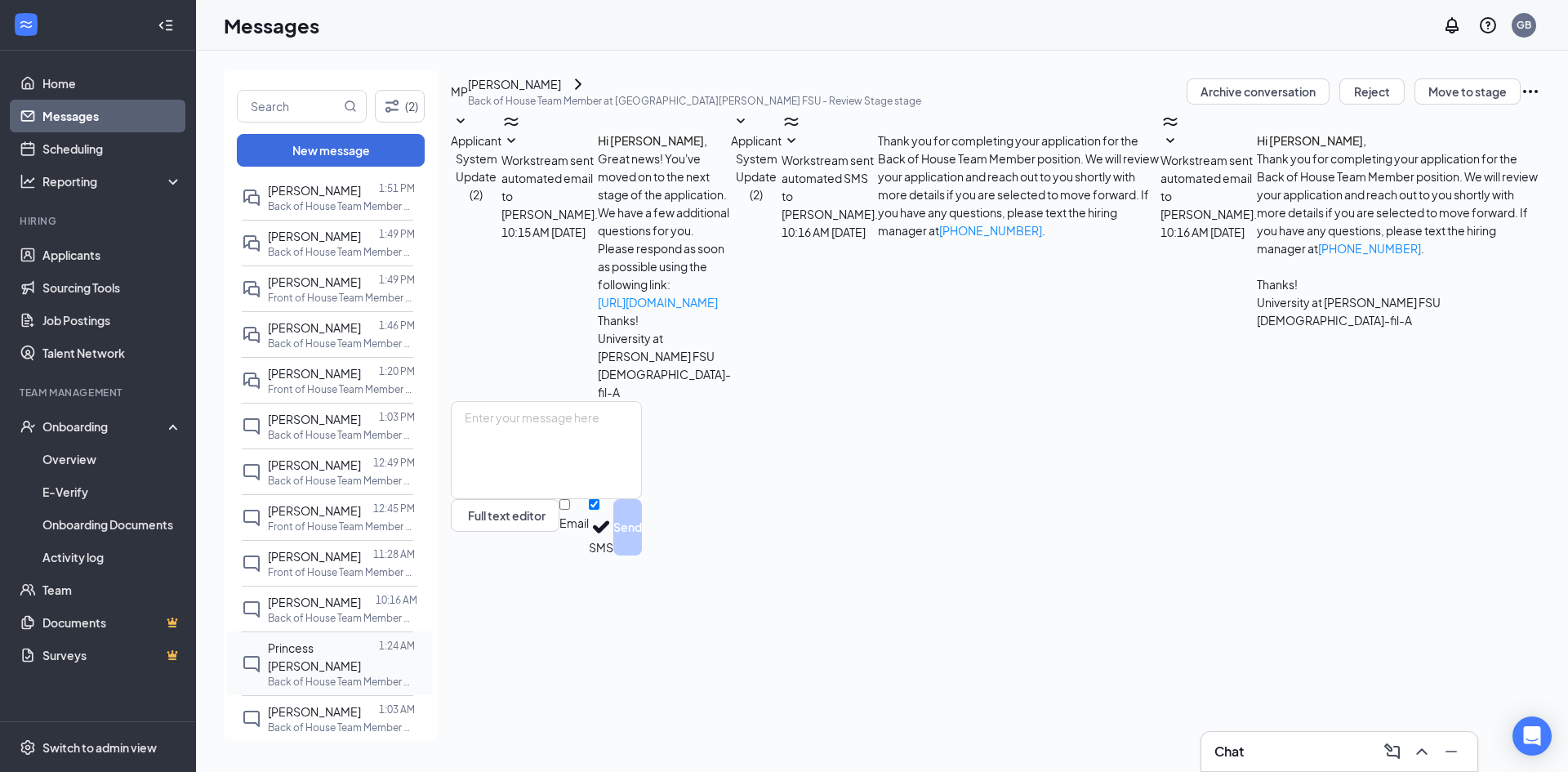
click at [307, 651] on span "Princess [PERSON_NAME]" at bounding box center [314, 657] width 93 height 33
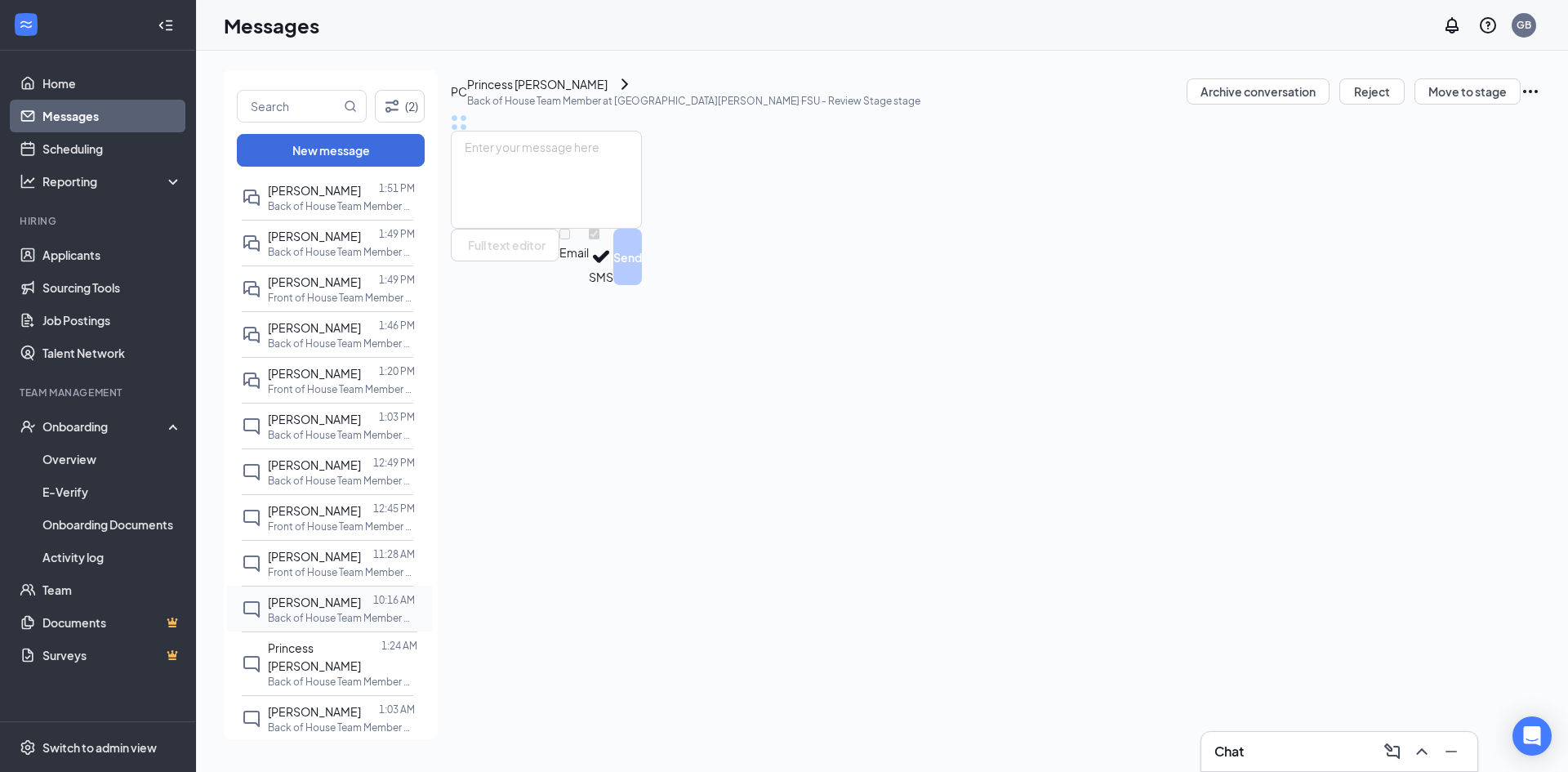
drag, startPoint x: 333, startPoint y: 570, endPoint x: 374, endPoint y: 586, distance: 44.0
click at [333, 568] on p "Front of House Team Member at [GEOGRAPHIC_DATA] at [PERSON_NAME][GEOGRAPHIC_DAT…" at bounding box center [342, 572] width 147 height 14
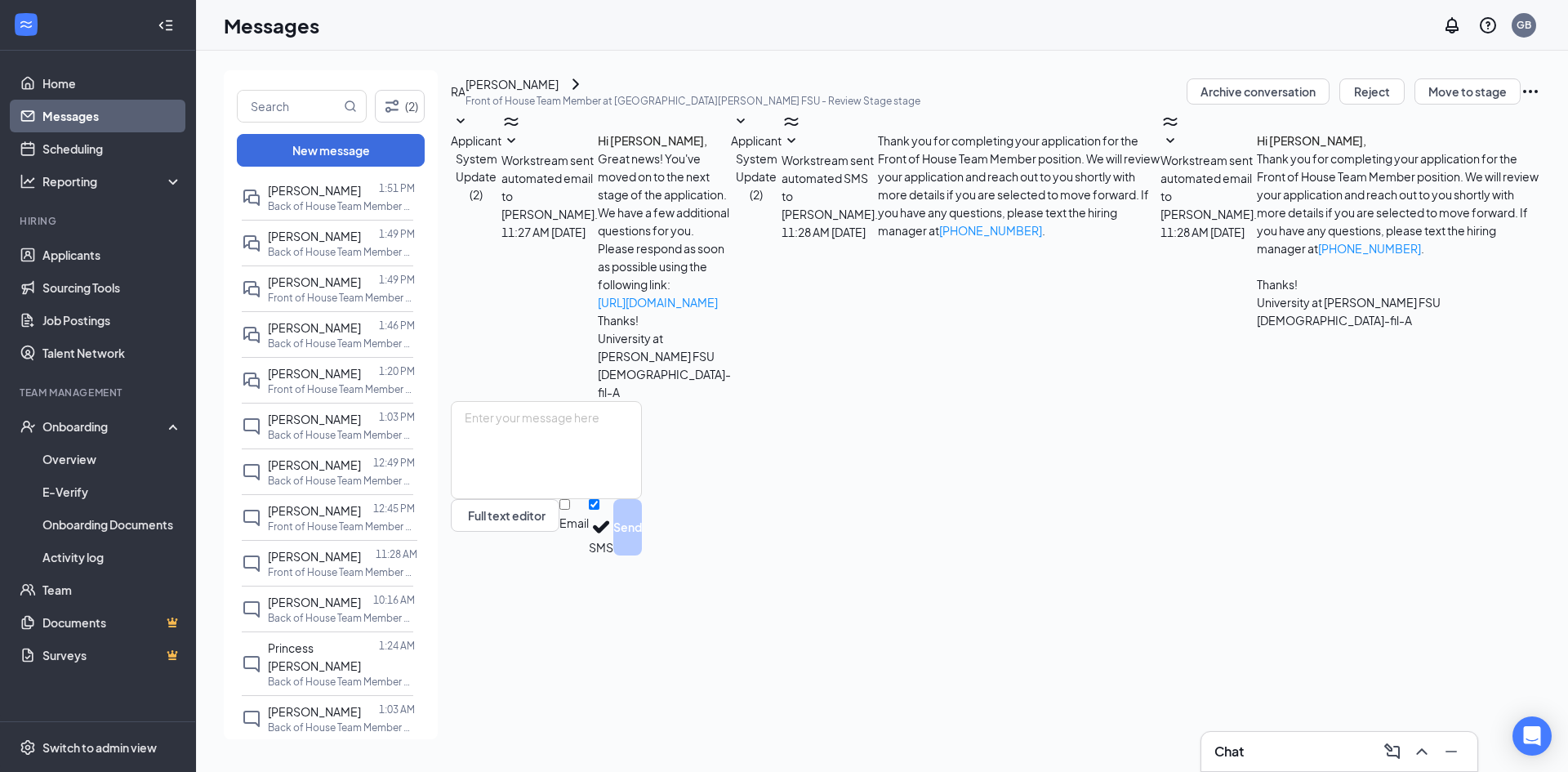
scroll to position [327, 0]
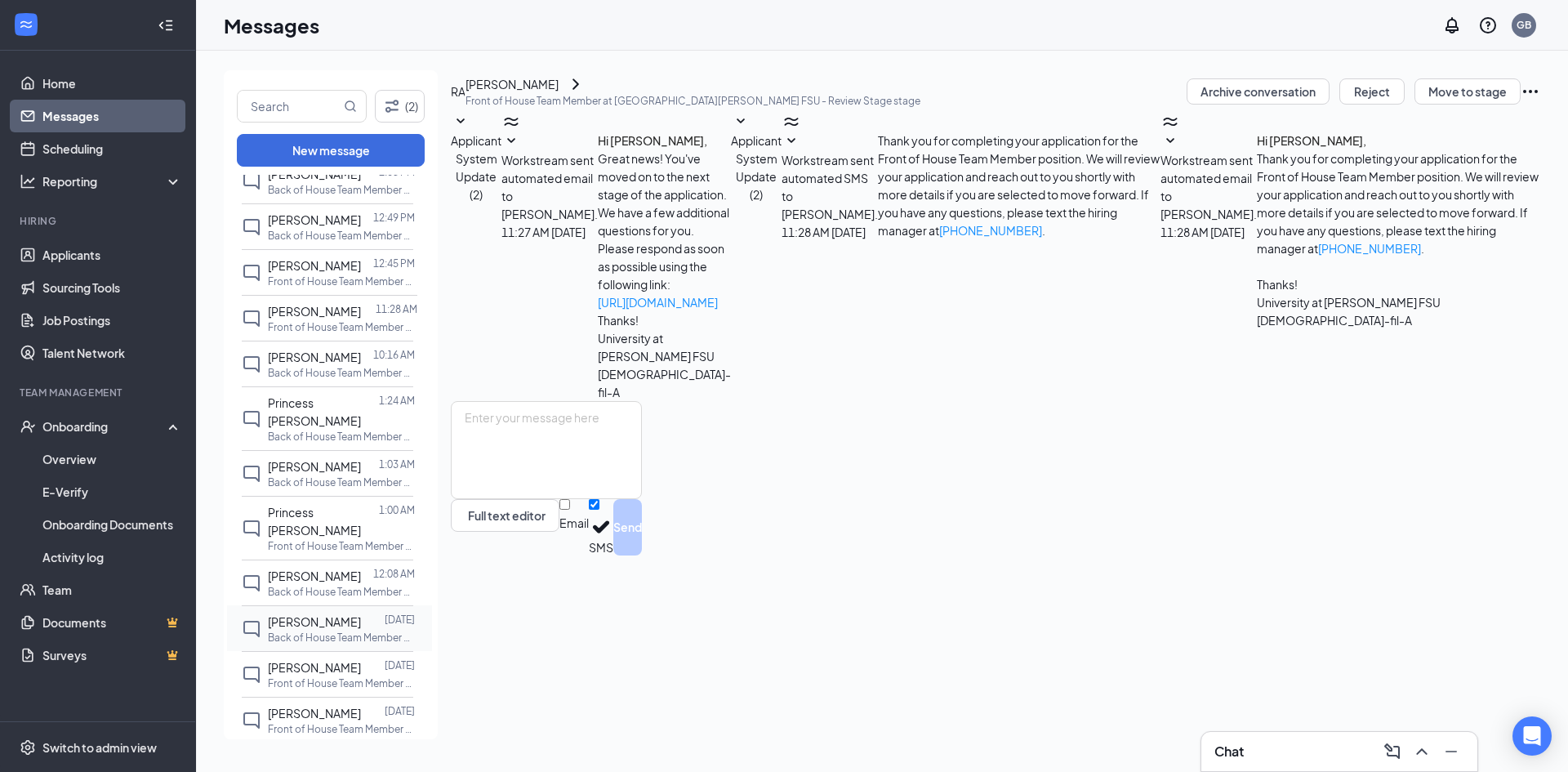
drag, startPoint x: 323, startPoint y: 547, endPoint x: 350, endPoint y: 574, distance: 38.2
click at [361, 567] on div at bounding box center [367, 576] width 12 height 18
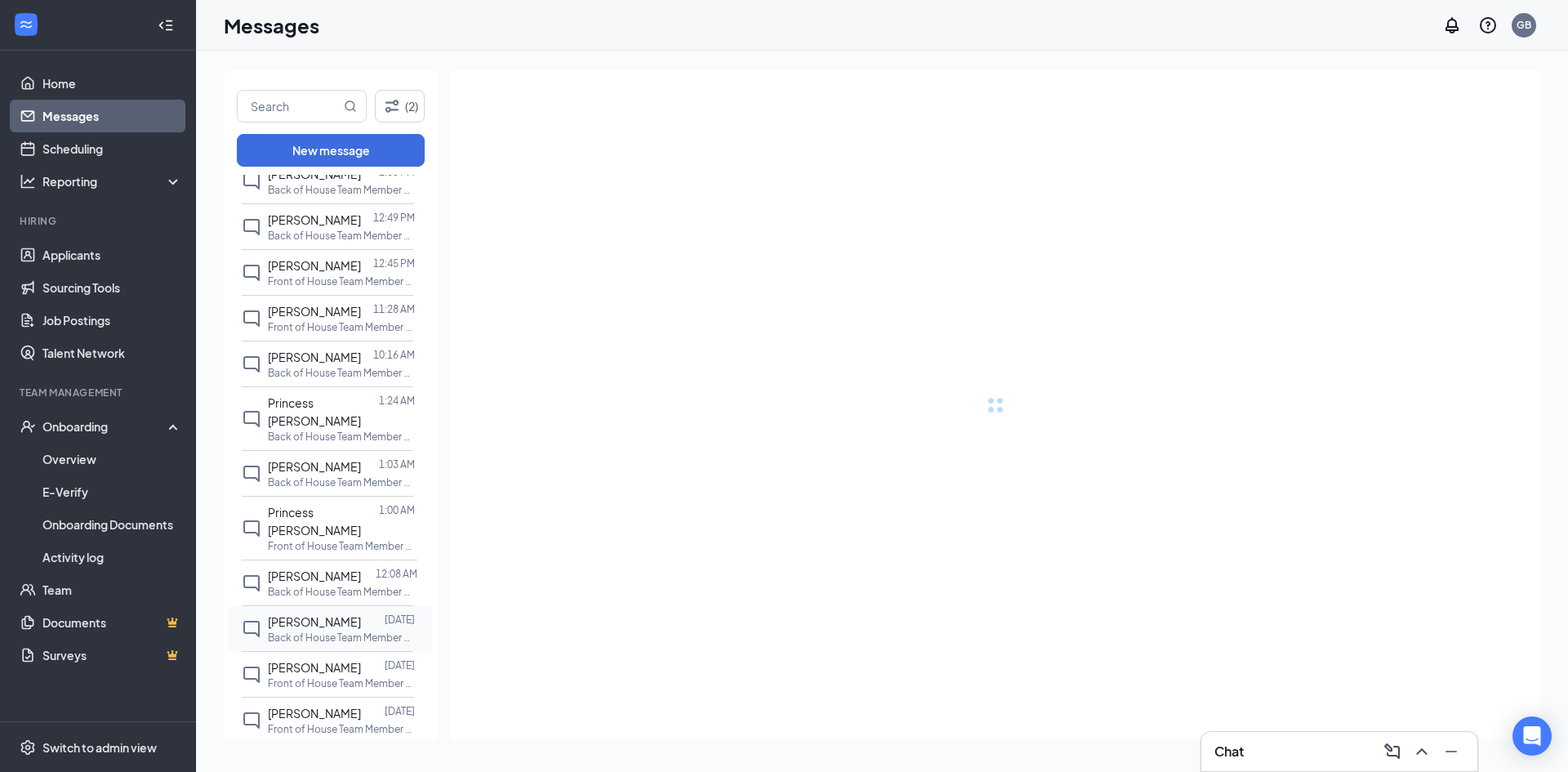
drag, startPoint x: 332, startPoint y: 611, endPoint x: 341, endPoint y: 605, distance: 10.8
click at [334, 609] on div "Lukas Perez Aug 25 Back of House Team Member at University at Rouse FSU" at bounding box center [328, 628] width 172 height 46
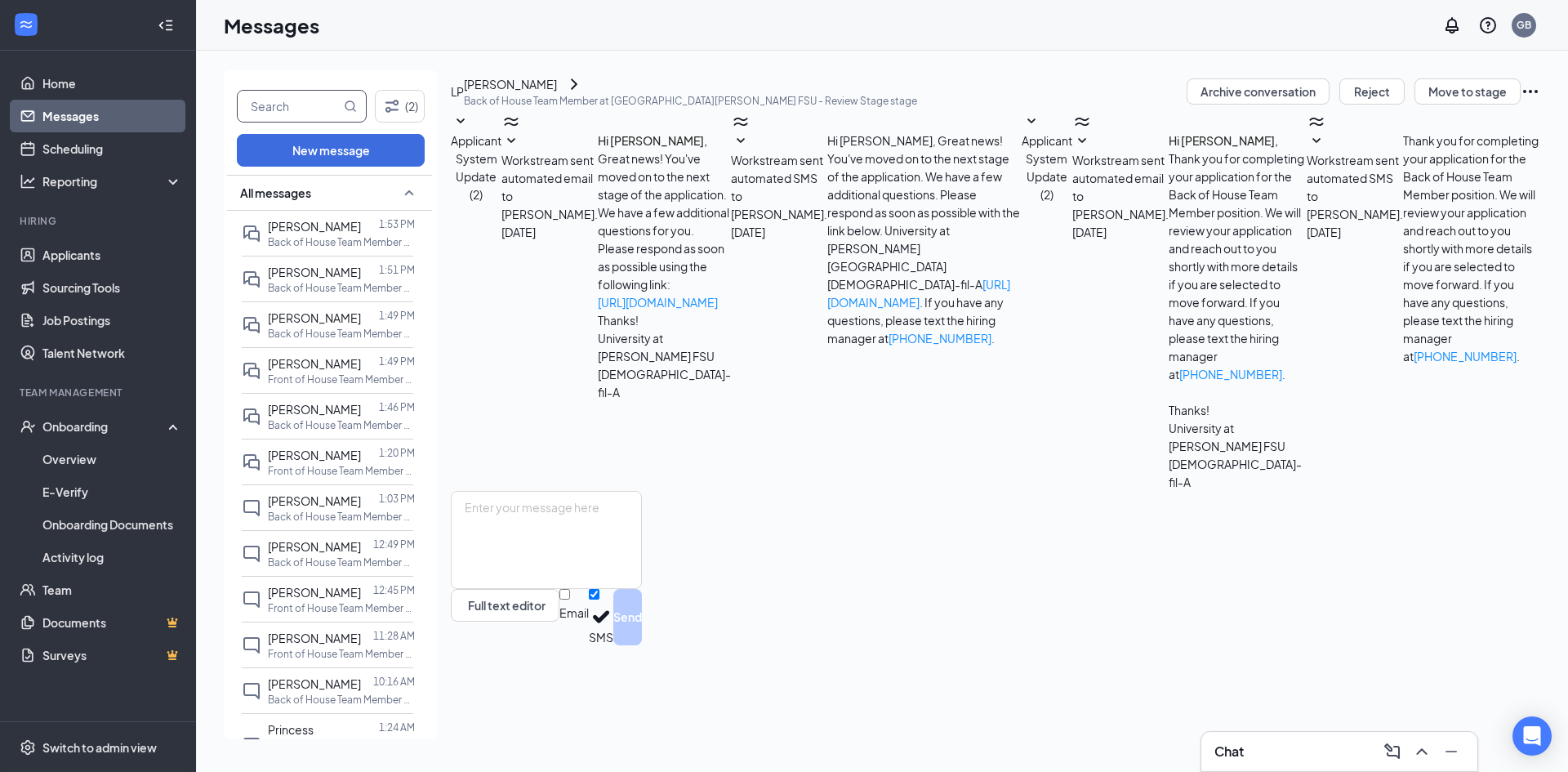
click at [278, 105] on input "text" at bounding box center [289, 107] width 103 height 31
type input "k"
click at [49, 250] on link "Applicants" at bounding box center [112, 255] width 140 height 33
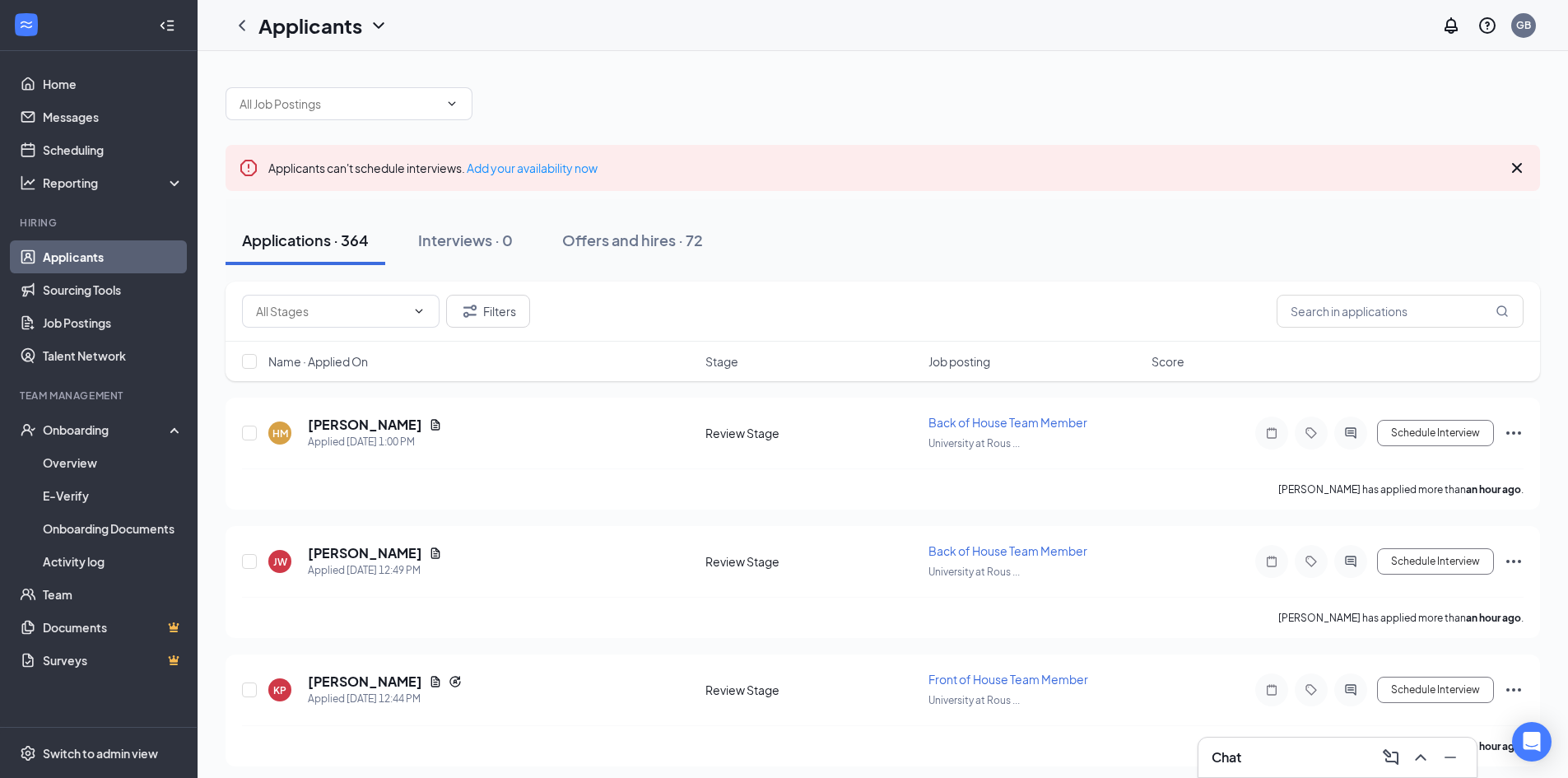
drag, startPoint x: 364, startPoint y: 431, endPoint x: 393, endPoint y: 337, distance: 98.4
